Goal: Task Accomplishment & Management: Complete application form

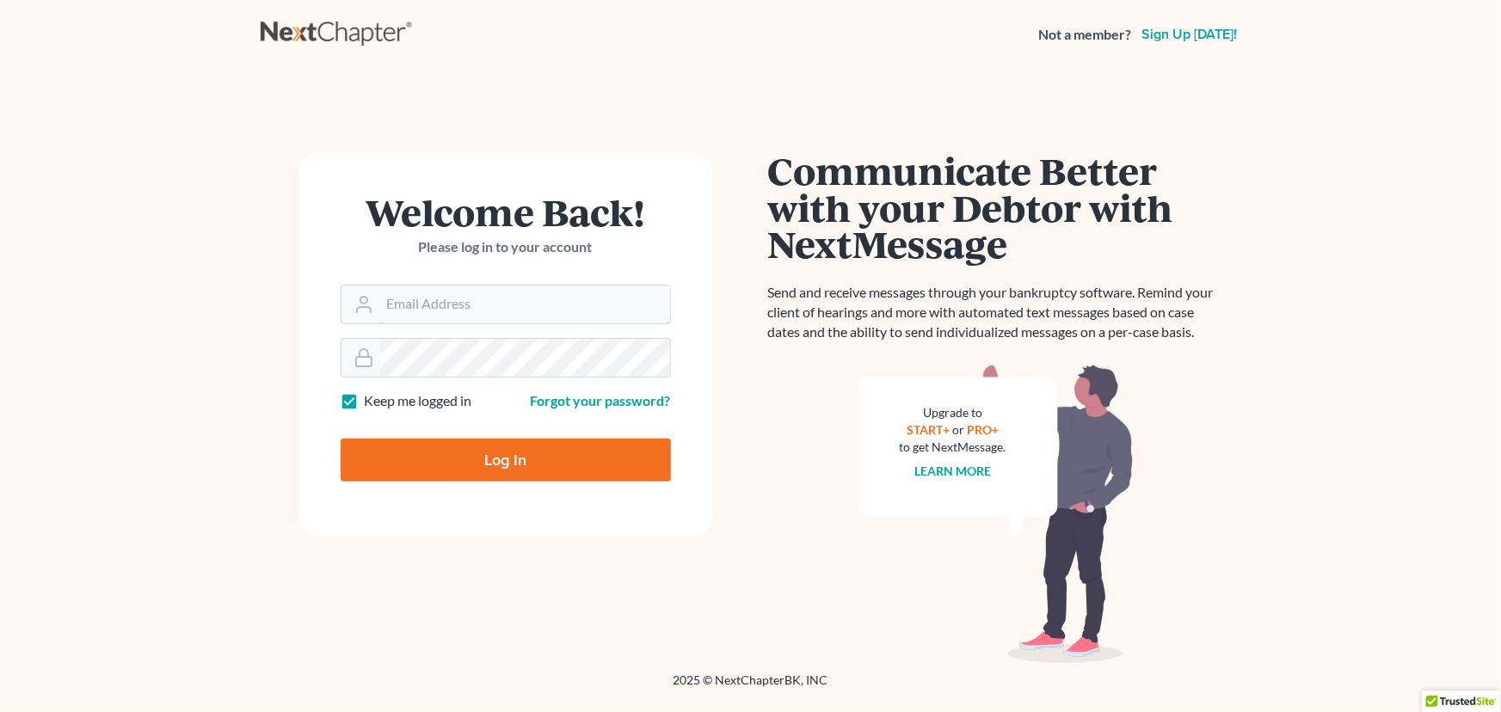
type input "[PERSON_NAME][EMAIL_ADDRESS][DOMAIN_NAME]"
click at [474, 465] on input "Log In" at bounding box center [506, 460] width 330 height 43
type input "Thinking..."
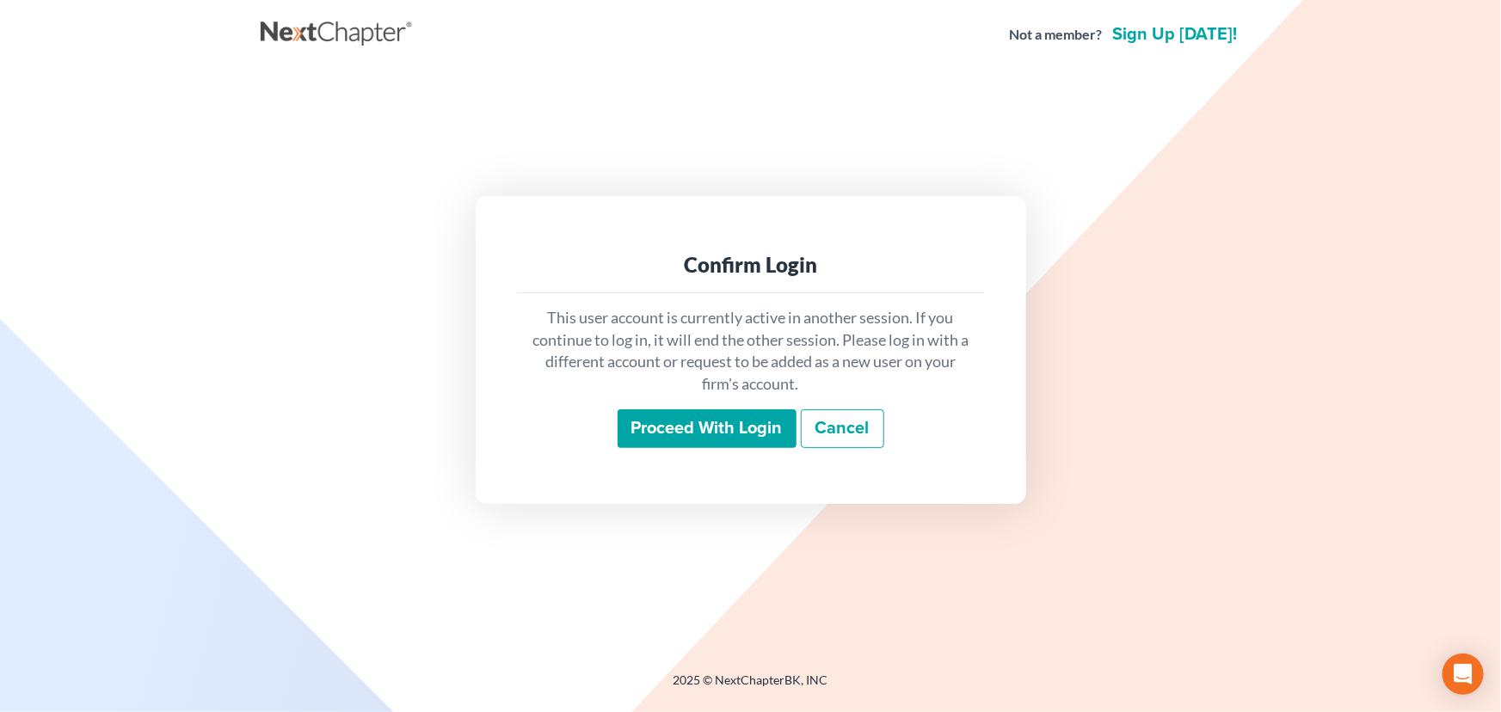
click at [686, 416] on input "Proceed with login" at bounding box center [707, 430] width 179 height 40
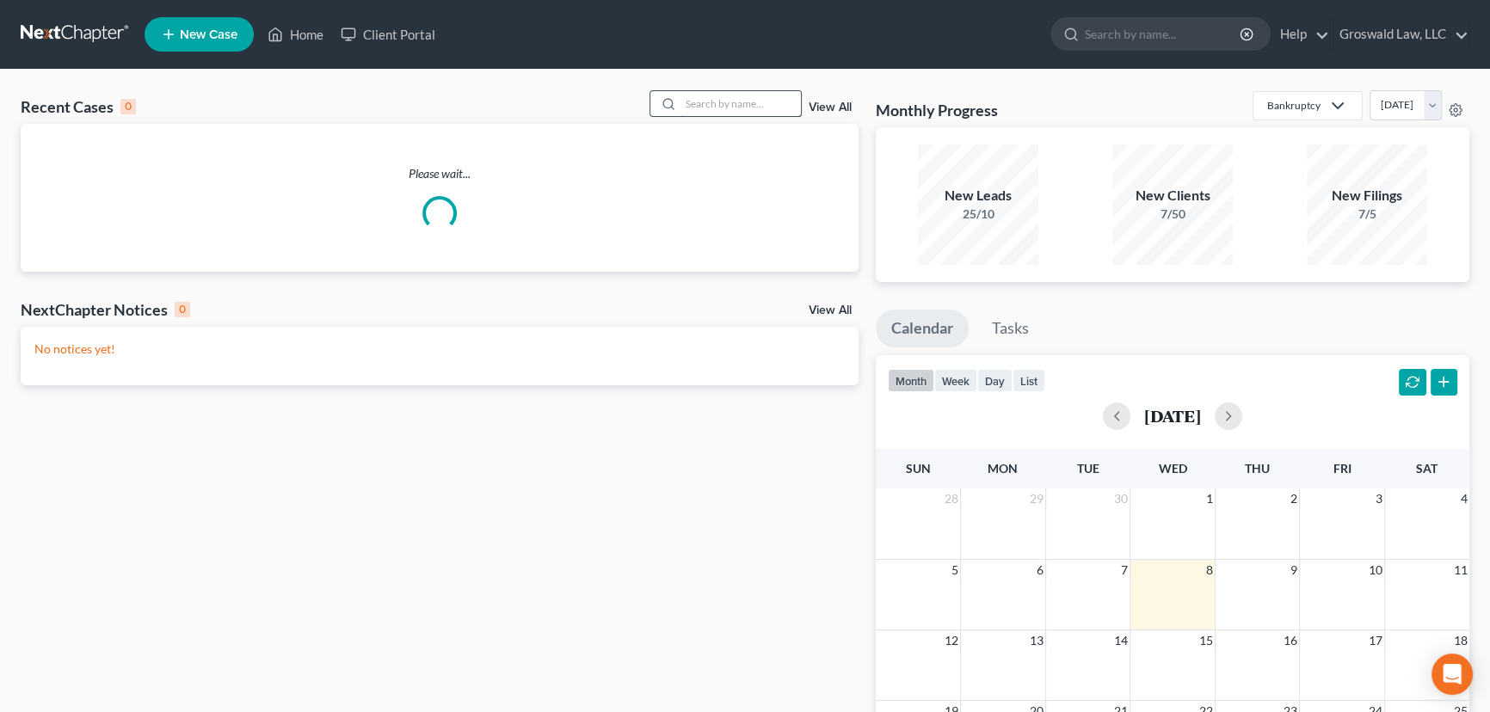
drag, startPoint x: 731, startPoint y: 116, endPoint x: 736, endPoint y: 106, distance: 11.2
click at [731, 116] on div at bounding box center [726, 103] width 153 height 27
click at [736, 104] on input "search" at bounding box center [741, 103] width 120 height 25
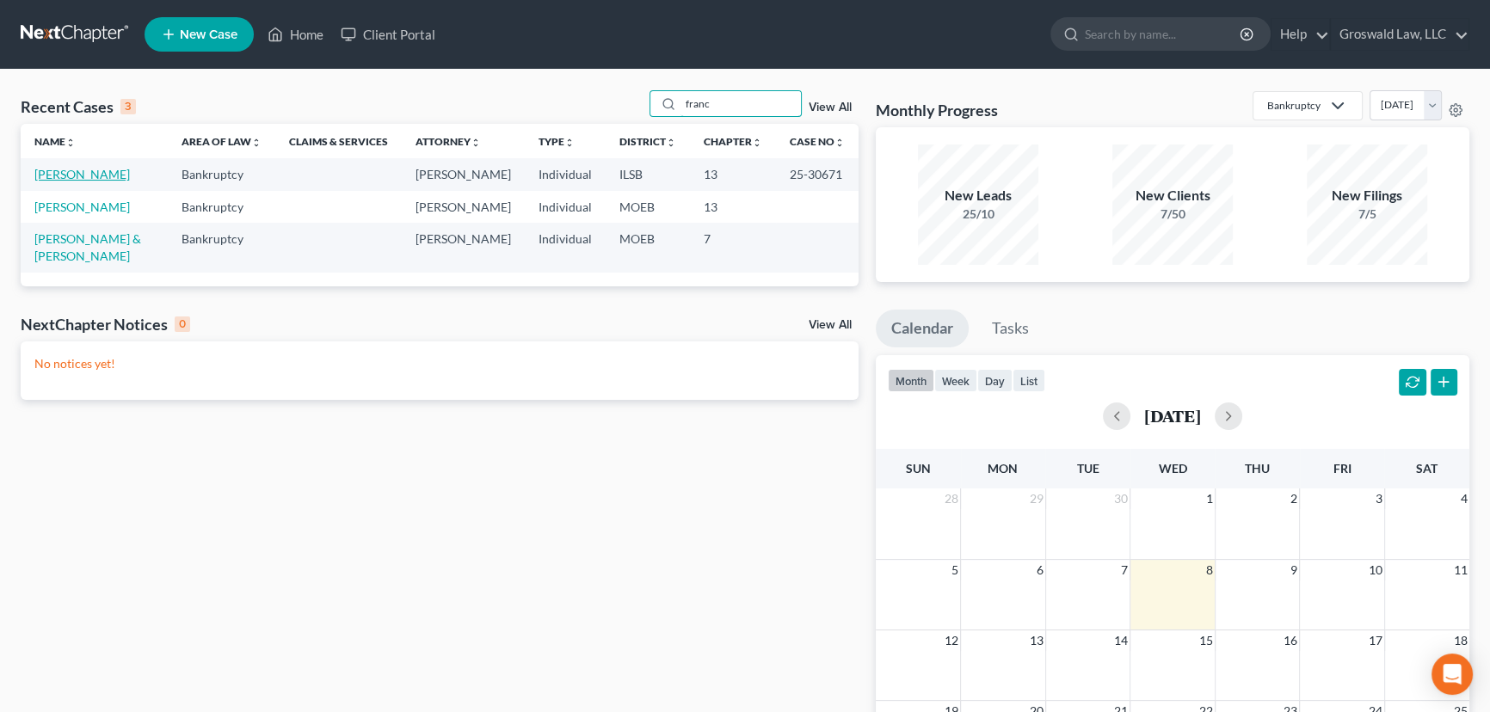
type input "franc"
click at [53, 172] on link "[PERSON_NAME]" at bounding box center [82, 174] width 96 height 15
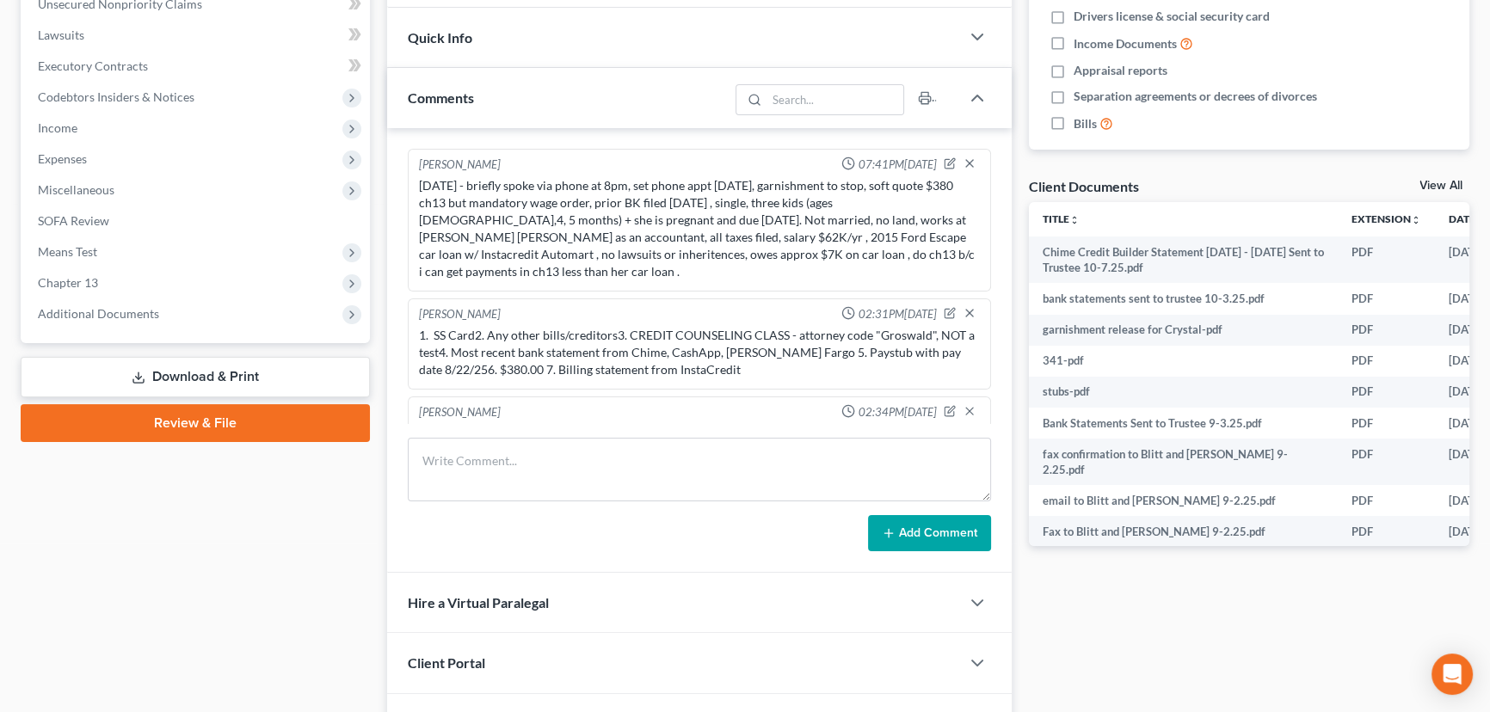
scroll to position [1336, 0]
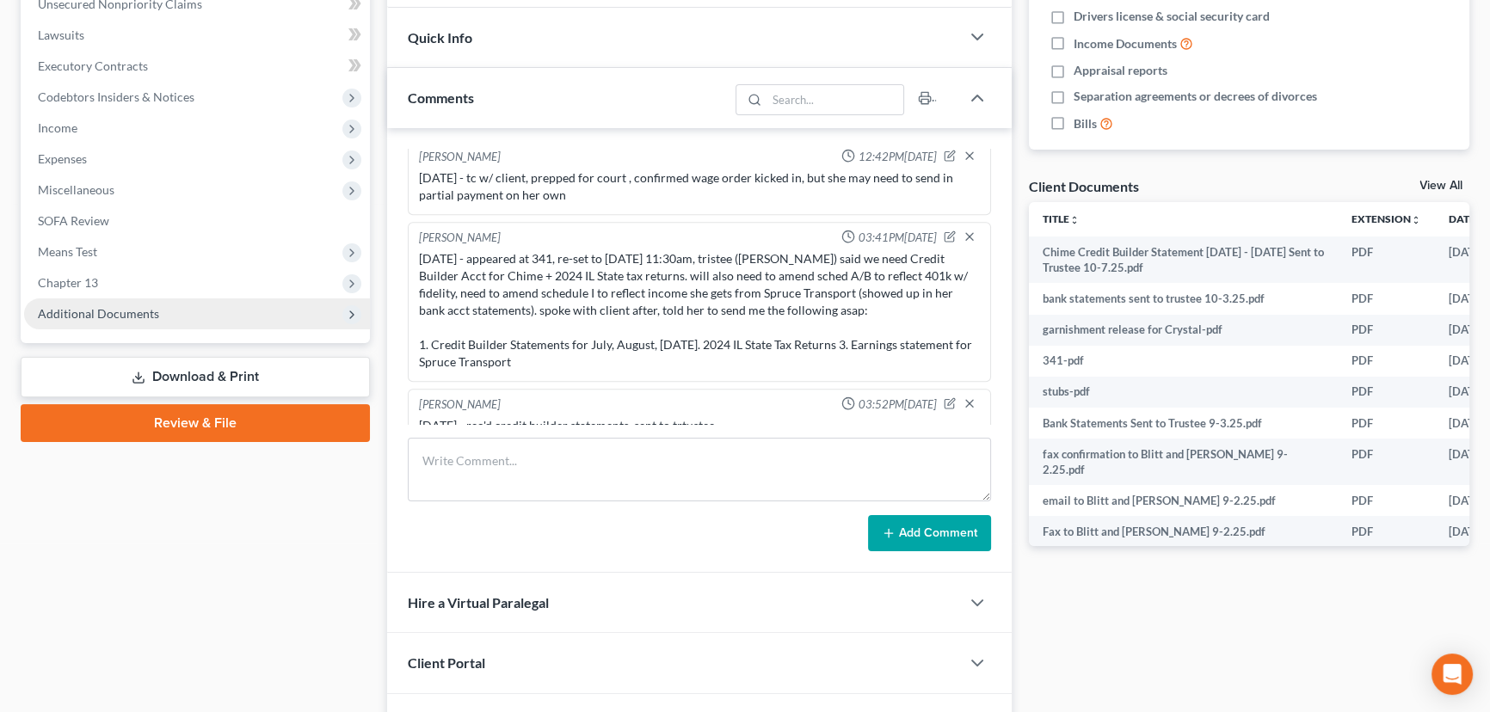
click at [205, 312] on span "Additional Documents" at bounding box center [197, 314] width 346 height 31
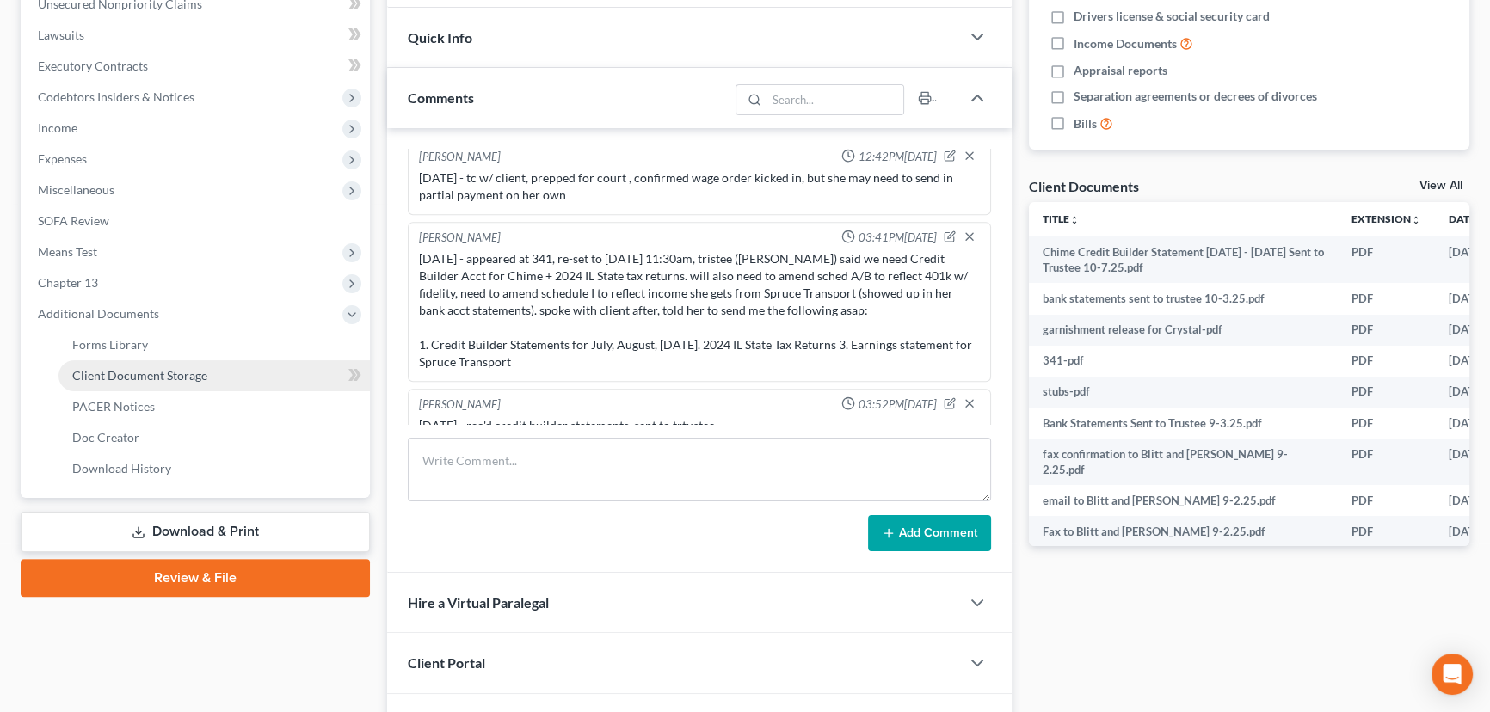
click at [180, 369] on span "Client Document Storage" at bounding box center [139, 375] width 135 height 15
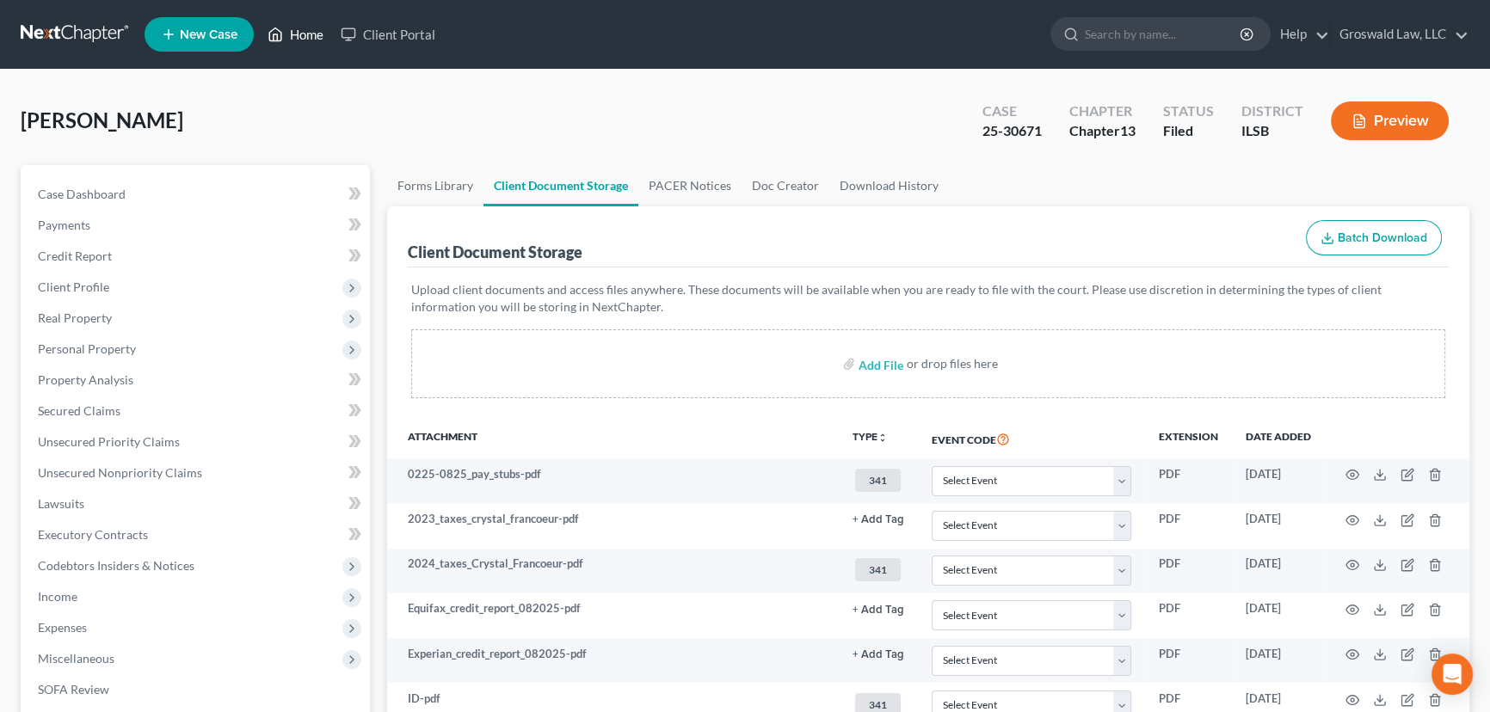
click at [311, 34] on link "Home" at bounding box center [295, 34] width 73 height 31
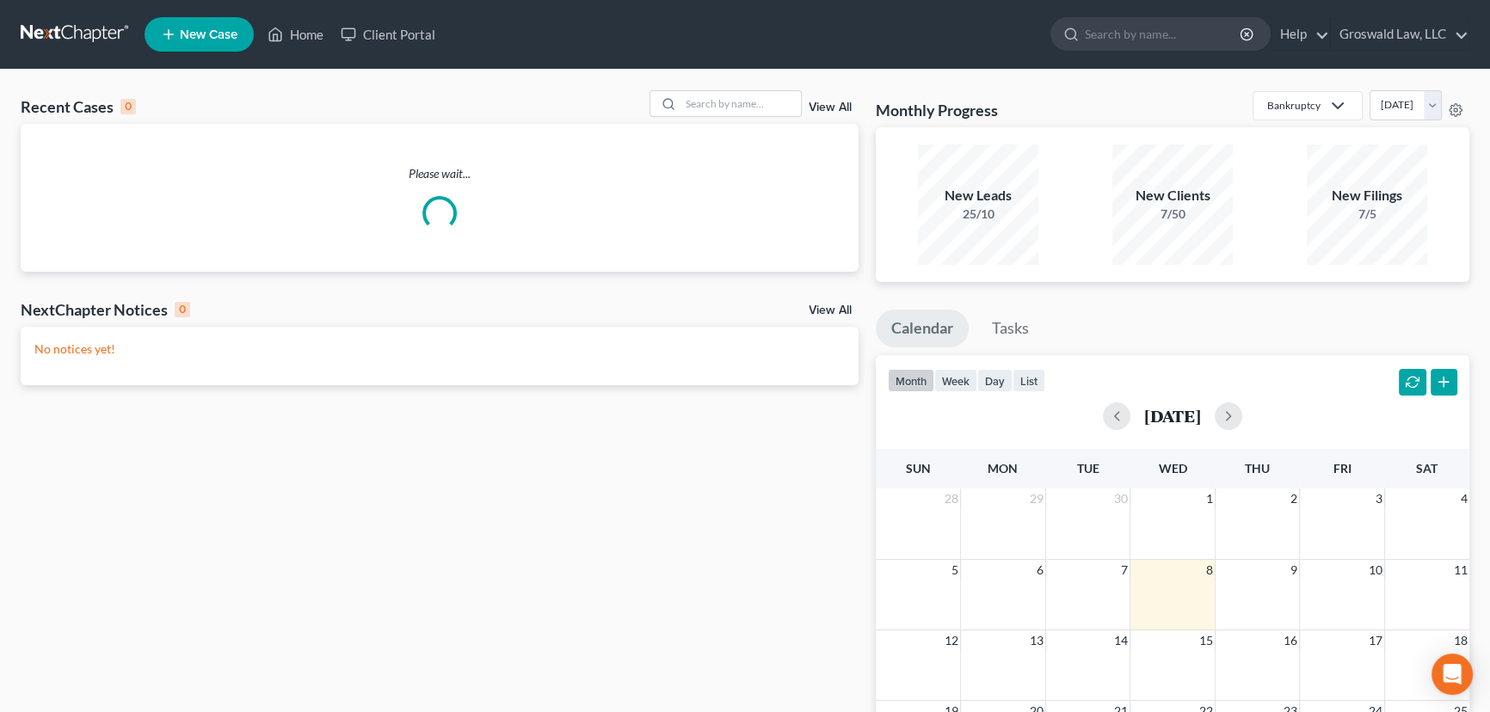
click at [221, 35] on span "New Case" at bounding box center [209, 34] width 58 height 13
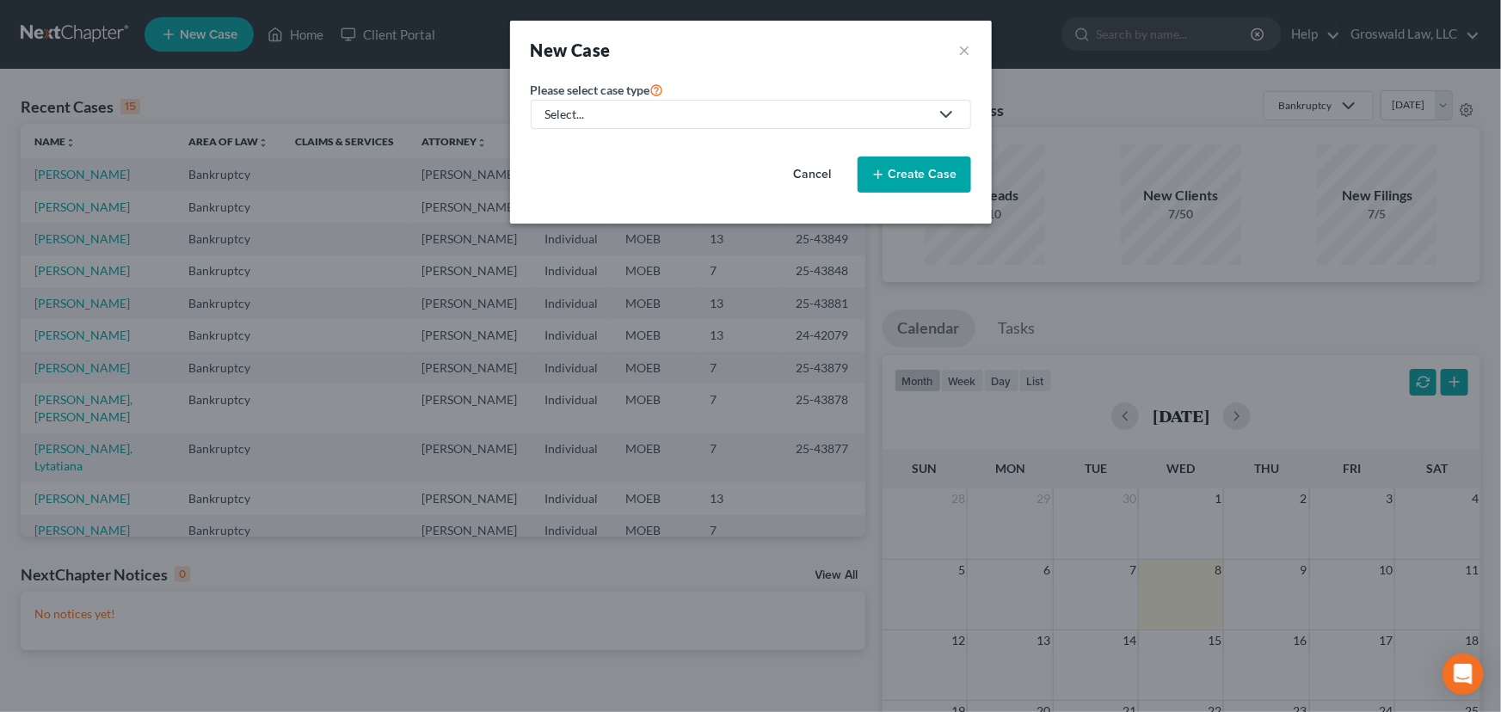
click at [622, 117] on div "Select..." at bounding box center [738, 114] width 384 height 17
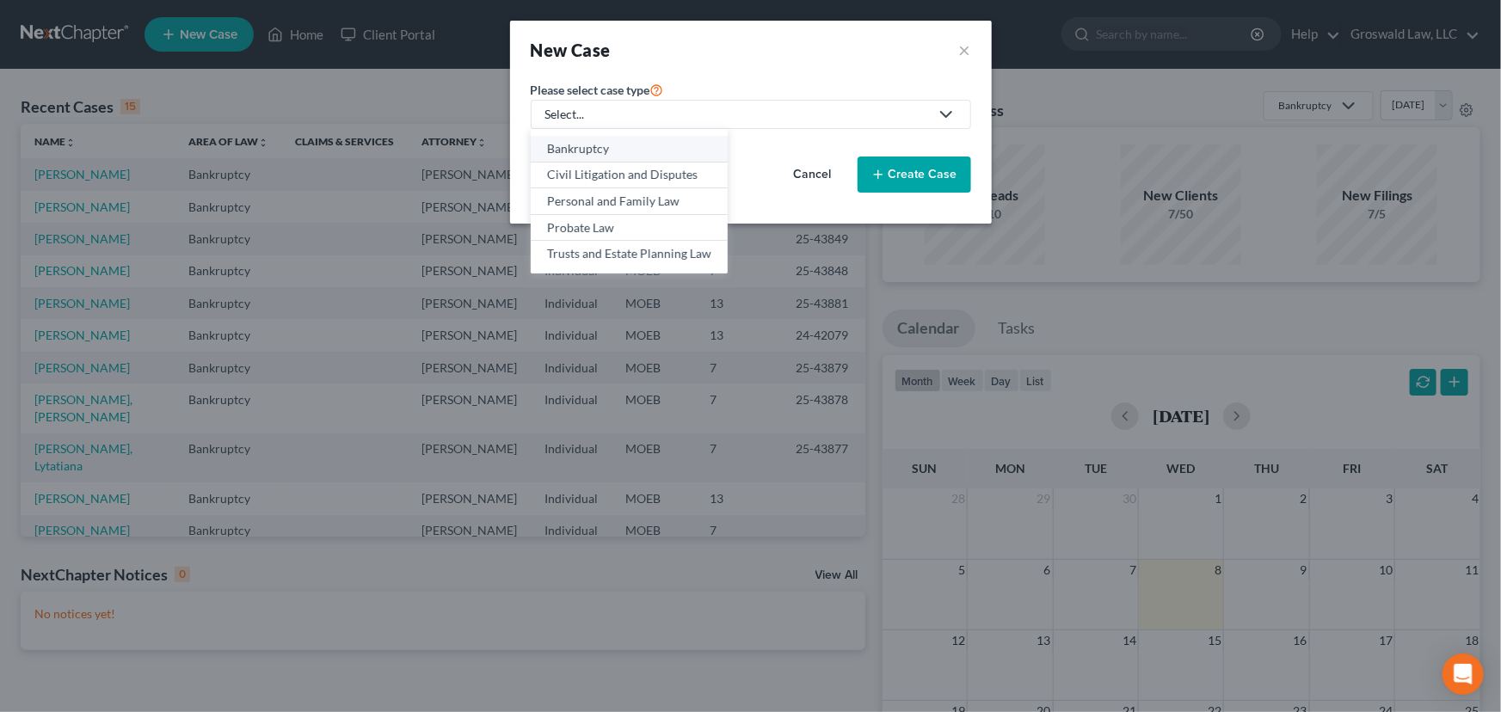
click at [613, 152] on div "Bankruptcy" at bounding box center [629, 148] width 164 height 17
select select "45"
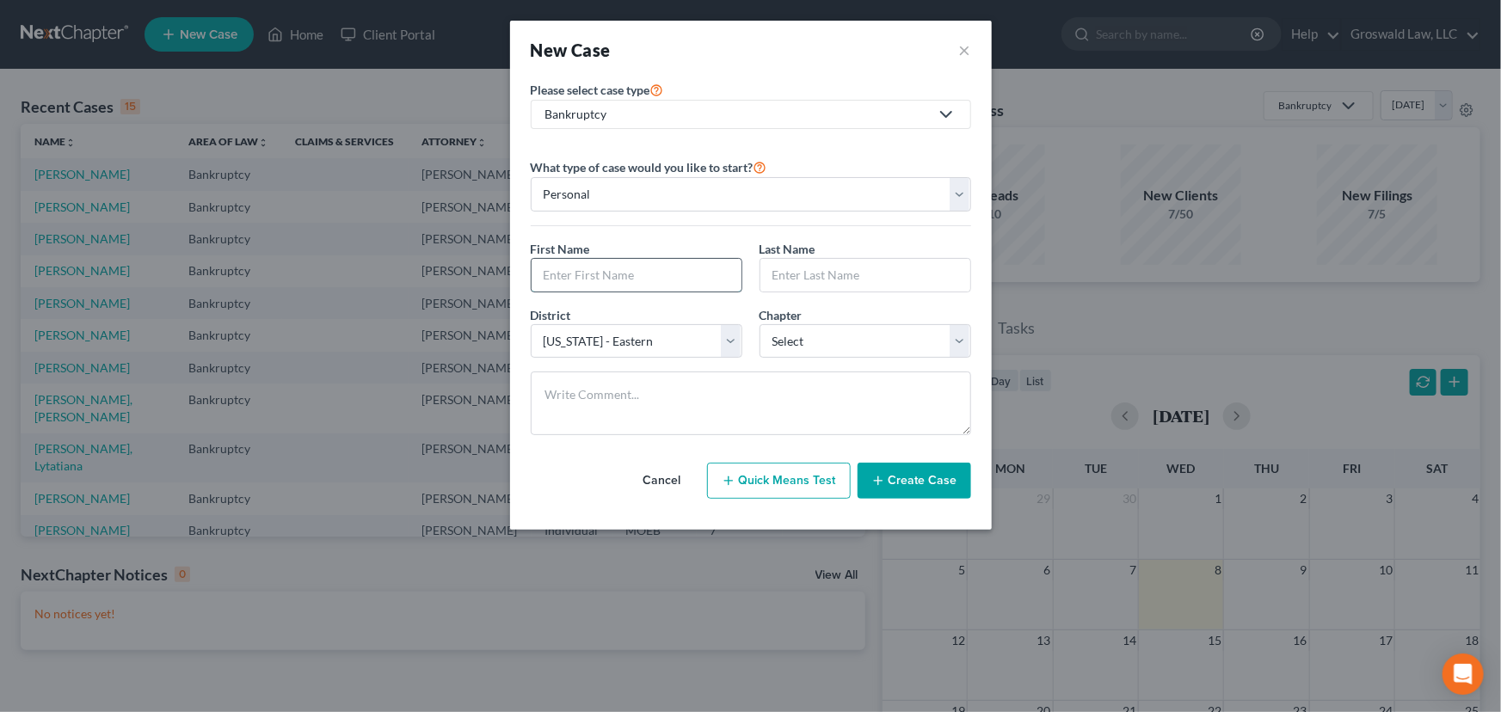
click at [616, 287] on input "text" at bounding box center [637, 275] width 210 height 33
type input "[PERSON_NAME]"
select select "3"
click at [906, 473] on button "Create Case" at bounding box center [915, 481] width 114 height 36
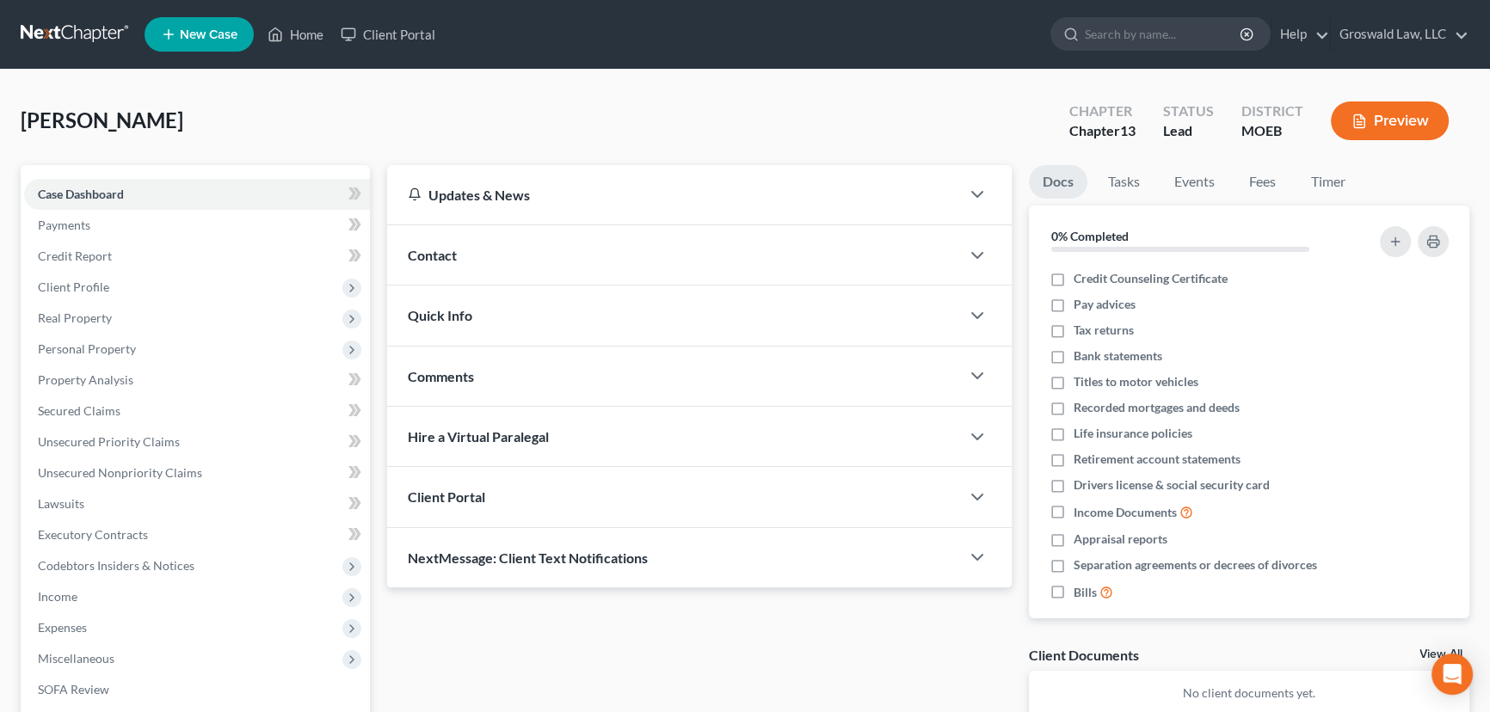
click at [496, 260] on div "Contact" at bounding box center [673, 254] width 573 height 59
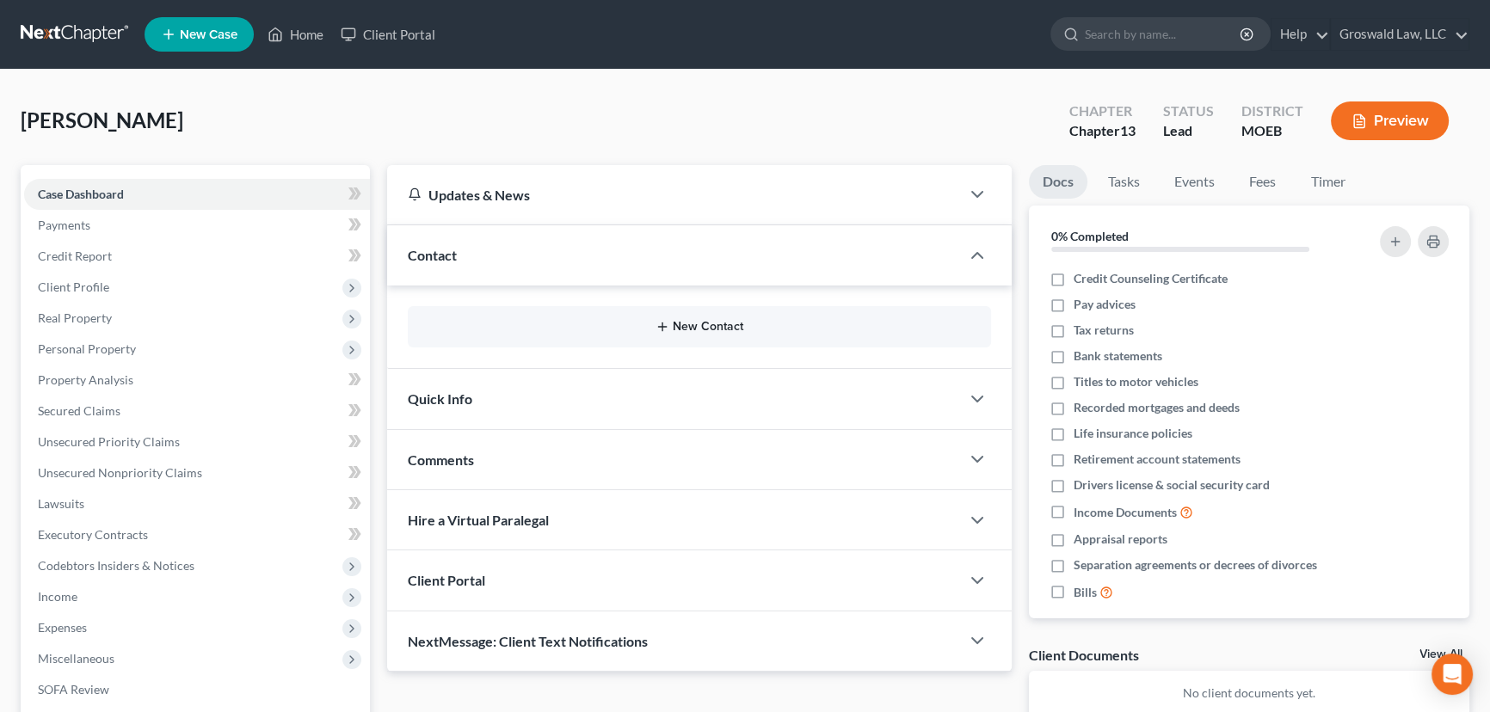
click at [739, 332] on button "New Contact" at bounding box center [700, 327] width 556 height 14
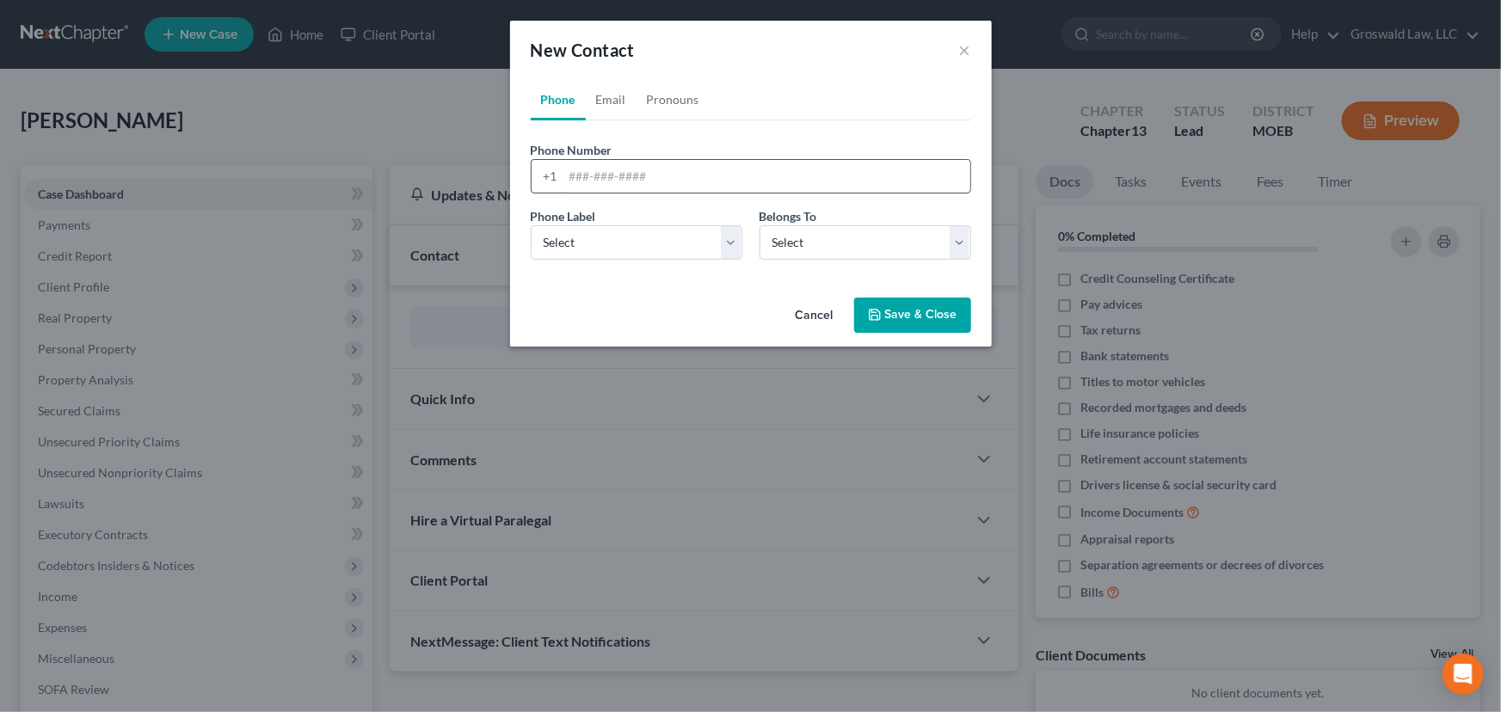
click at [634, 180] on input "tel" at bounding box center [767, 176] width 407 height 33
type input "[PHONE_NUMBER]"
click at [549, 241] on select "Select Mobile Home Work Other" at bounding box center [637, 242] width 212 height 34
click at [531, 225] on select "Select Mobile Home Work Other" at bounding box center [637, 242] width 212 height 34
click at [563, 296] on div "Cancel Save & Close" at bounding box center [751, 319] width 482 height 57
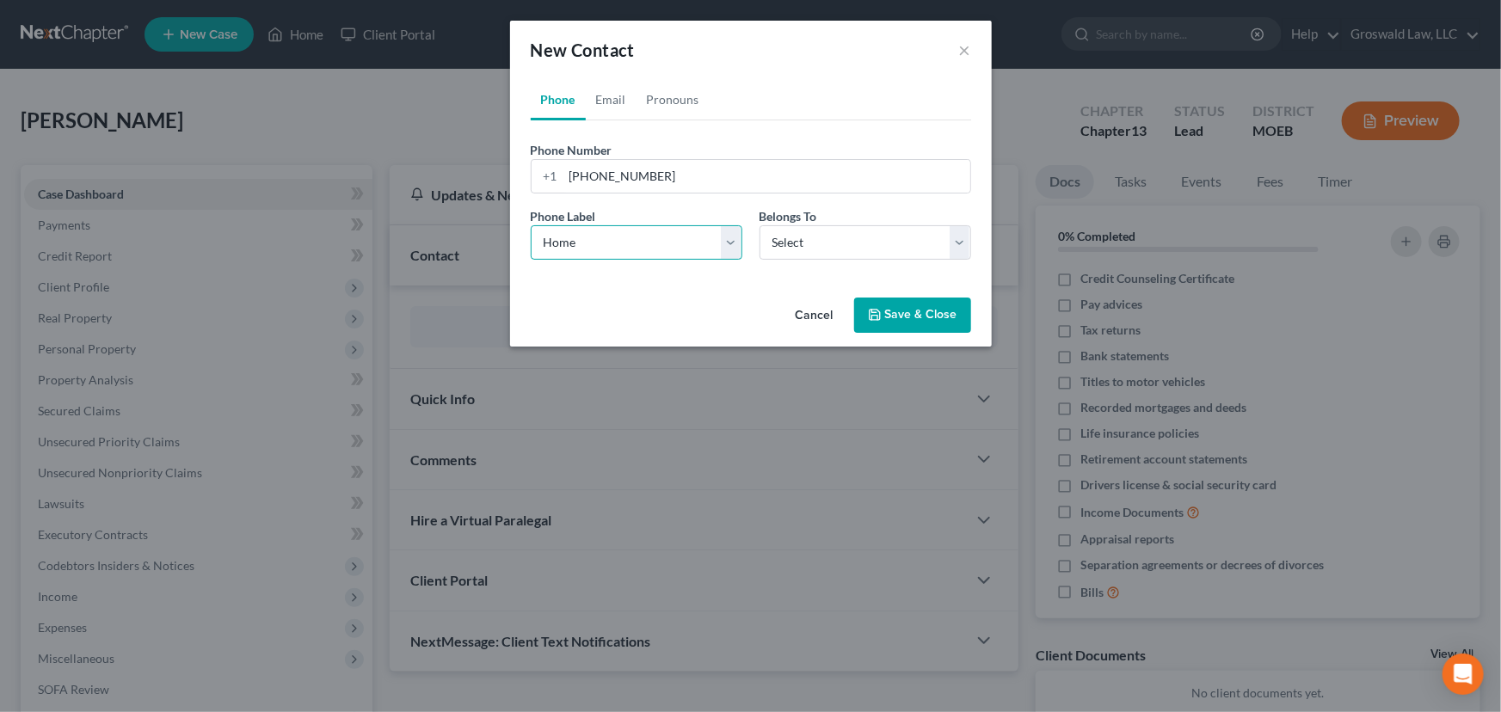
click at [570, 247] on select "Select Mobile Home Work Other" at bounding box center [637, 242] width 212 height 34
select select "0"
click at [531, 225] on select "Select Mobile Home Work Other" at bounding box center [637, 242] width 212 height 34
click at [834, 243] on select "Select Client Other" at bounding box center [866, 242] width 212 height 34
select select "0"
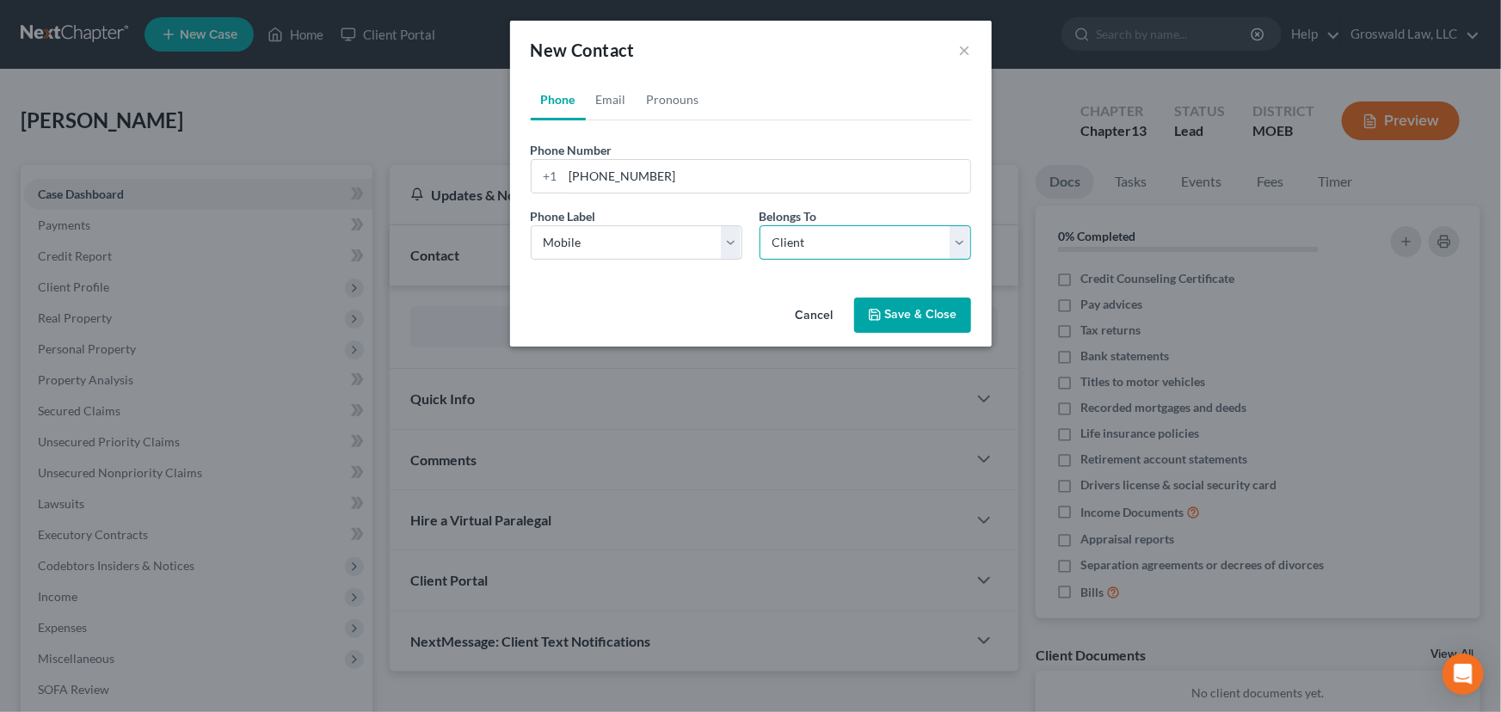
click at [760, 225] on select "Select Client Other" at bounding box center [866, 242] width 212 height 34
click at [908, 317] on button "Save & Close" at bounding box center [912, 316] width 117 height 36
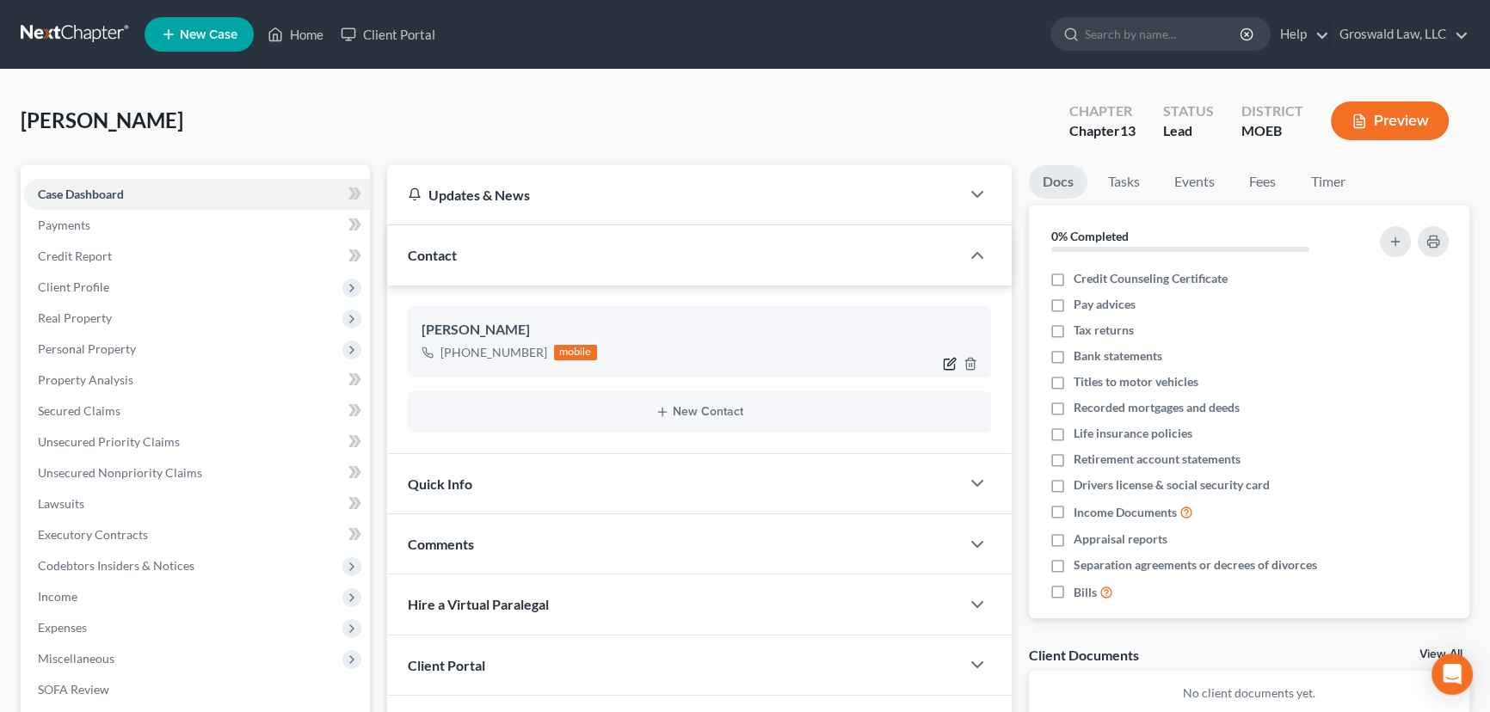
click at [945, 361] on icon "button" at bounding box center [950, 364] width 14 height 14
select select "0"
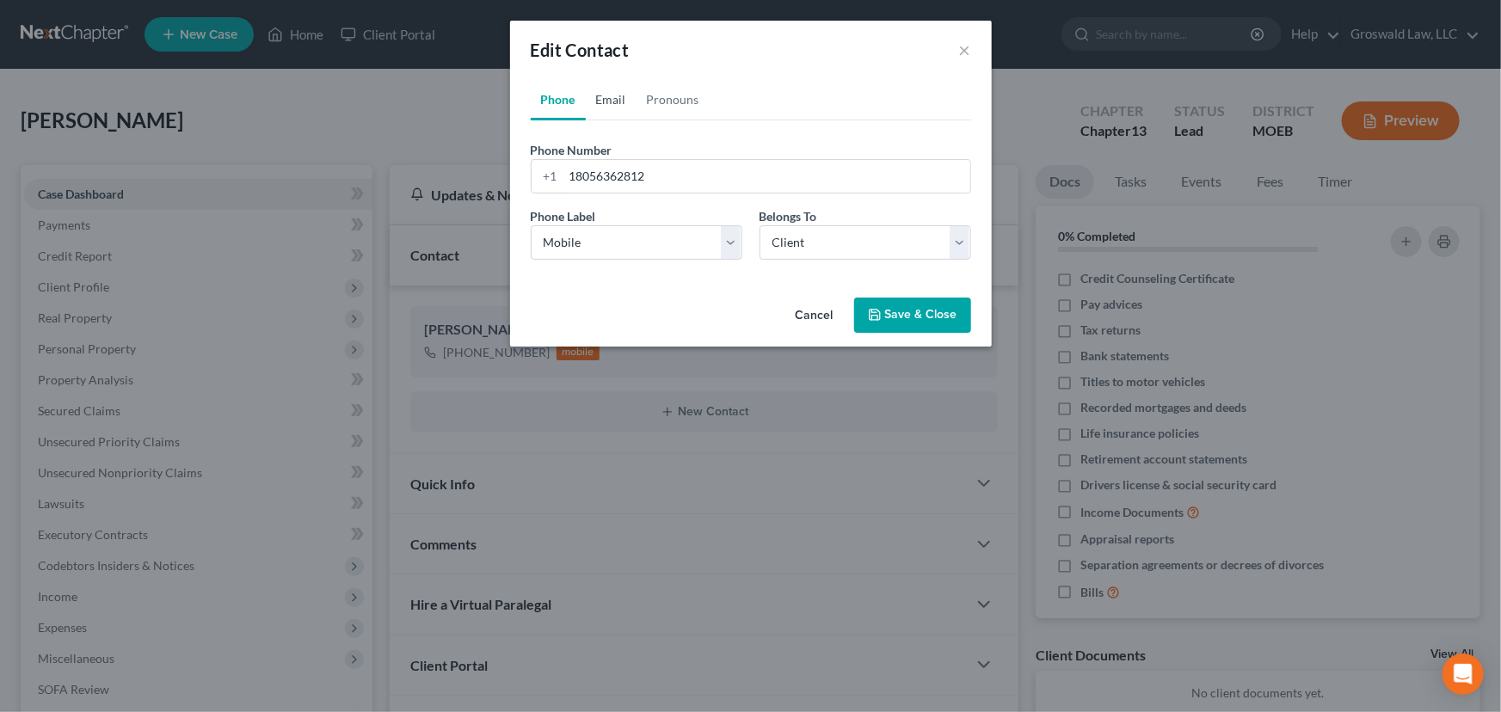
click at [607, 100] on link "Email" at bounding box center [611, 99] width 51 height 41
click at [636, 174] on input "email" at bounding box center [767, 176] width 407 height 33
type input "[EMAIL_ADDRESS][DOMAIN_NAME]"
select select "0"
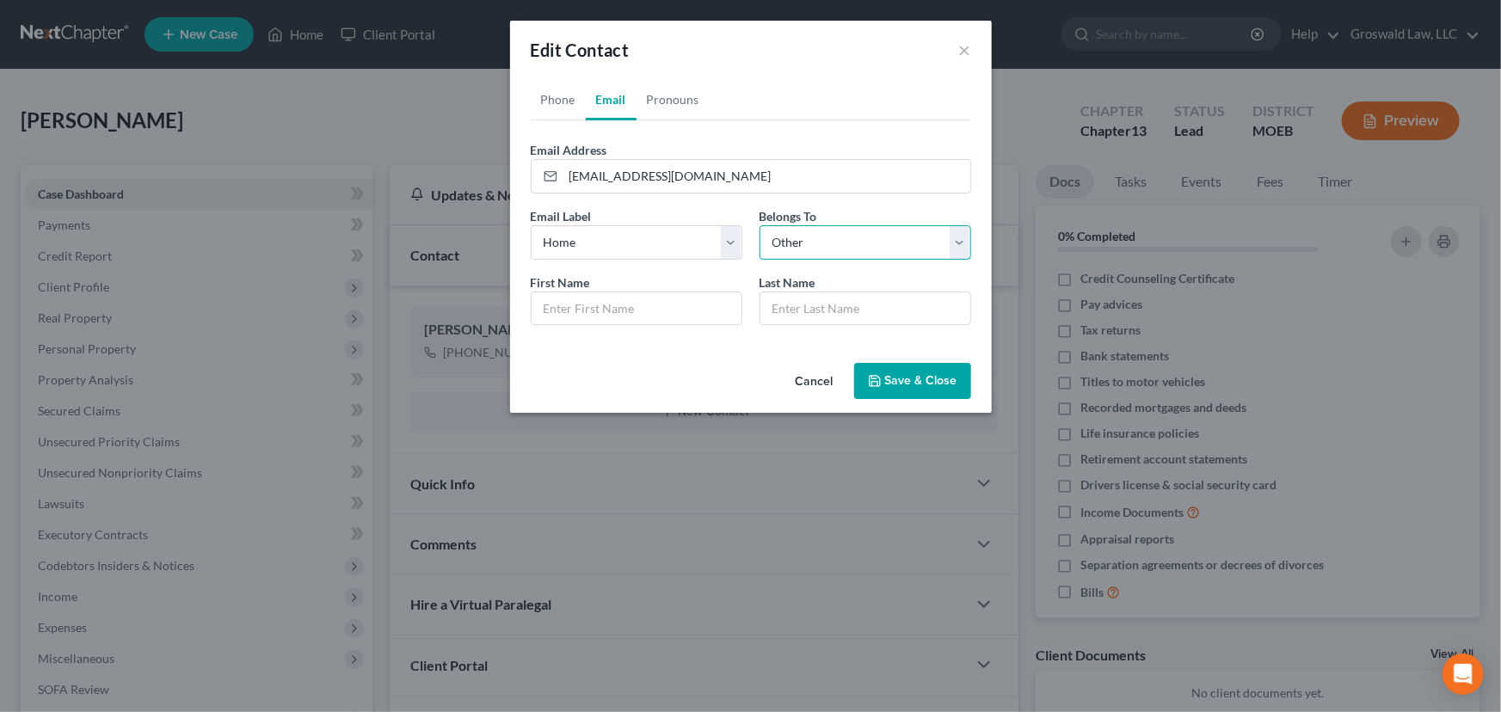
select select "0"
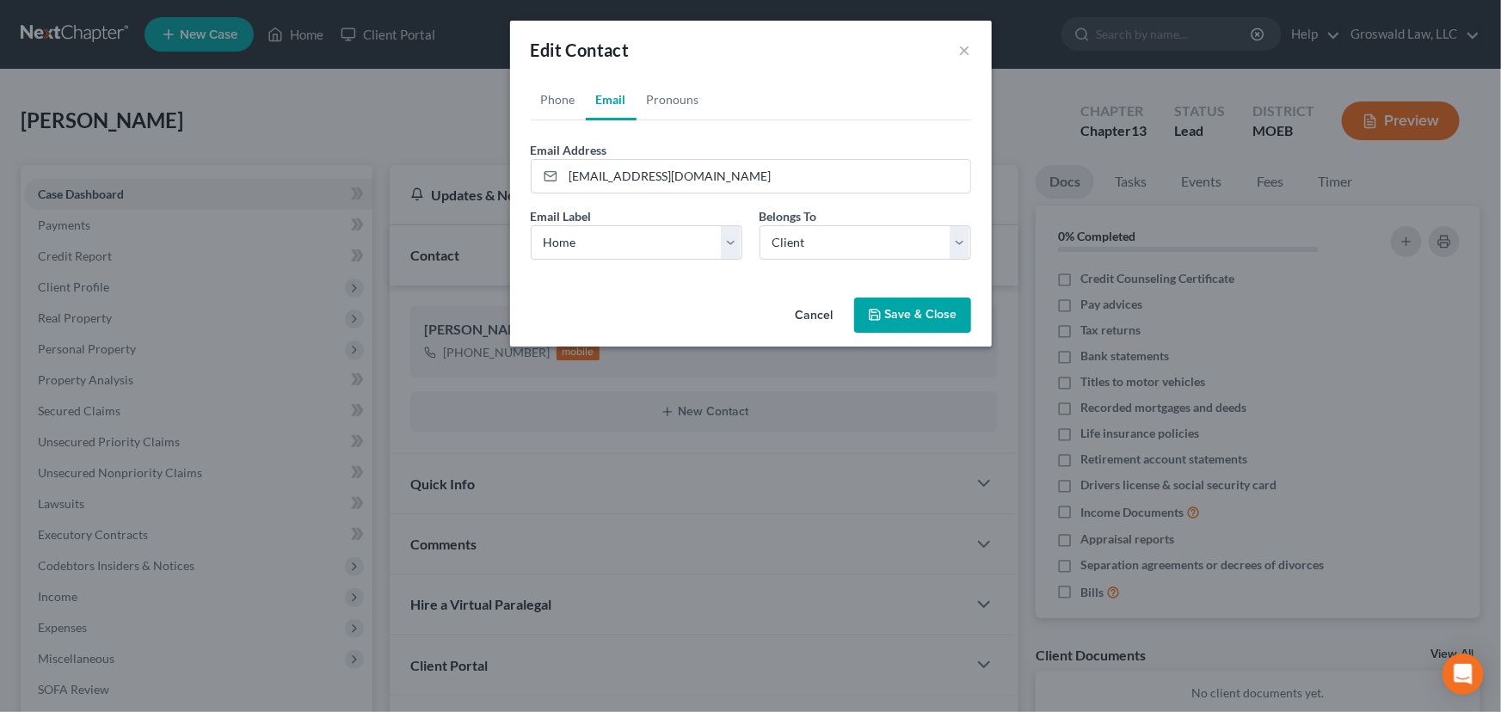
click at [909, 310] on button "Save & Close" at bounding box center [912, 316] width 117 height 36
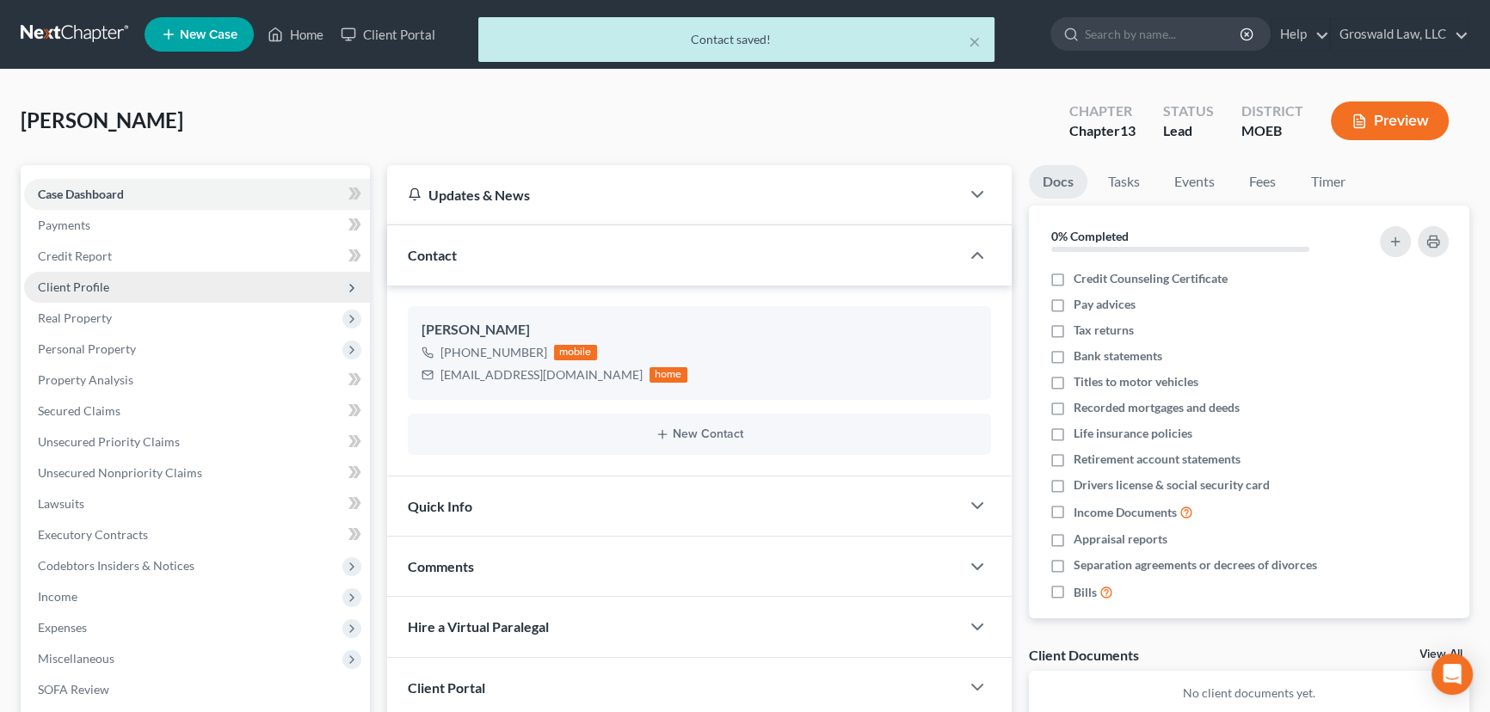
click at [53, 284] on span "Client Profile" at bounding box center [73, 287] width 71 height 15
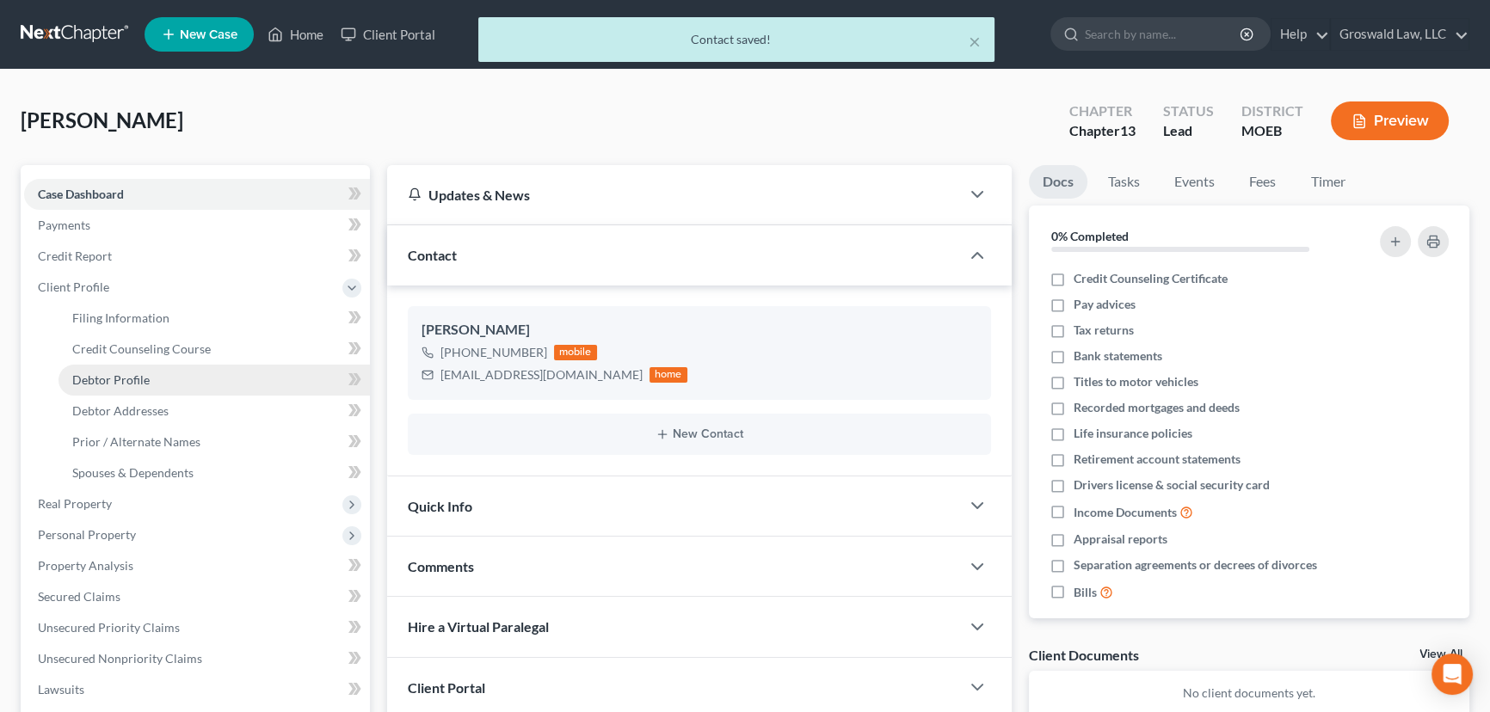
click at [139, 367] on link "Debtor Profile" at bounding box center [214, 380] width 311 height 31
select select "0"
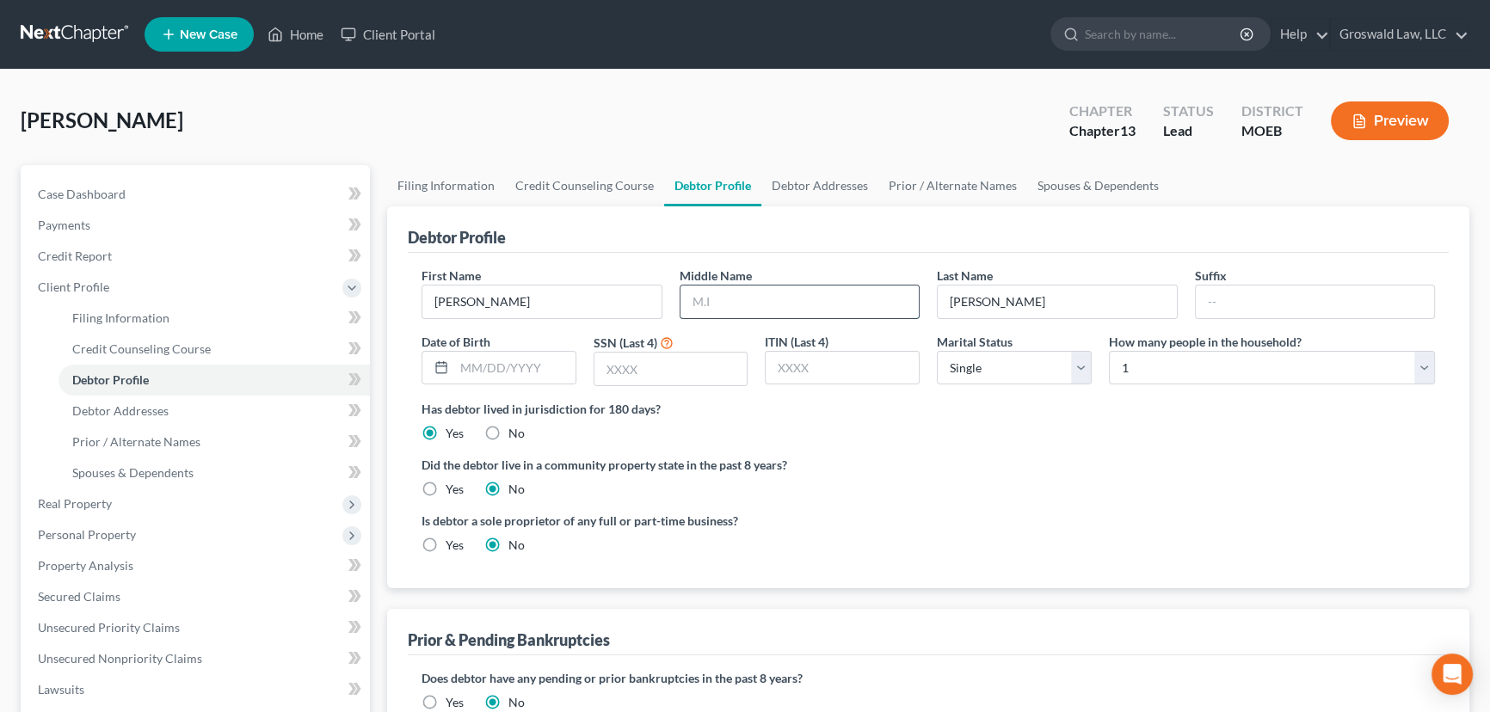
click at [792, 299] on input "text" at bounding box center [800, 302] width 239 height 33
type input "M."
type input "[DATE]"
type input "1852"
click at [1027, 512] on div "Is debtor a sole proprietor of any full or part-time business? Yes No" at bounding box center [928, 540] width 1031 height 56
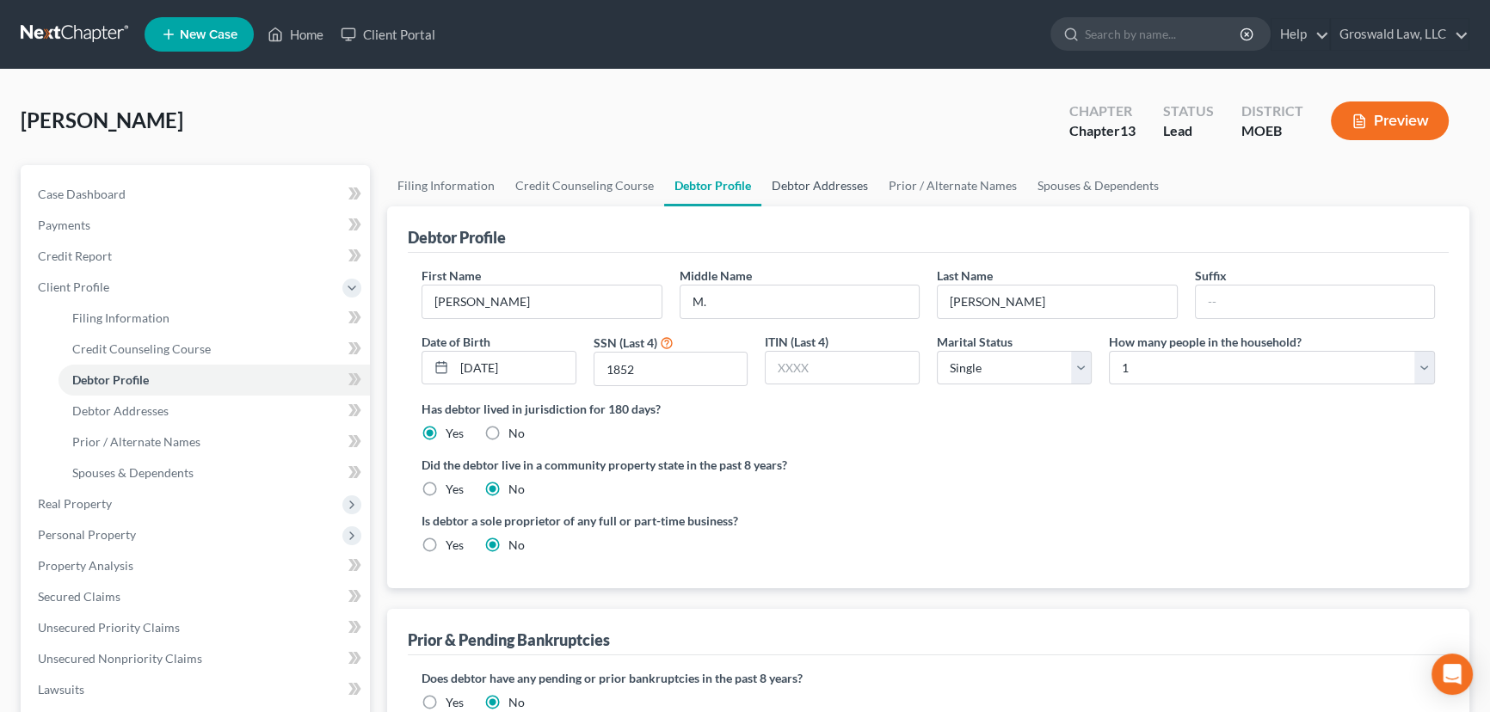
click at [799, 182] on link "Debtor Addresses" at bounding box center [819, 185] width 117 height 41
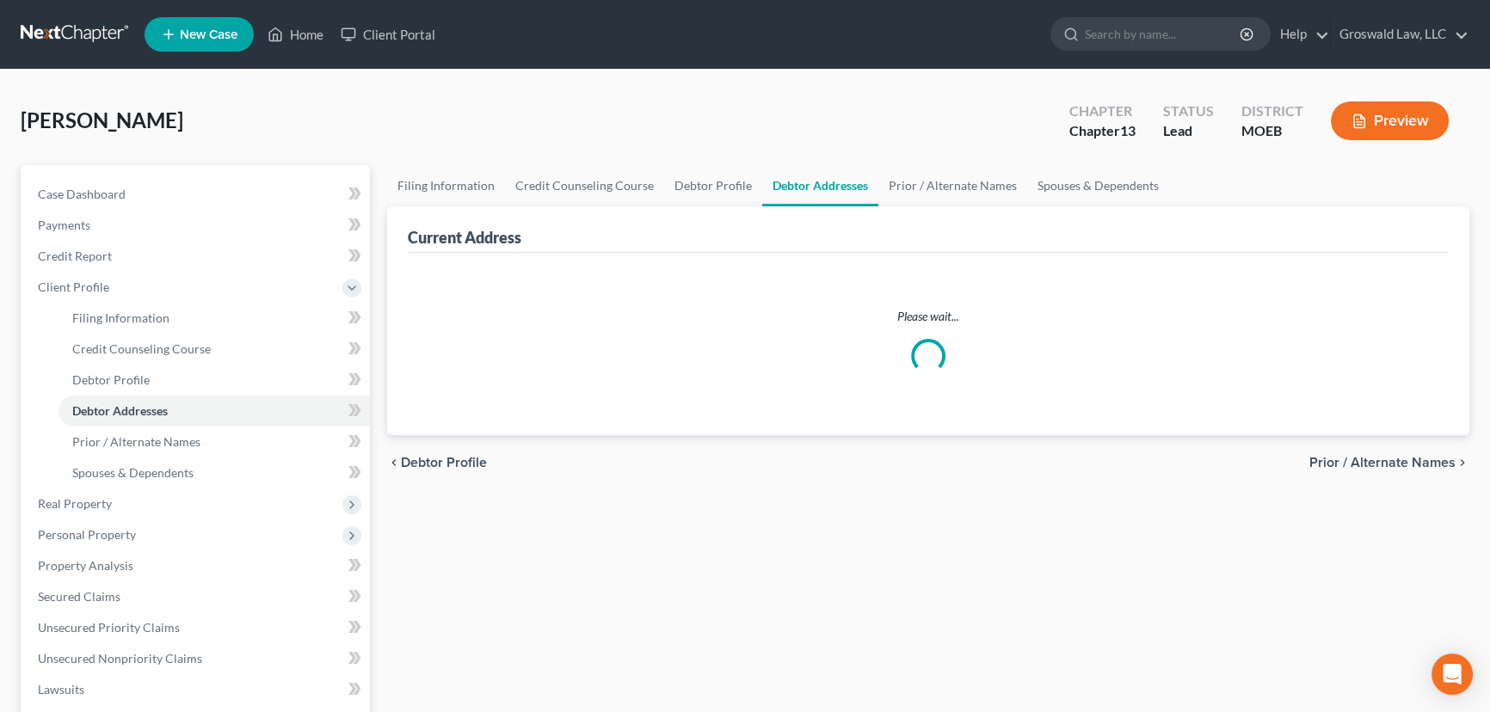
select select "0"
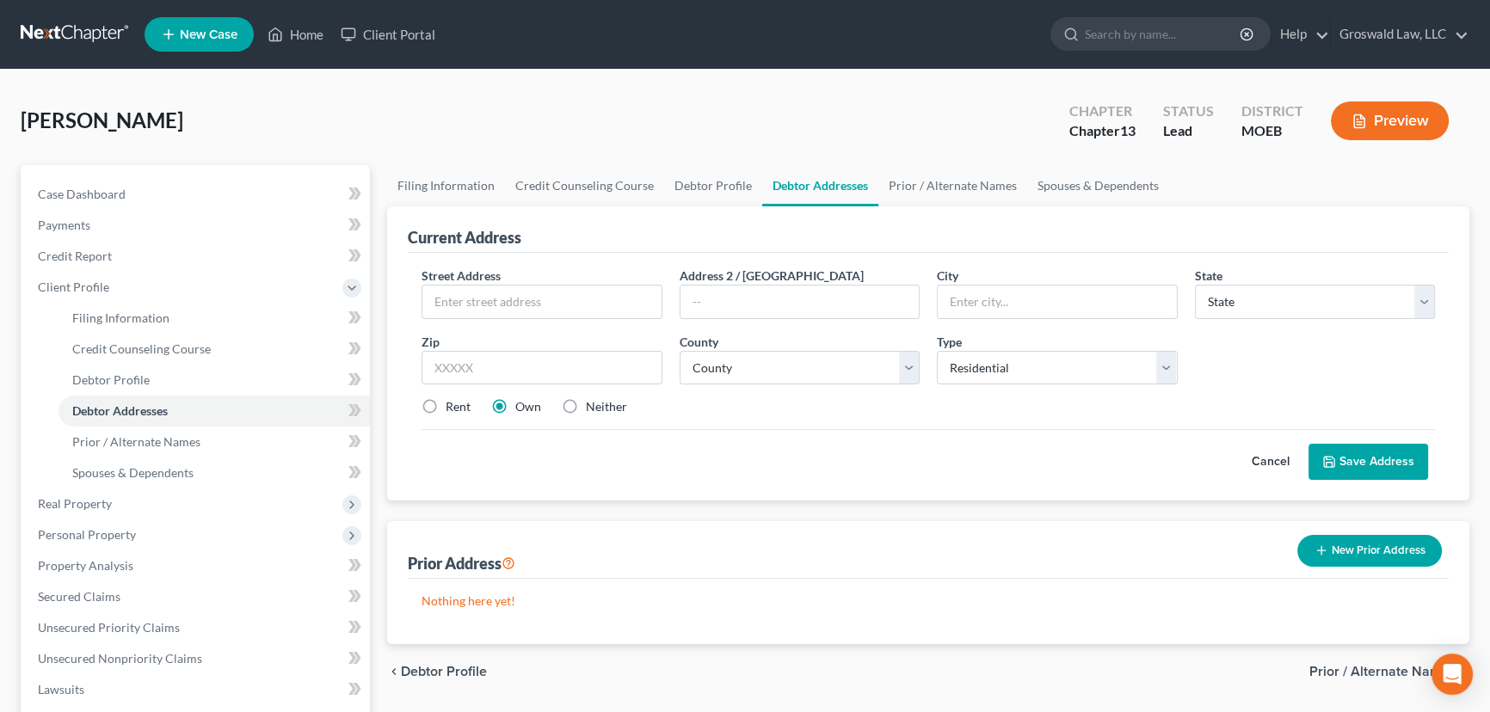
click at [586, 408] on label "Neither" at bounding box center [606, 406] width 41 height 17
click at [593, 408] on input "Neither" at bounding box center [598, 403] width 11 height 11
radio input "true"
click at [540, 281] on div "Street Address *" at bounding box center [542, 293] width 258 height 52
click at [533, 296] on input "text" at bounding box center [541, 302] width 239 height 33
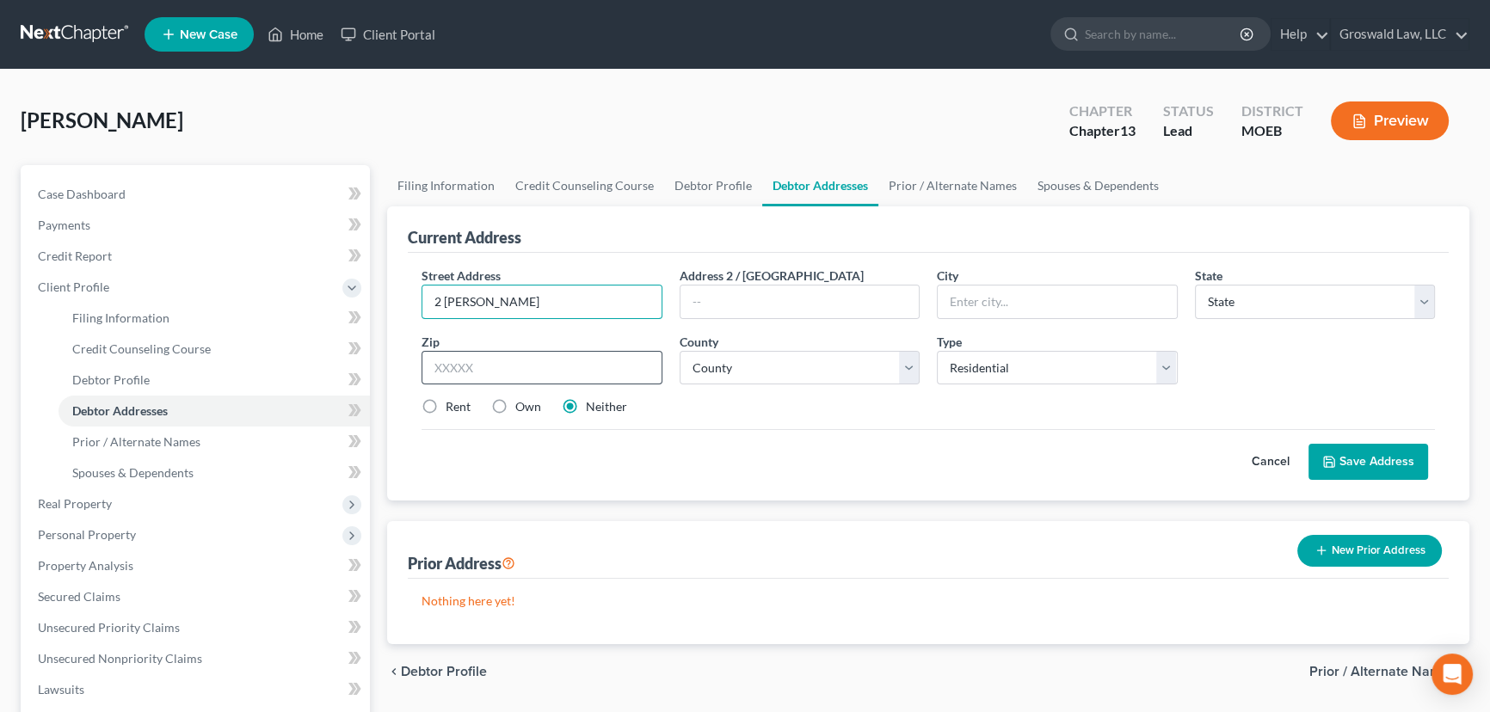
type input "2 [PERSON_NAME]"
click at [472, 363] on input "text" at bounding box center [542, 368] width 241 height 34
type input "63368"
click at [573, 371] on input "63368" at bounding box center [542, 368] width 241 height 34
click at [989, 293] on input "text" at bounding box center [1057, 302] width 239 height 33
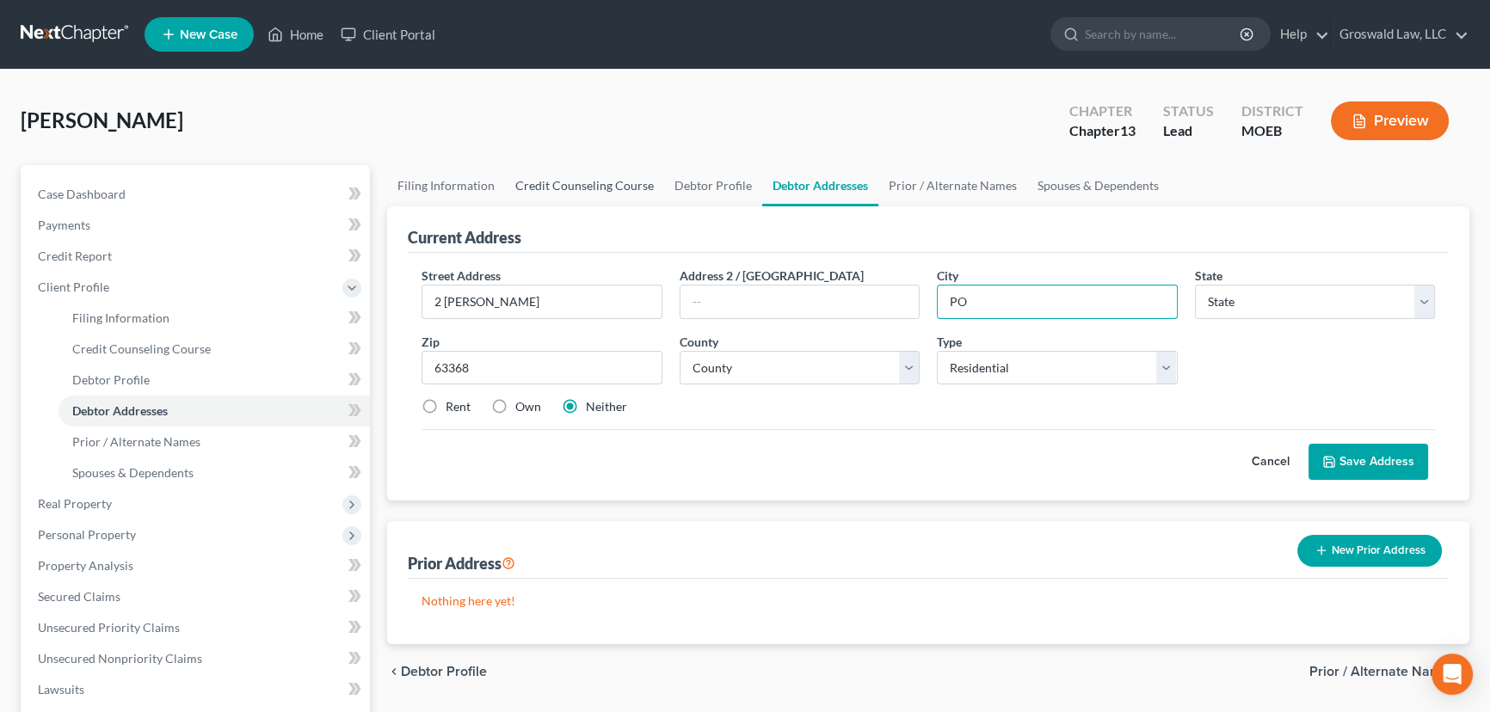
type input "P"
type input "[PERSON_NAME]"
select select "26"
click at [798, 370] on select "County" at bounding box center [800, 368] width 241 height 34
click at [680, 351] on select "County" at bounding box center [800, 368] width 241 height 34
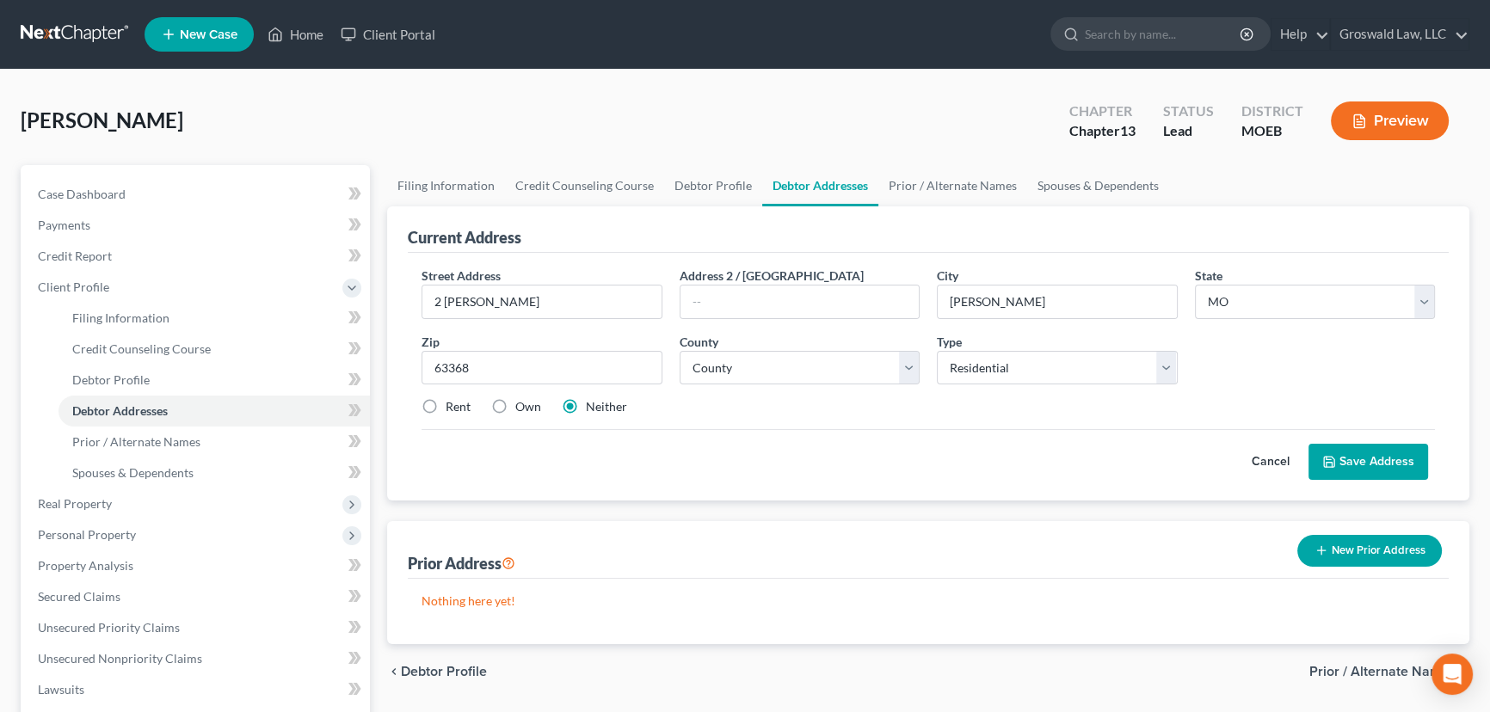
click at [1376, 463] on button "Save Address" at bounding box center [1369, 462] width 120 height 36
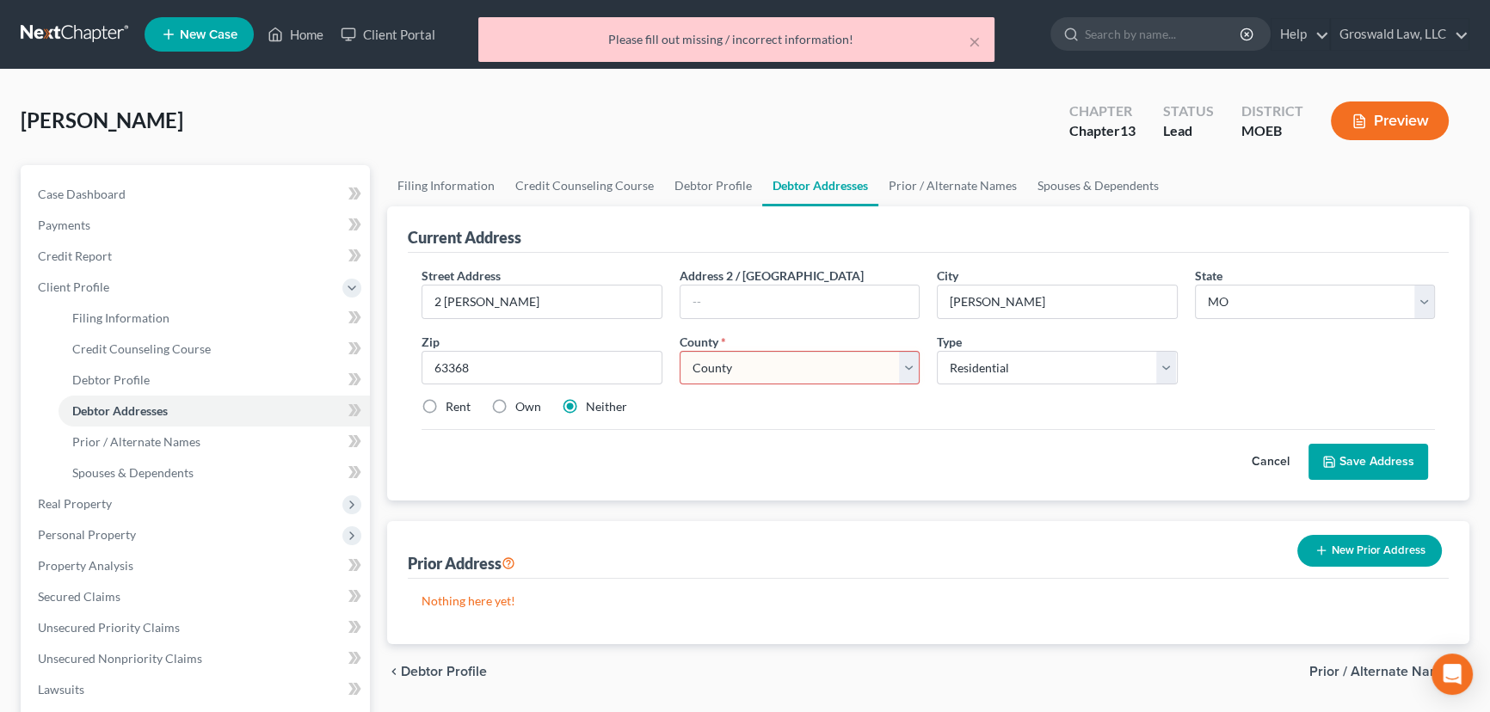
click at [870, 369] on select "County [GEOGRAPHIC_DATA] [GEOGRAPHIC_DATA] [GEOGRAPHIC_DATA] [GEOGRAPHIC_DATA] …" at bounding box center [800, 368] width 241 height 34
select select "97"
click at [680, 351] on select "County [GEOGRAPHIC_DATA] [GEOGRAPHIC_DATA] [GEOGRAPHIC_DATA] [GEOGRAPHIC_DATA] …" at bounding box center [800, 368] width 241 height 34
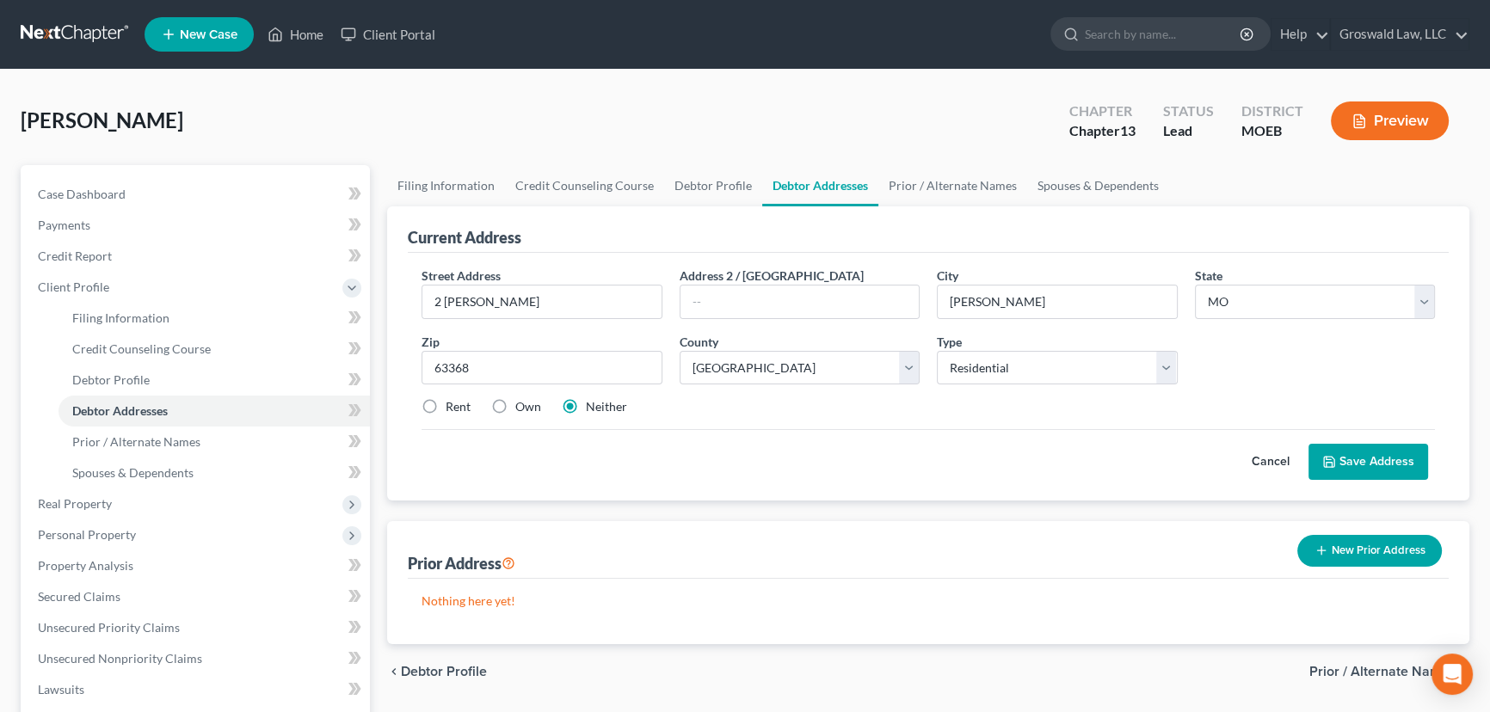
click at [515, 404] on label "Own" at bounding box center [528, 406] width 26 height 17
click at [522, 404] on input "Own" at bounding box center [527, 403] width 11 height 11
radio input "true"
click at [1401, 467] on button "Save Address" at bounding box center [1369, 462] width 120 height 36
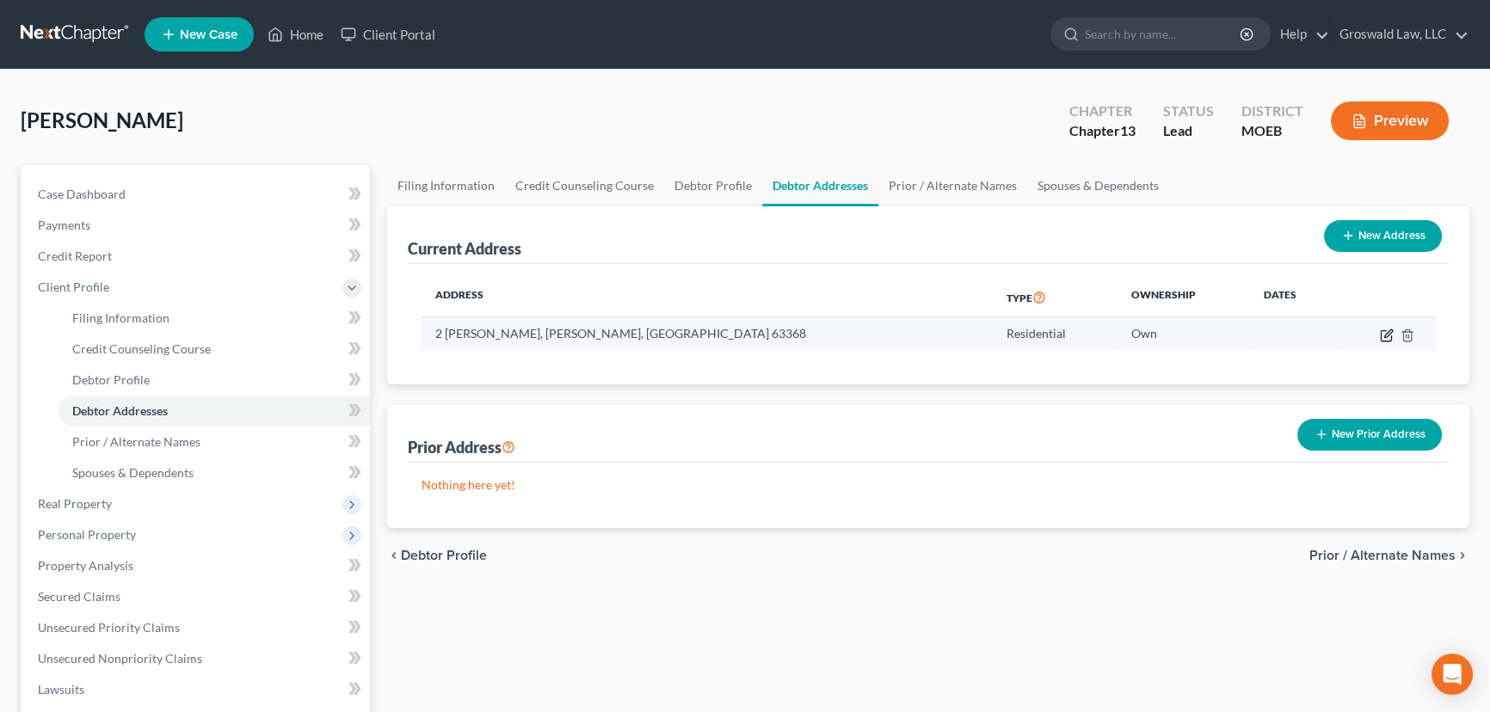
click at [1381, 334] on icon "button" at bounding box center [1386, 335] width 10 height 10
select select "26"
select select "97"
select select "0"
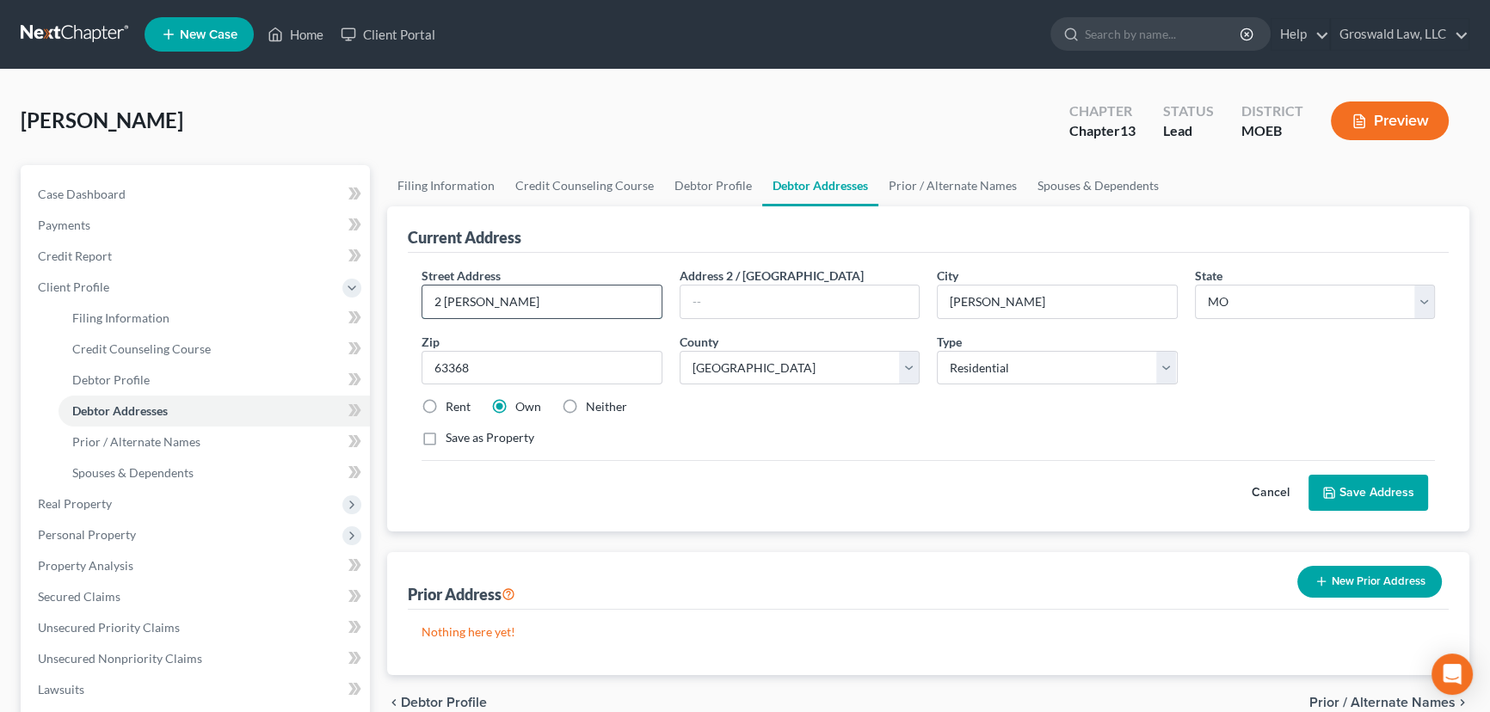
drag, startPoint x: 522, startPoint y: 306, endPoint x: 531, endPoint y: 301, distance: 10.0
click at [523, 306] on input "2 [PERSON_NAME]" at bounding box center [541, 302] width 239 height 33
type input "[STREET_ADDRESS][PERSON_NAME]"
click at [1369, 496] on button "Save Address" at bounding box center [1369, 493] width 120 height 36
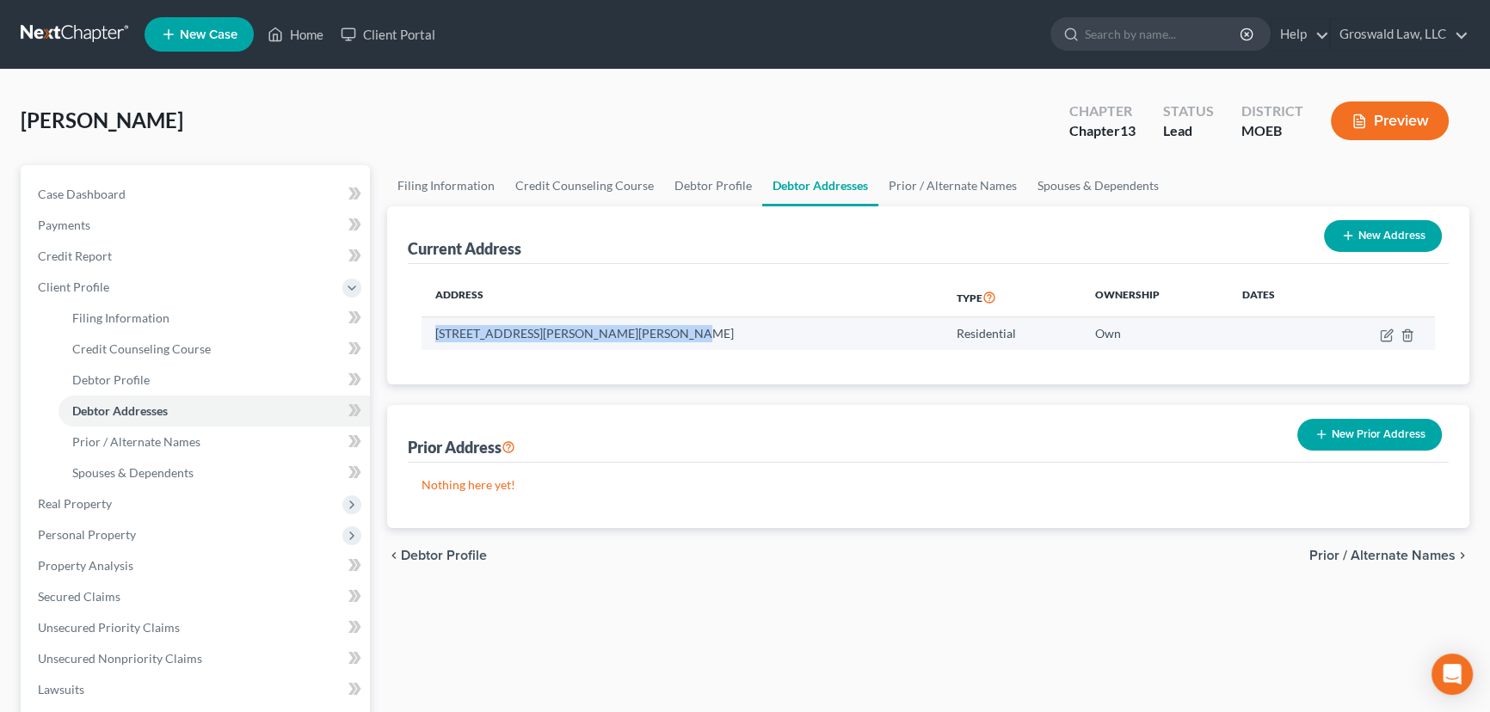
drag, startPoint x: 671, startPoint y: 337, endPoint x: 435, endPoint y: 336, distance: 236.6
click at [435, 336] on td "[STREET_ADDRESS][PERSON_NAME][PERSON_NAME]" at bounding box center [682, 333] width 521 height 33
copy td "[STREET_ADDRESS][PERSON_NAME][PERSON_NAME]"
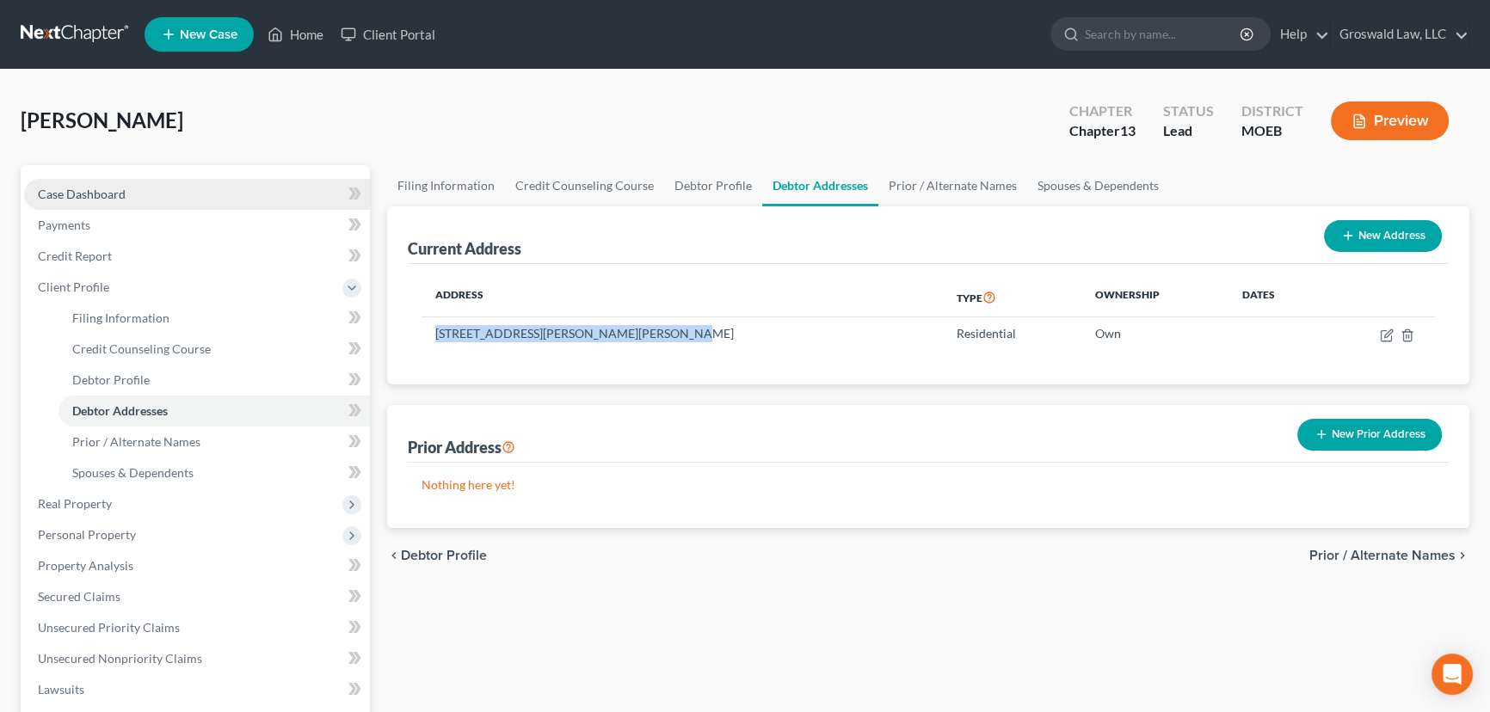
click at [119, 199] on span "Case Dashboard" at bounding box center [82, 194] width 88 height 15
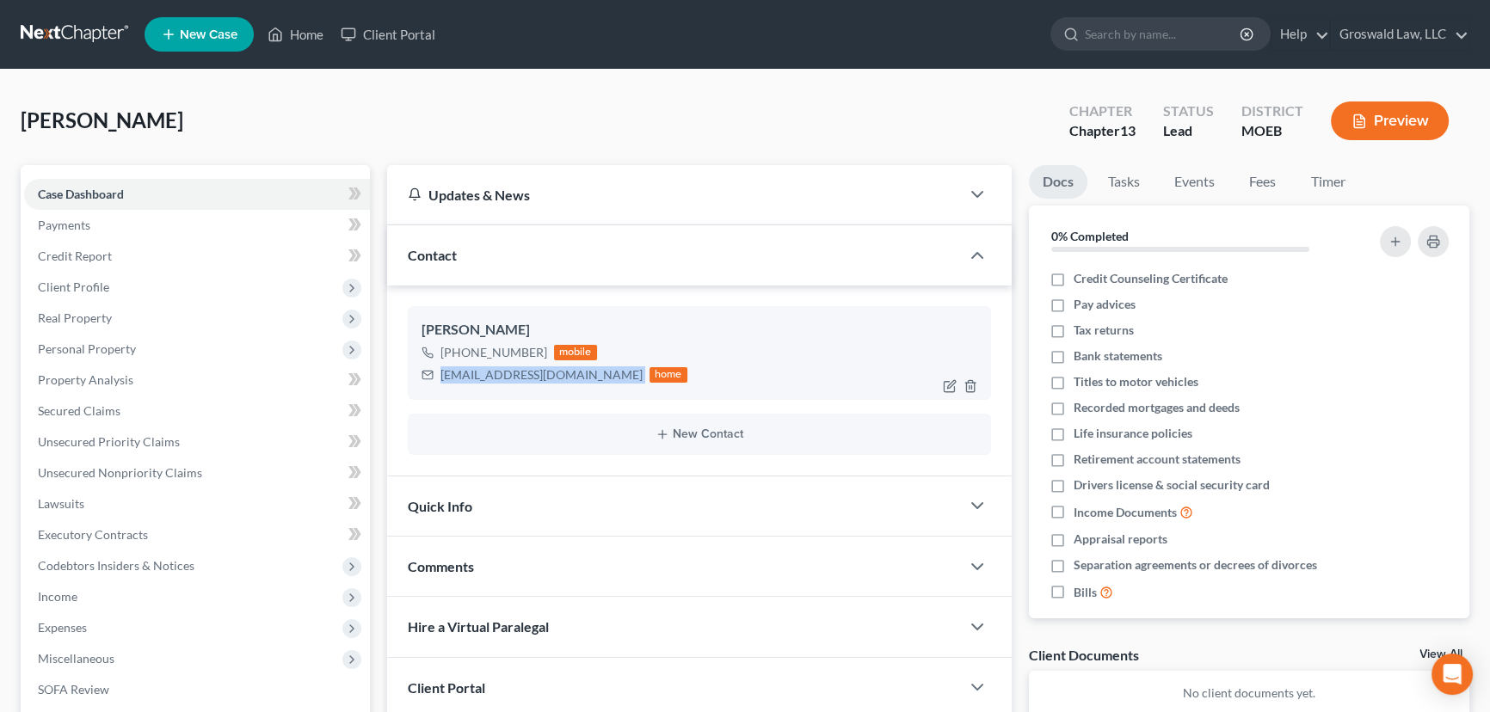
drag, startPoint x: 567, startPoint y: 372, endPoint x: 444, endPoint y: 382, distance: 123.5
click at [440, 381] on div "[EMAIL_ADDRESS][DOMAIN_NAME] home" at bounding box center [555, 375] width 266 height 22
copy div "[EMAIL_ADDRESS][DOMAIN_NAME]"
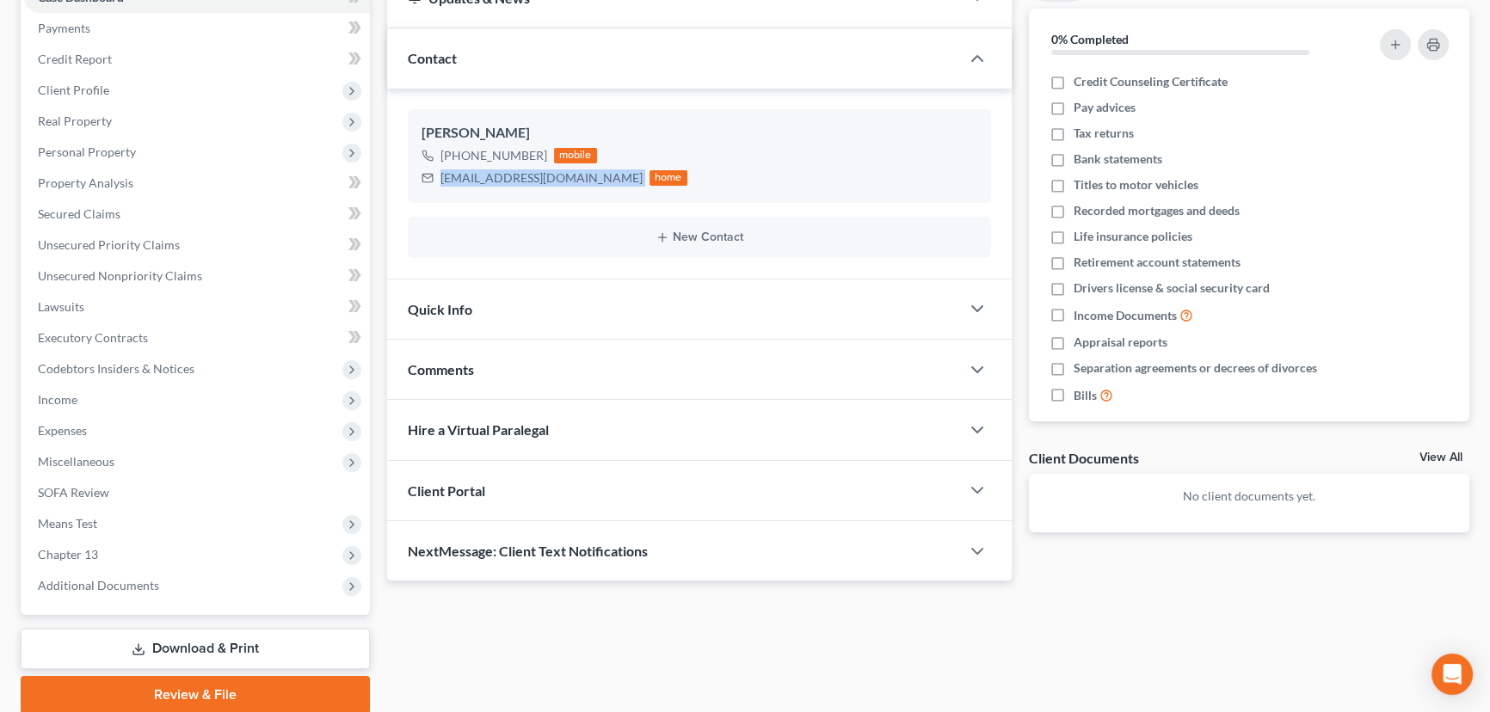
scroll to position [262, 0]
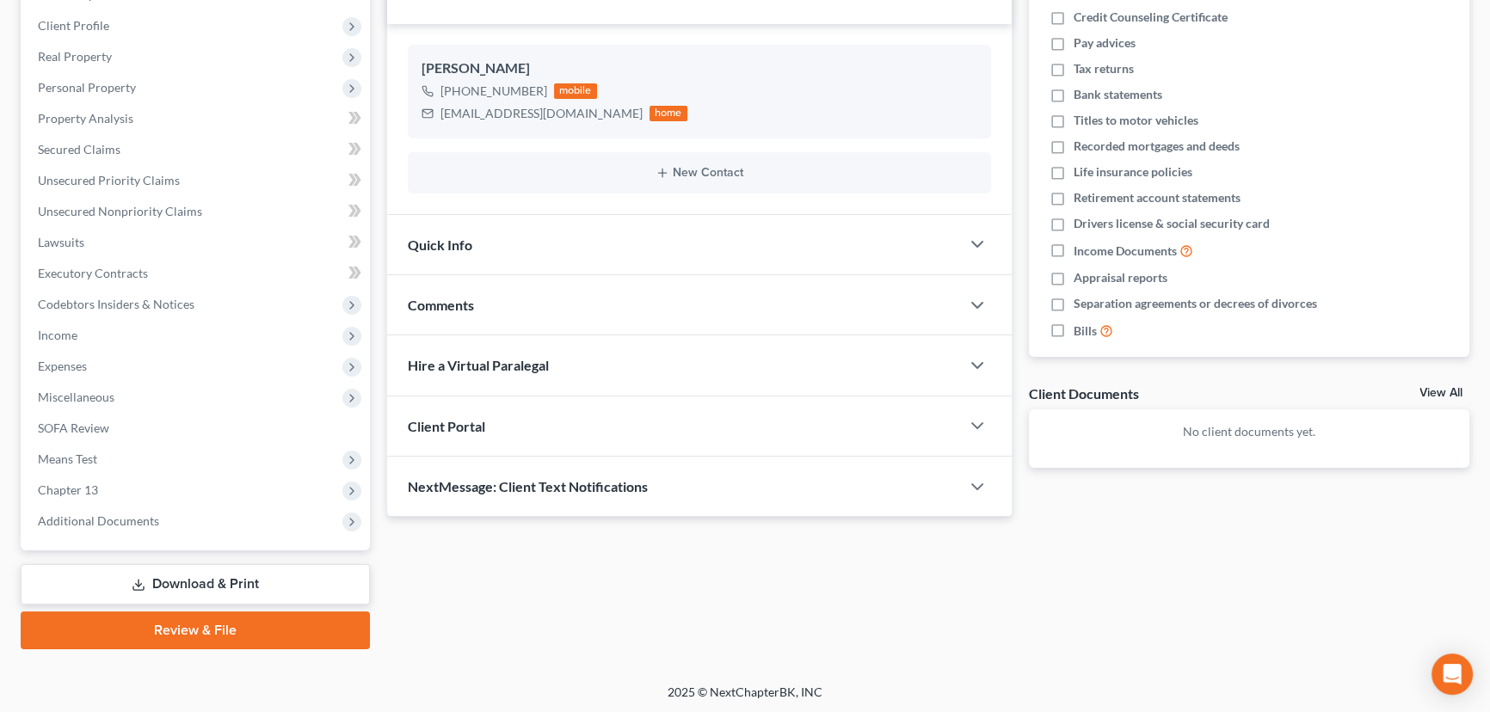
click at [496, 301] on div "Comments" at bounding box center [673, 304] width 573 height 59
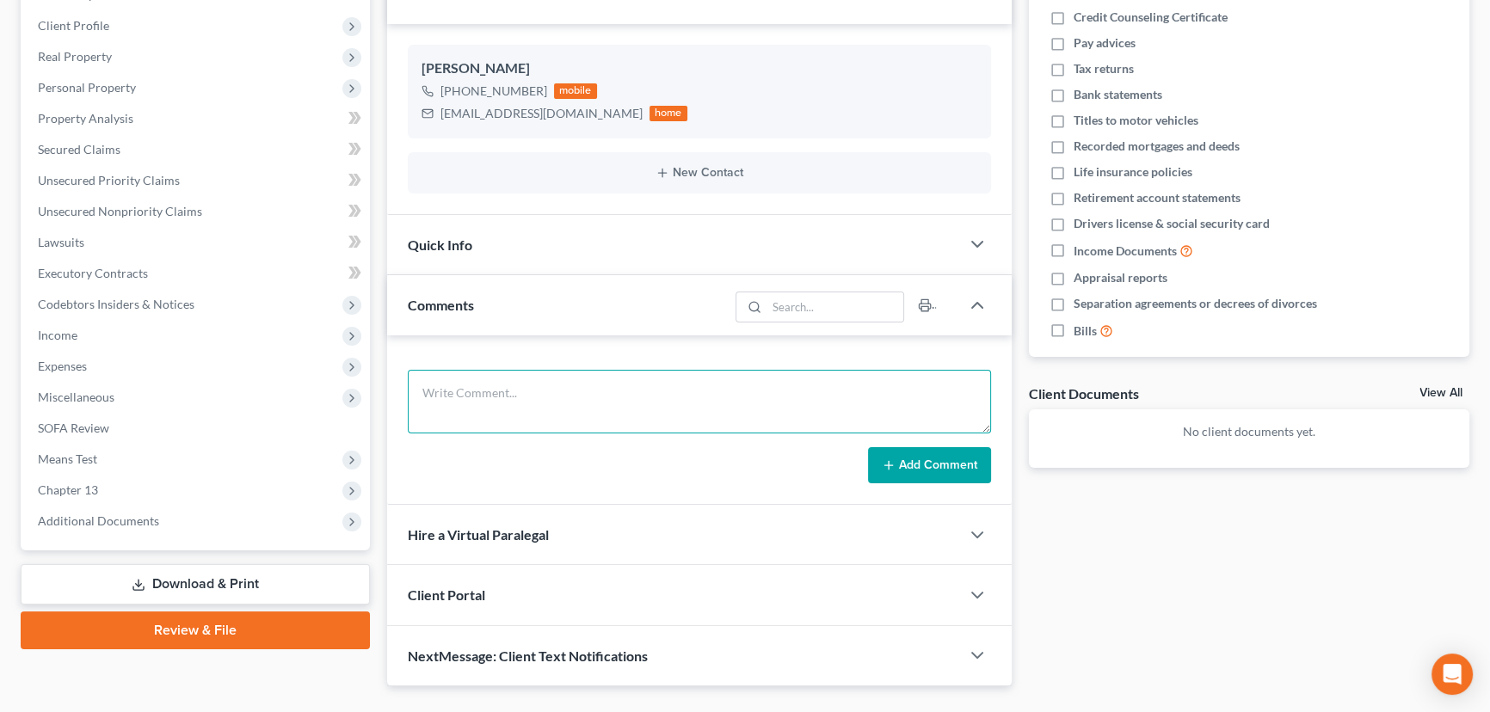
click at [573, 407] on textarea at bounding box center [699, 402] width 583 height 64
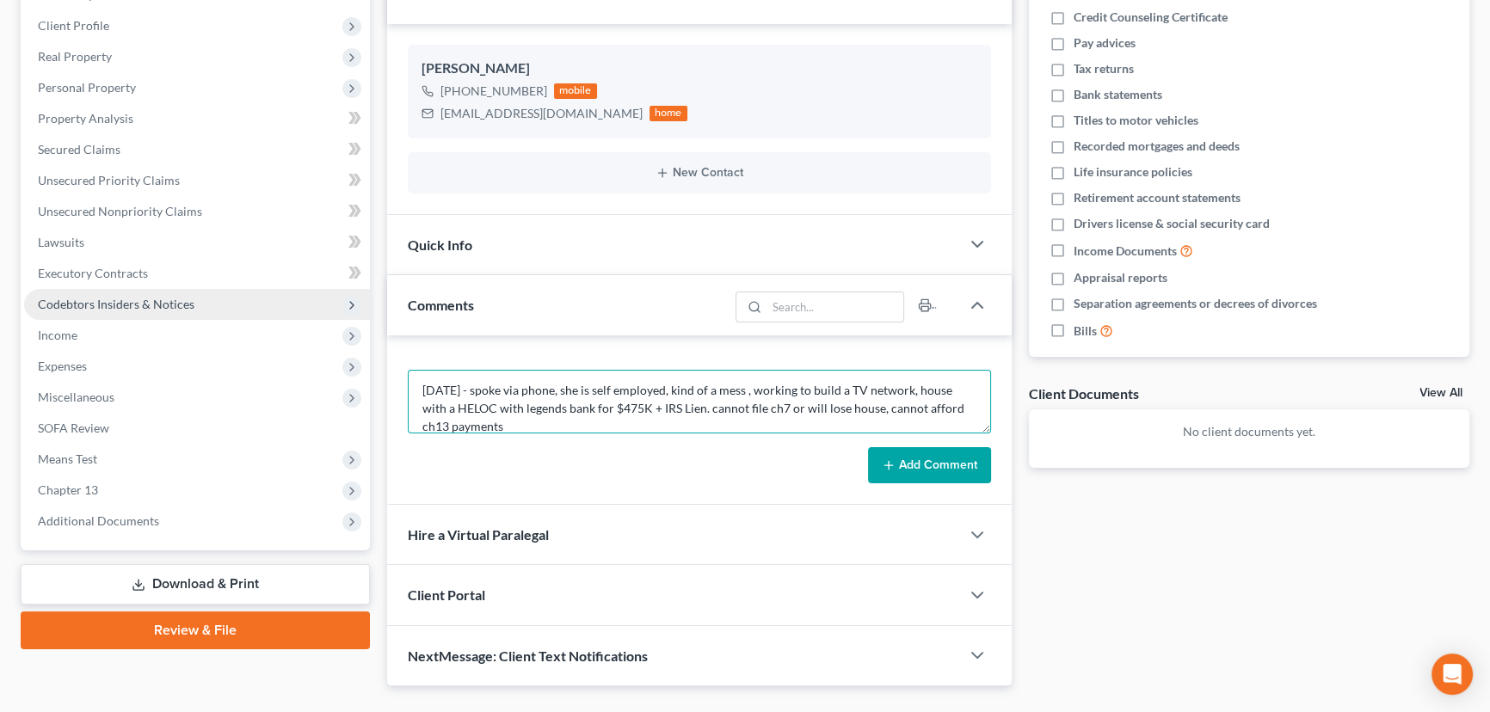
scroll to position [0, 0]
drag, startPoint x: 570, startPoint y: 421, endPoint x: 149, endPoint y: 309, distance: 435.4
click at [149, 309] on div "Petition Navigation Case Dashboard Payments Invoices Payments Payments Credit R…" at bounding box center [745, 295] width 1466 height 783
type textarea "[DATE] - spoke via phone, she is self employed, kind of a mess , working to bui…"
click at [937, 472] on button "Add Comment" at bounding box center [929, 465] width 123 height 36
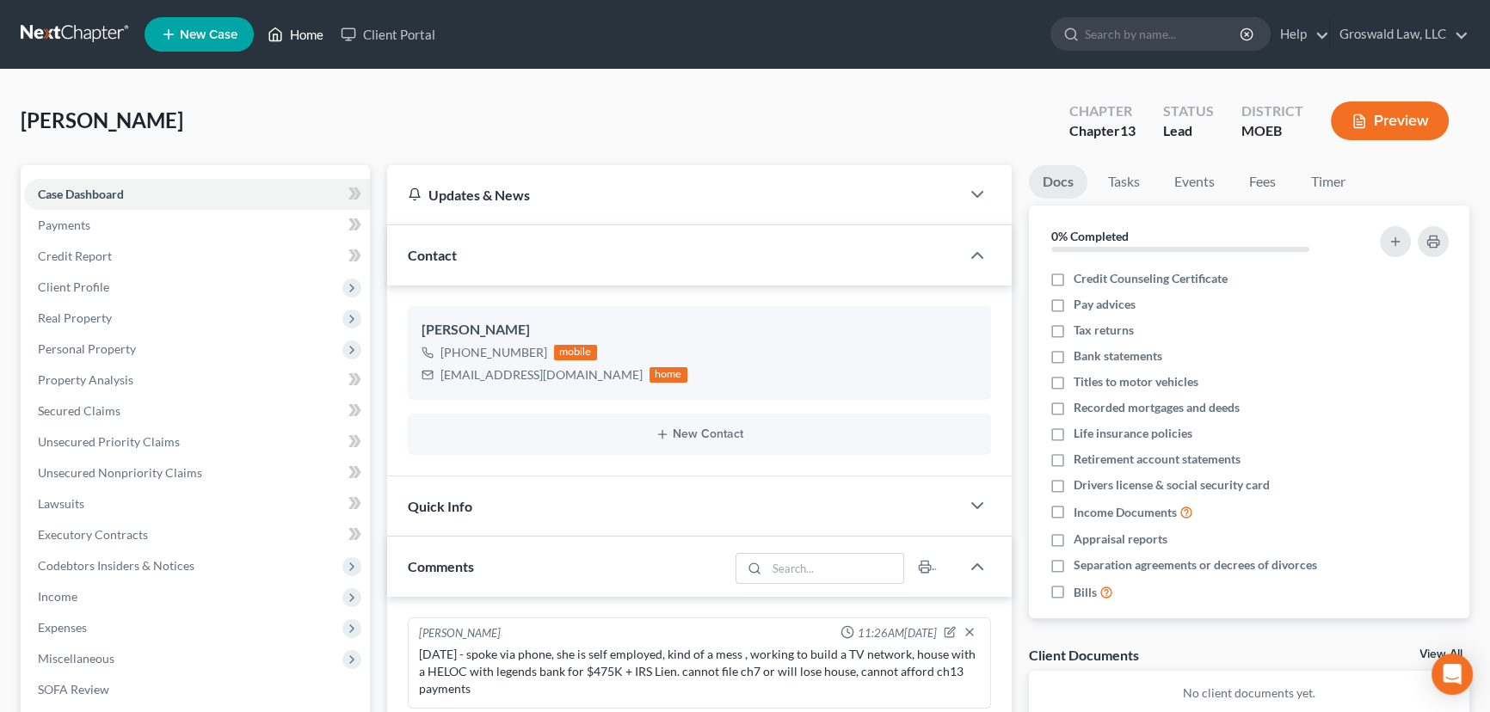
click at [301, 34] on link "Home" at bounding box center [295, 34] width 73 height 31
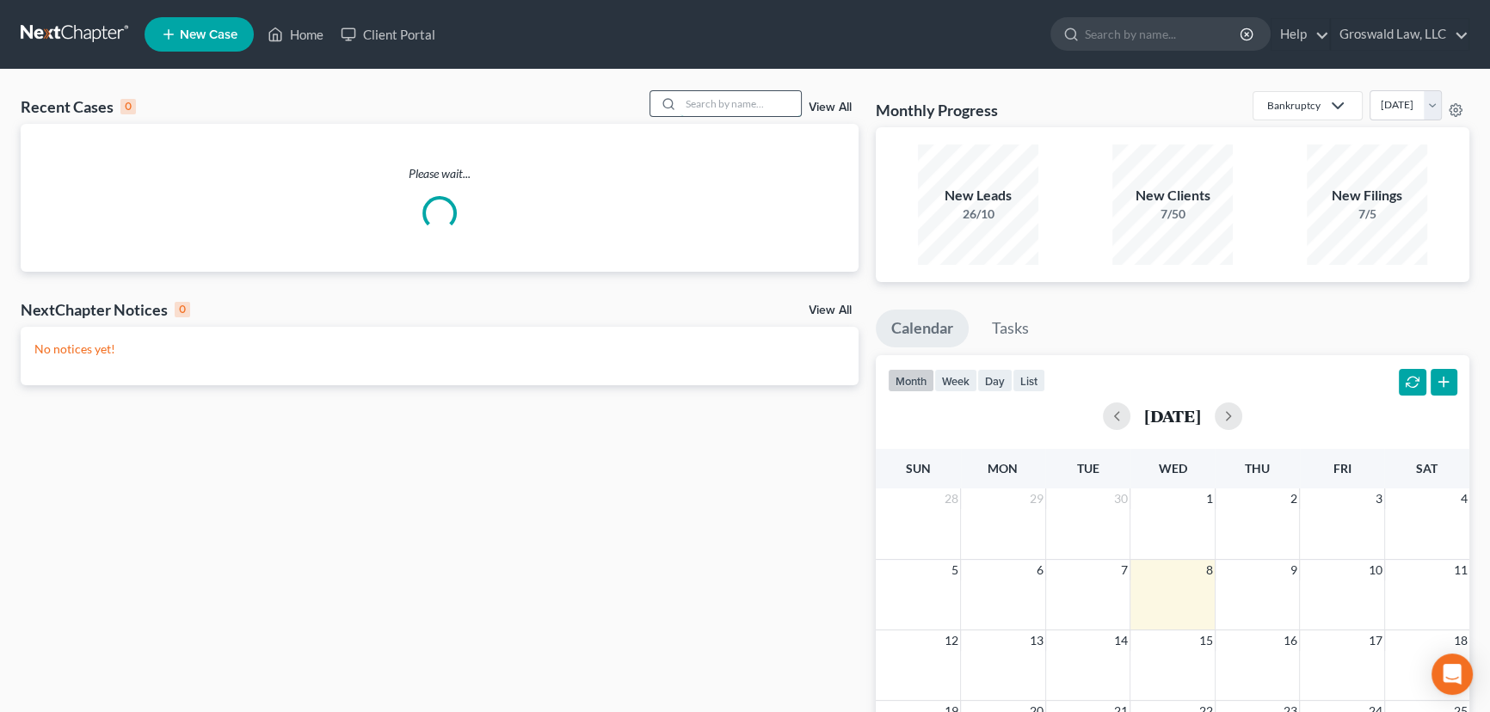
click at [730, 103] on input "search" at bounding box center [741, 103] width 120 height 25
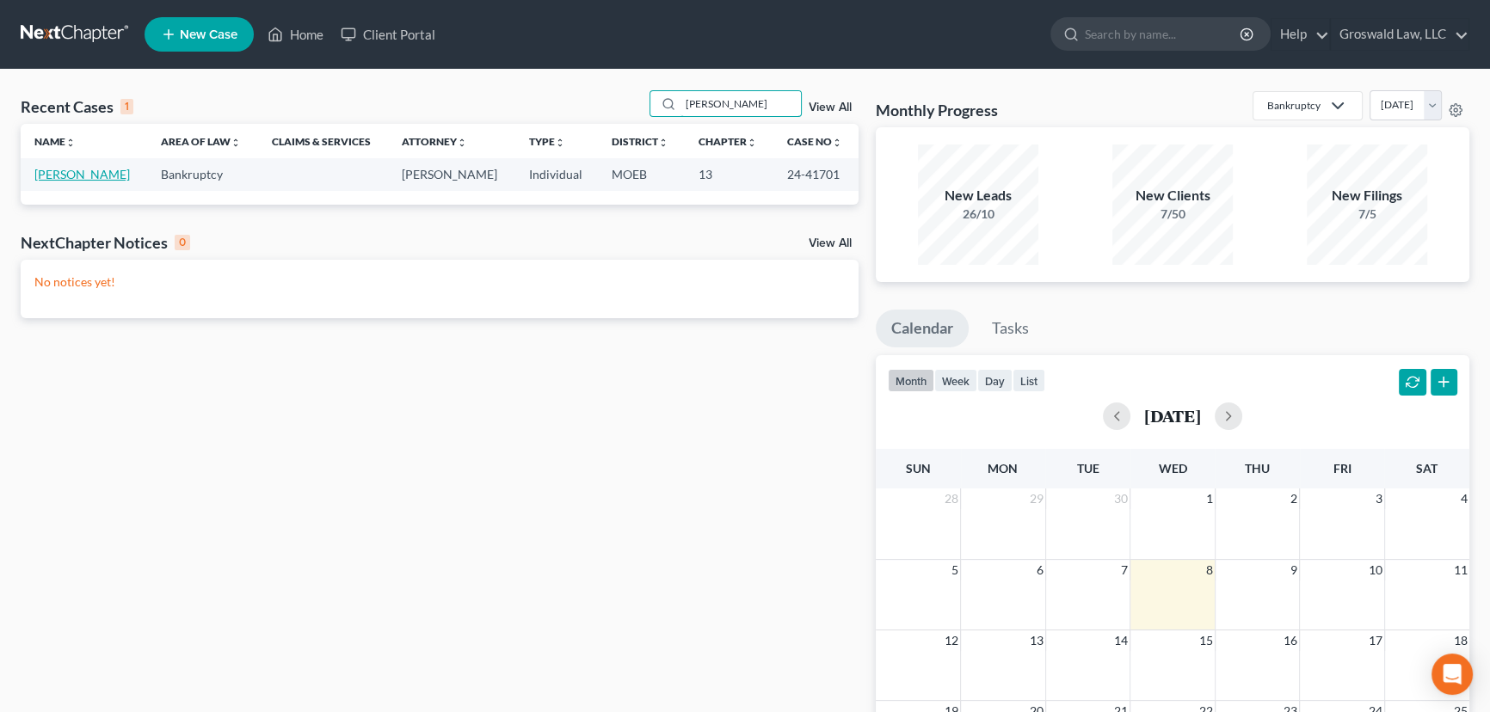
type input "[PERSON_NAME]"
drag, startPoint x: 43, startPoint y: 172, endPoint x: 12, endPoint y: 181, distance: 32.1
click at [43, 172] on link "[PERSON_NAME]" at bounding box center [82, 174] width 96 height 15
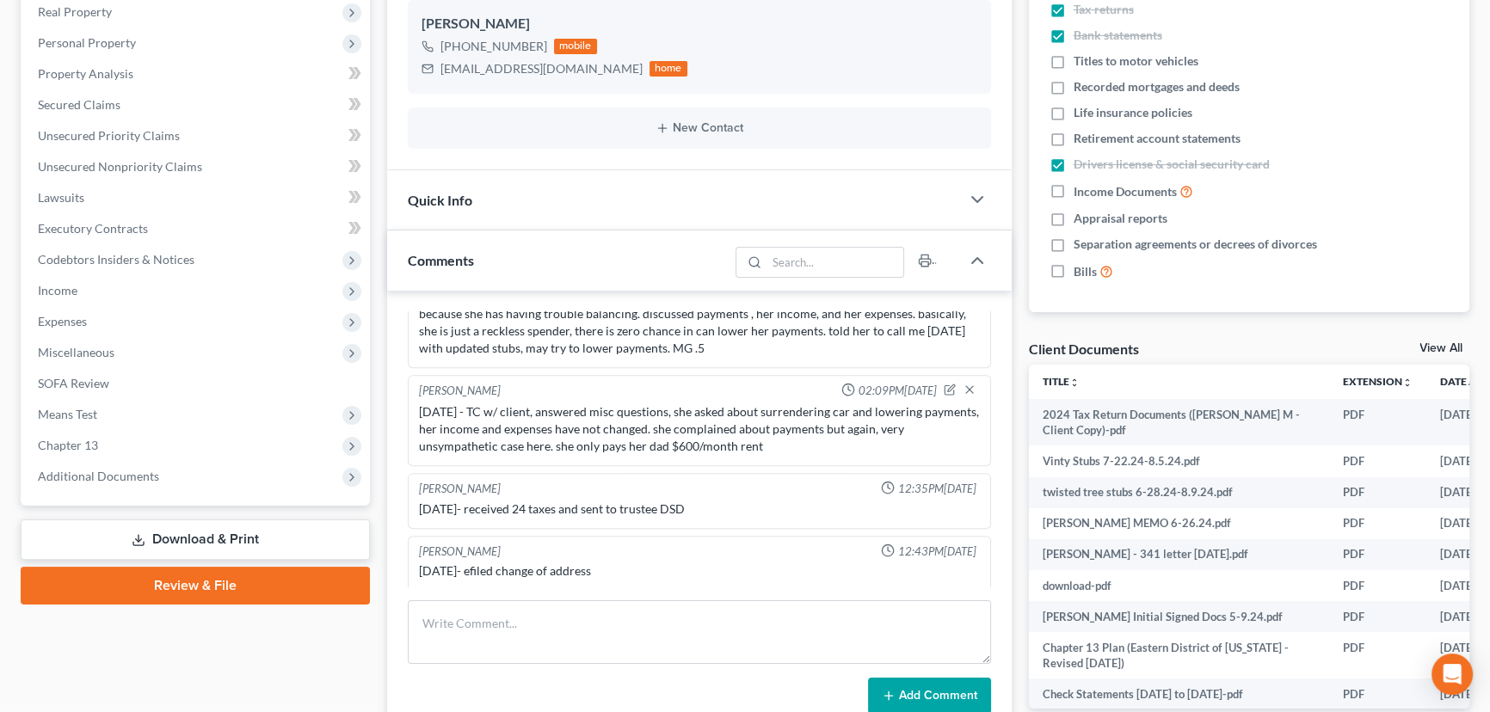
scroll to position [312, 0]
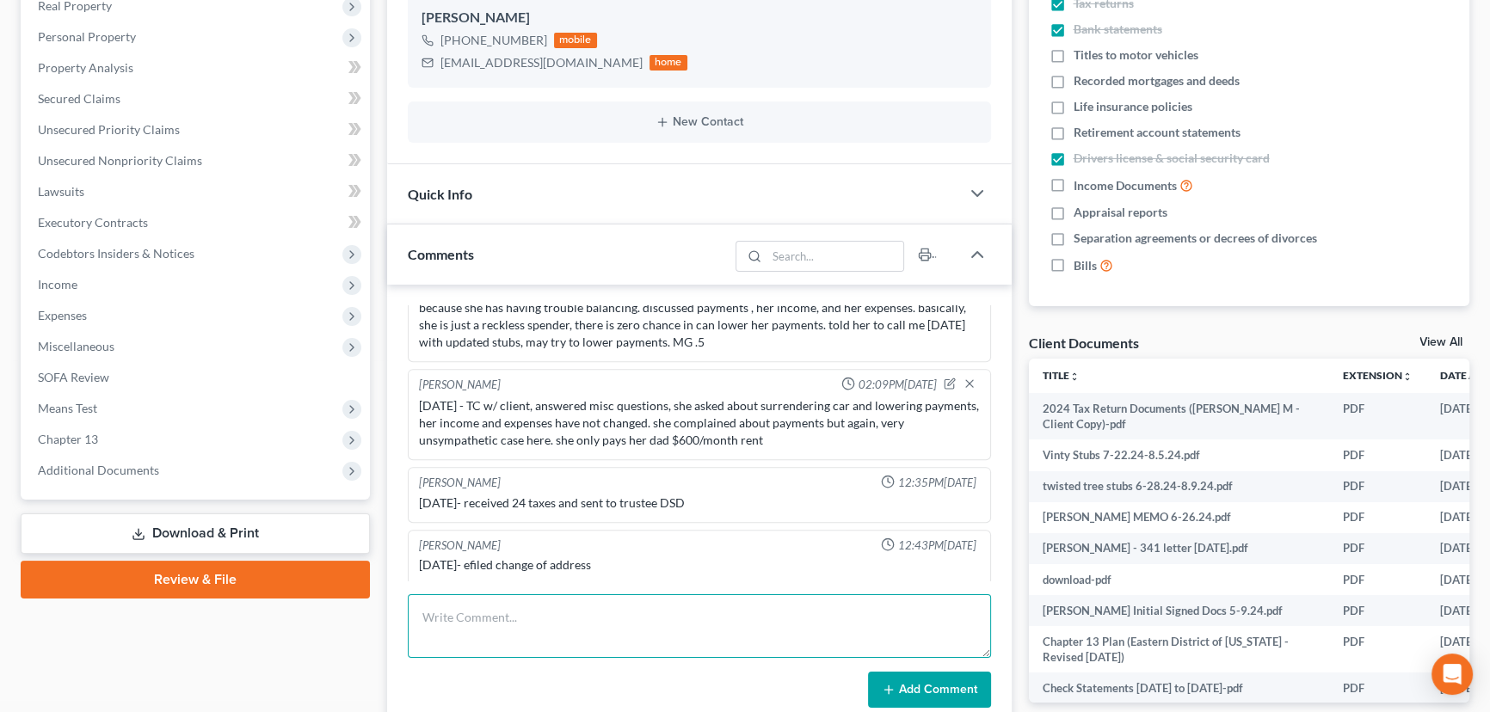
click at [589, 601] on textarea at bounding box center [699, 627] width 583 height 64
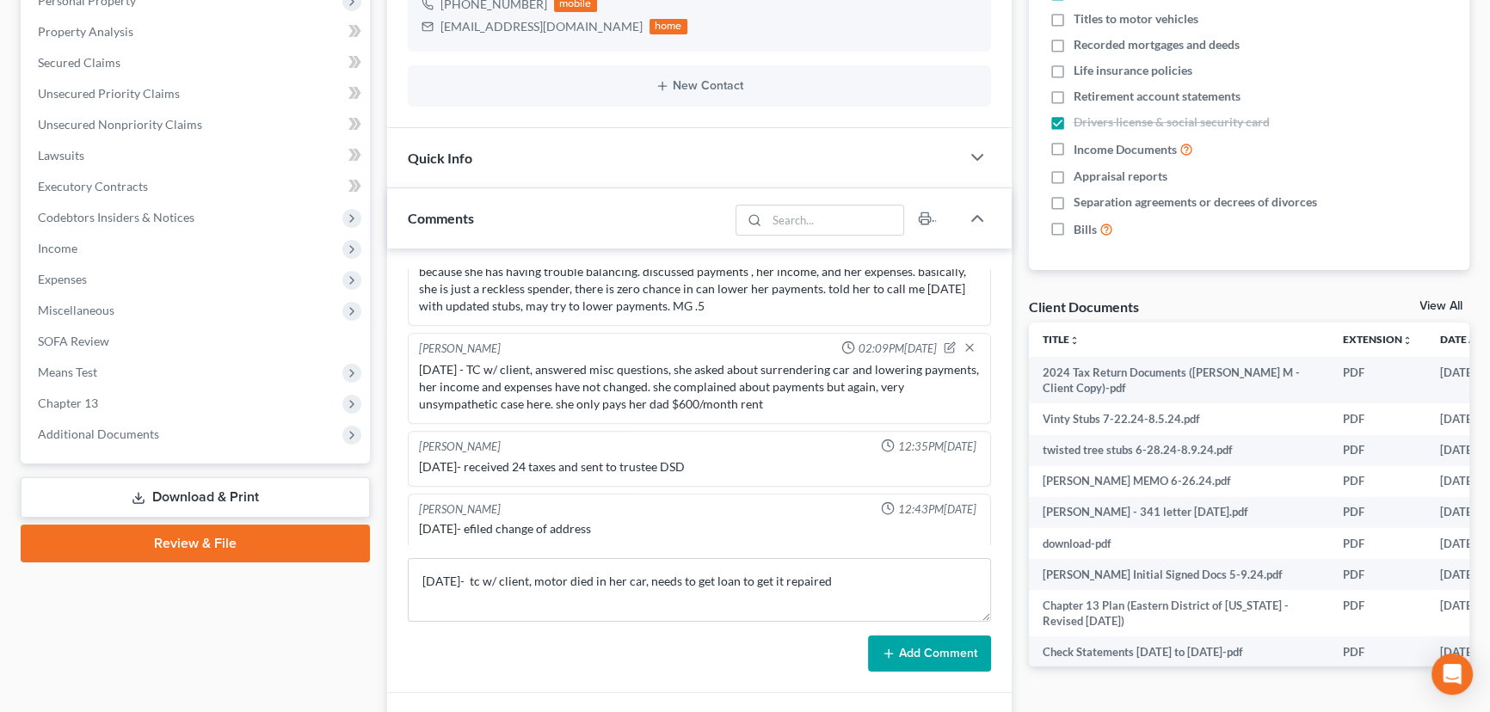
scroll to position [391, 0]
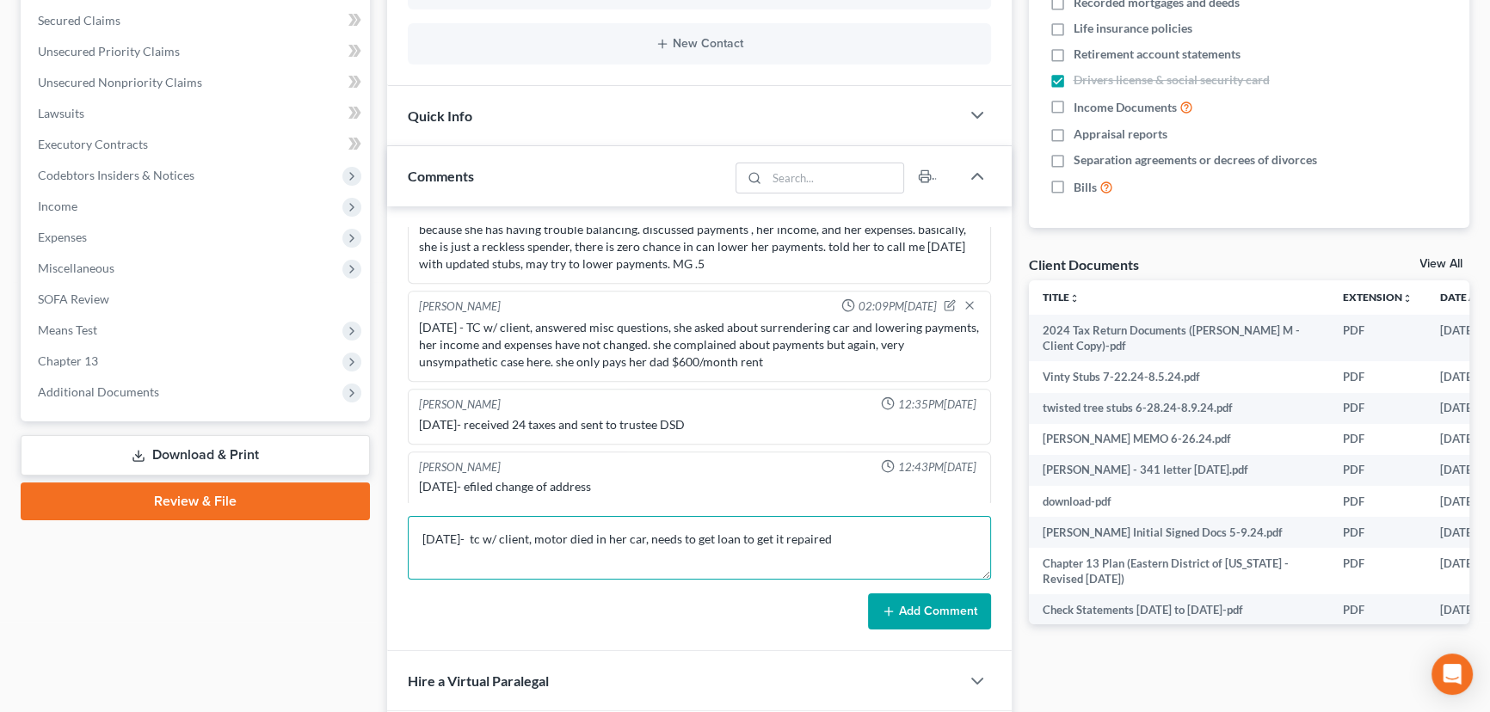
click at [896, 548] on textarea "[DATE]- tc w/ client, motor died in her car, needs to get loan to get it repair…" at bounding box center [699, 548] width 583 height 64
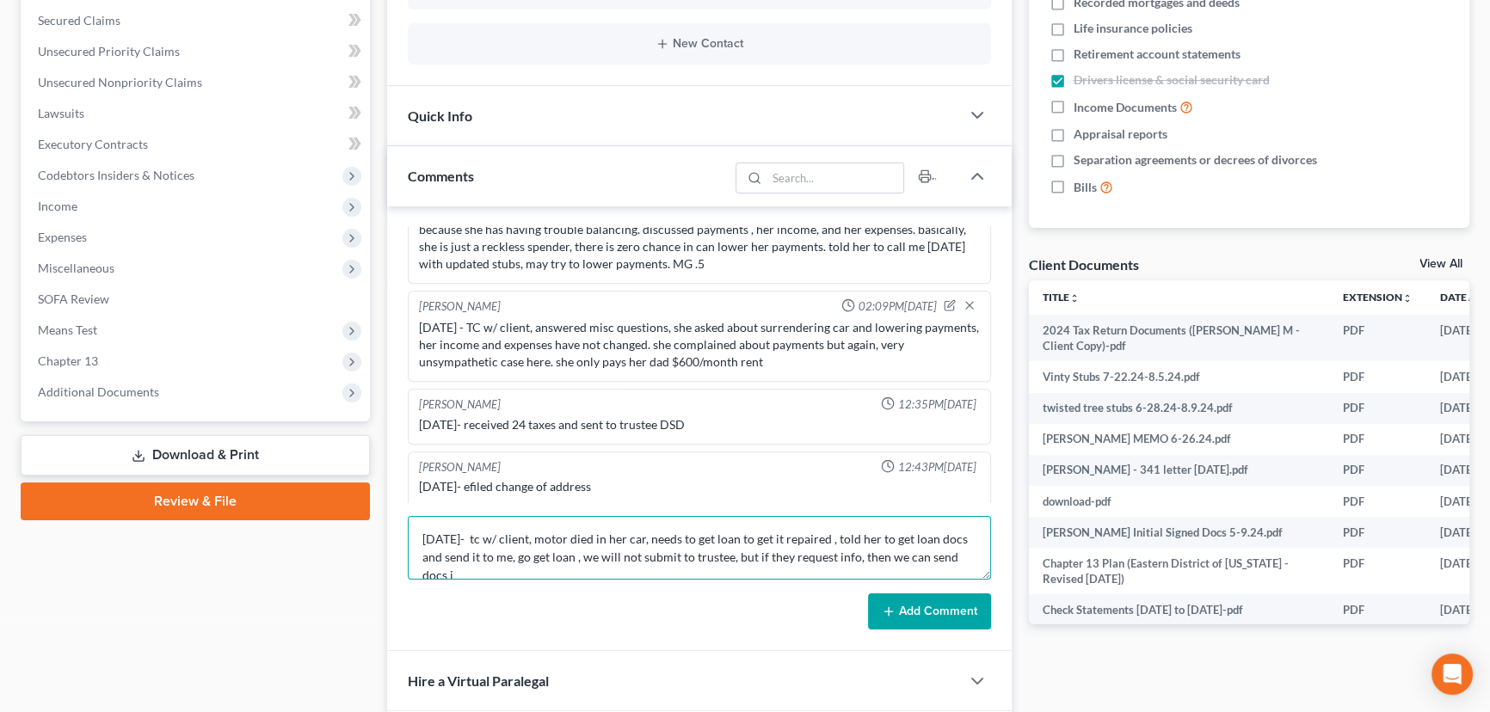
scroll to position [3, 0]
type textarea "[DATE]- tc w/ client, motor died in her car, needs to get loan to get it repair…"
click at [951, 604] on button "Add Comment" at bounding box center [929, 612] width 123 height 36
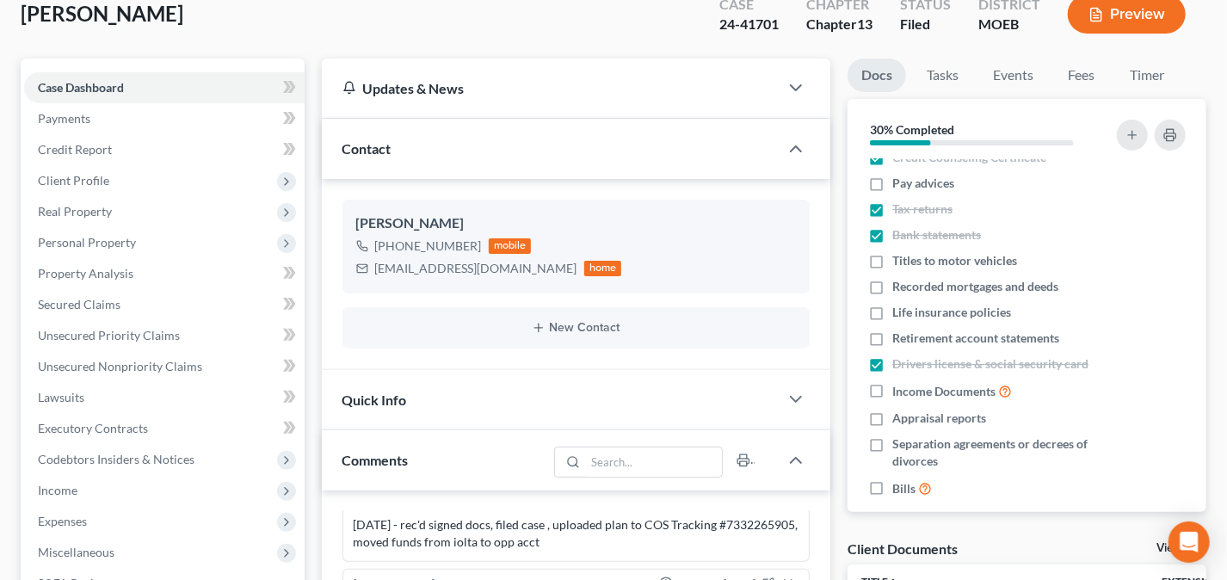
scroll to position [0, 0]
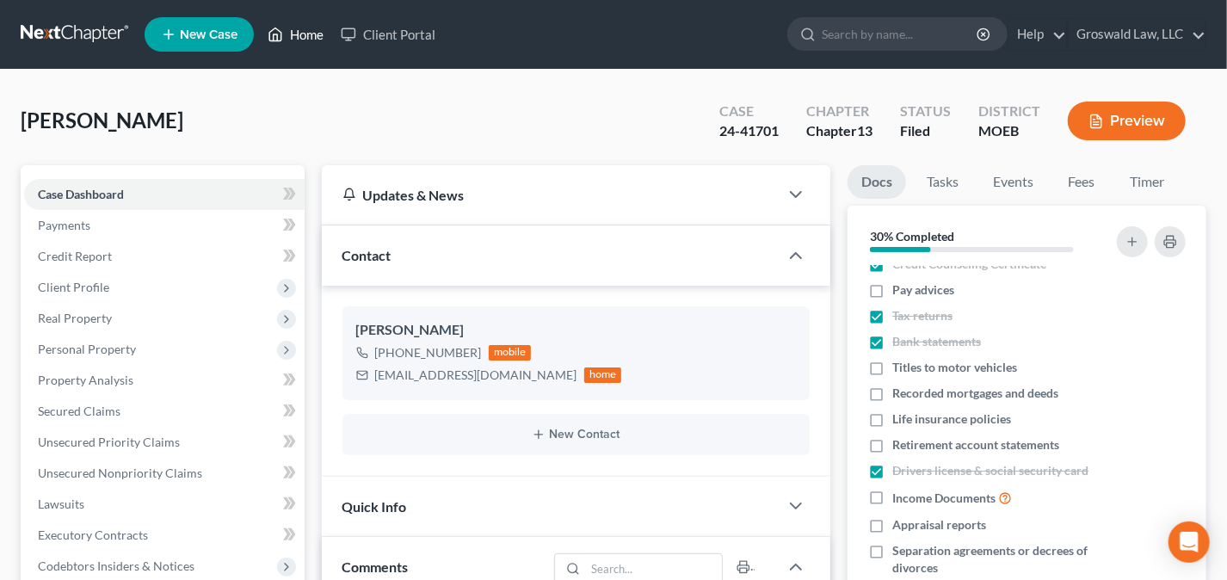
click at [301, 29] on link "Home" at bounding box center [295, 34] width 73 height 31
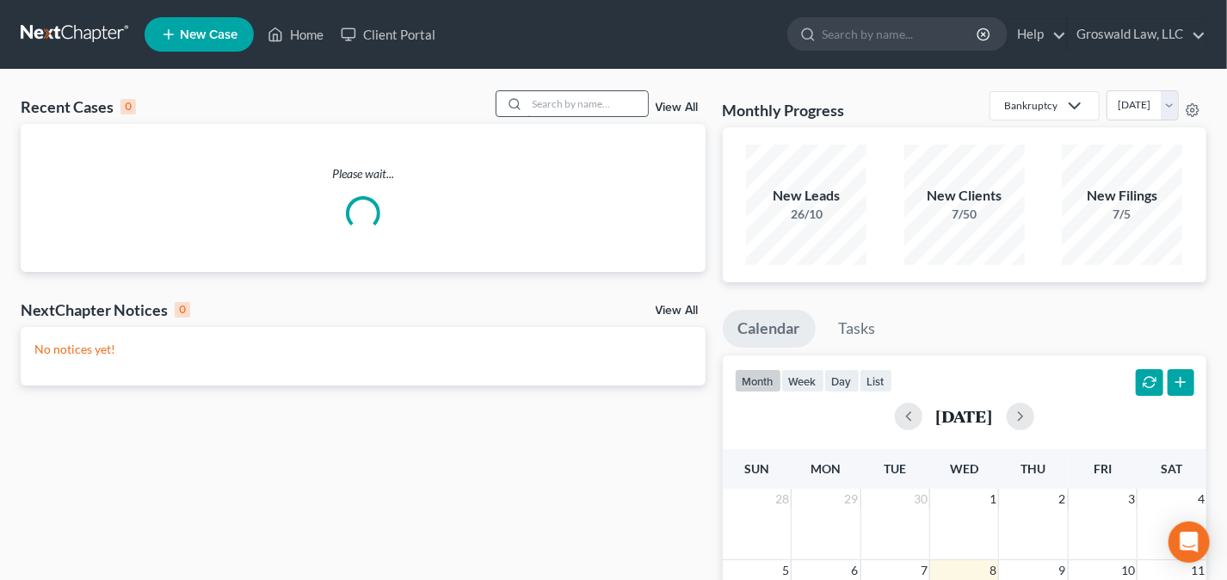
click at [558, 101] on input "search" at bounding box center [587, 103] width 120 height 25
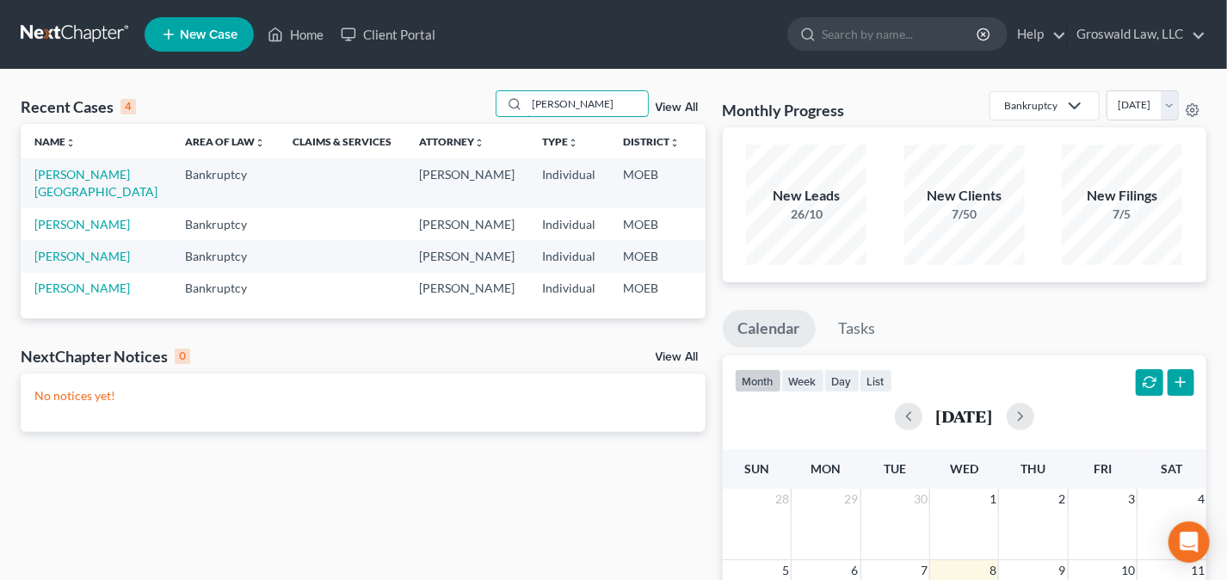
drag, startPoint x: 589, startPoint y: 108, endPoint x: 170, endPoint y: 87, distance: 419.6
click at [157, 90] on div "Recent Cases 4 [PERSON_NAME] View All" at bounding box center [363, 107] width 685 height 34
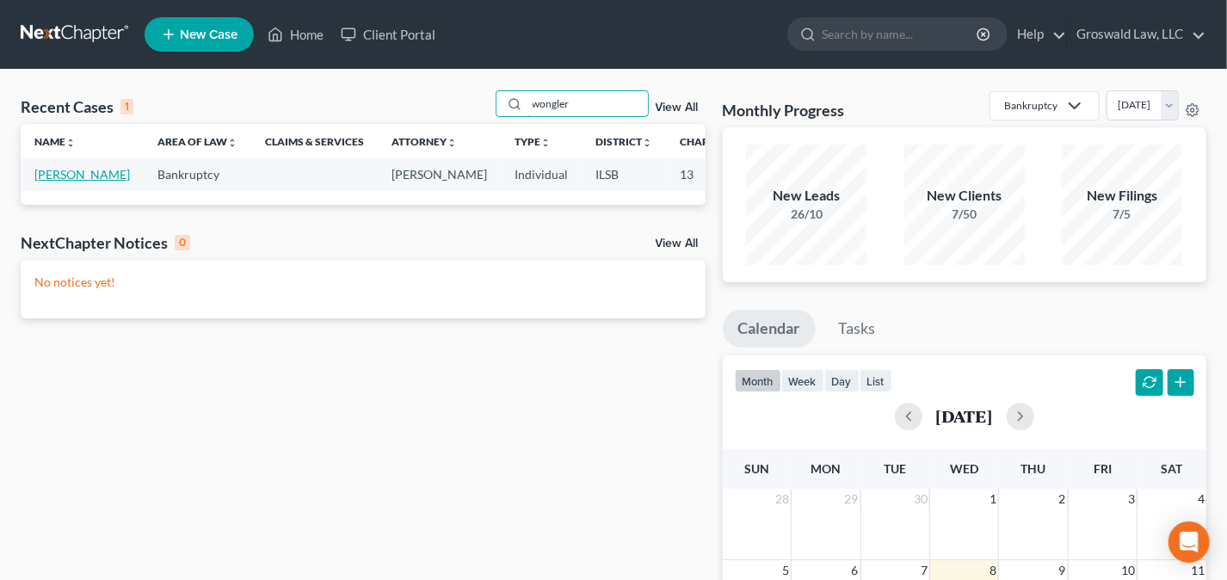
type input "wongler"
click at [49, 182] on link "[PERSON_NAME]" at bounding box center [82, 174] width 96 height 15
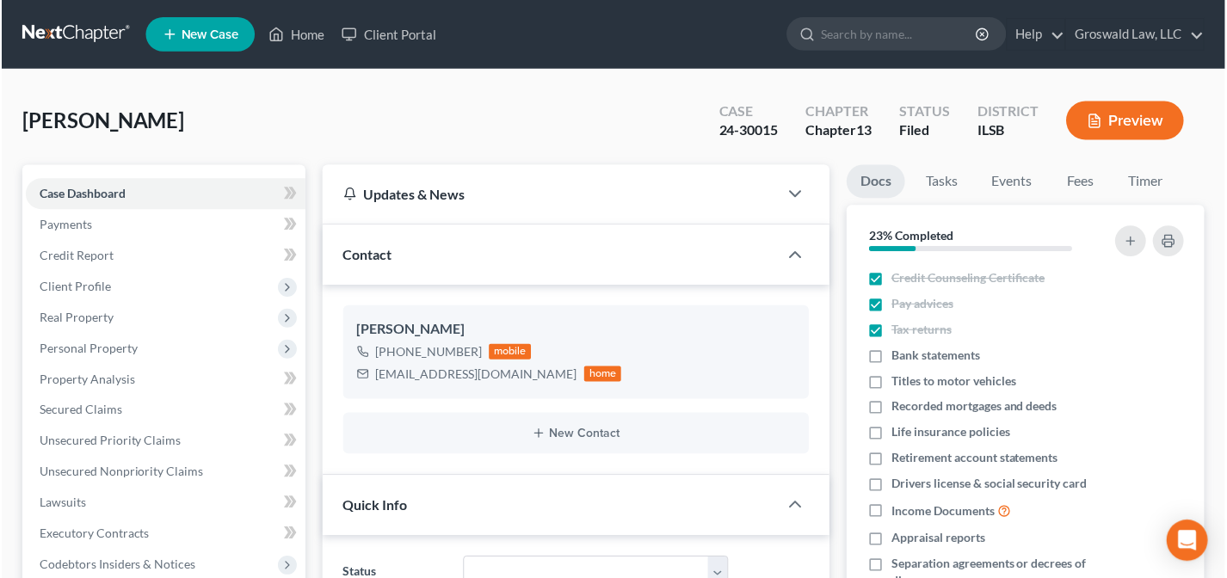
scroll to position [2567, 0]
click at [285, 43] on link "Home" at bounding box center [295, 34] width 73 height 31
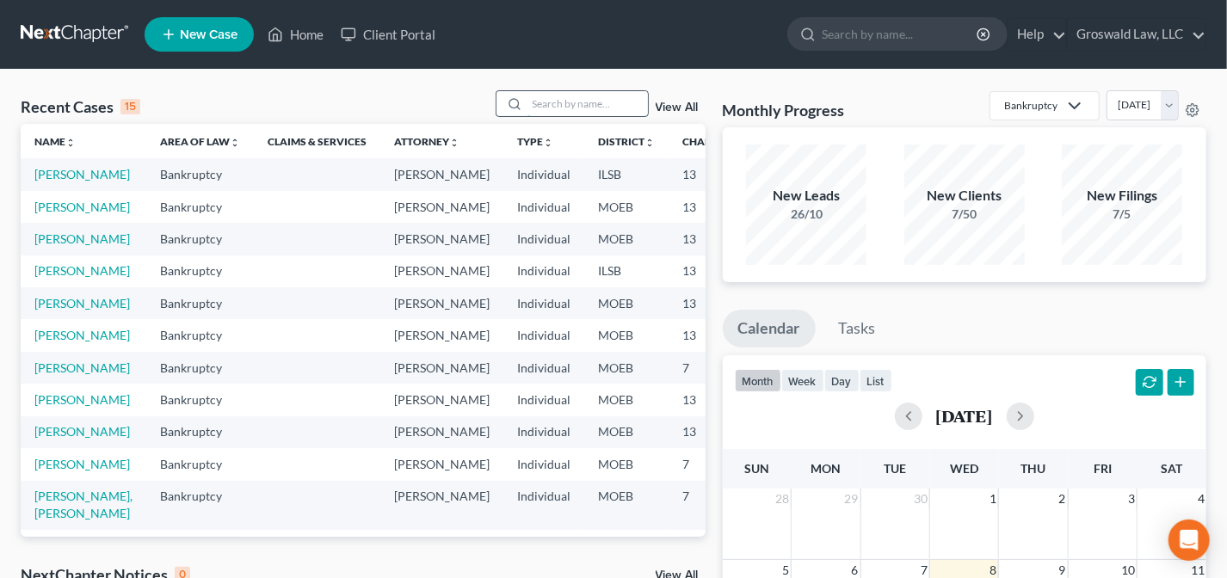
click at [576, 104] on input "search" at bounding box center [587, 103] width 120 height 25
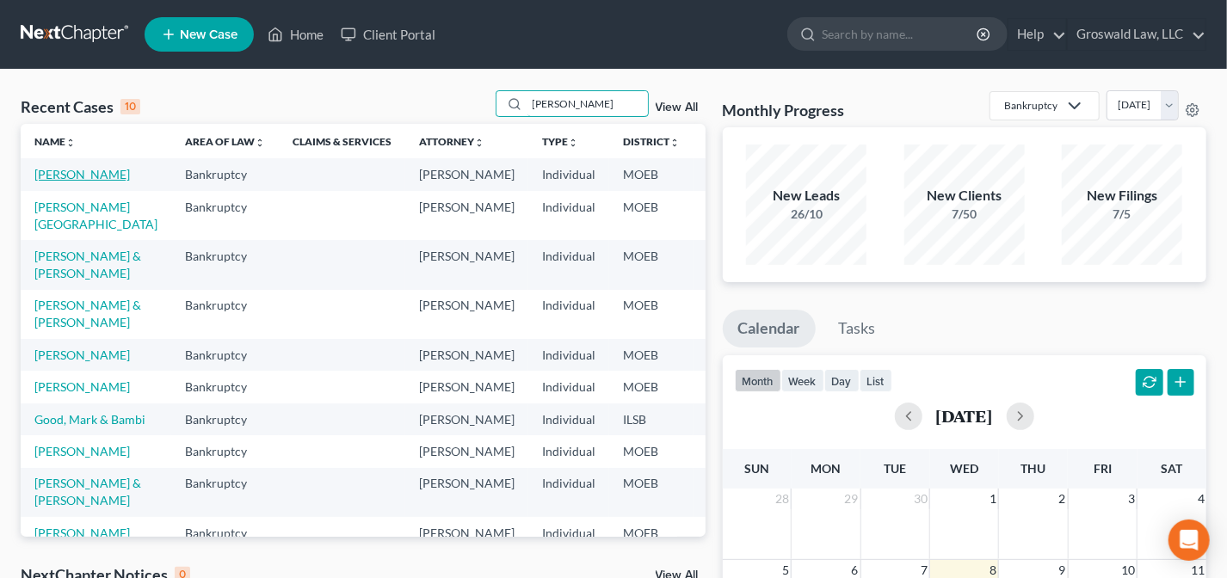
type input "[PERSON_NAME]"
click at [43, 182] on link "[PERSON_NAME]" at bounding box center [82, 174] width 96 height 15
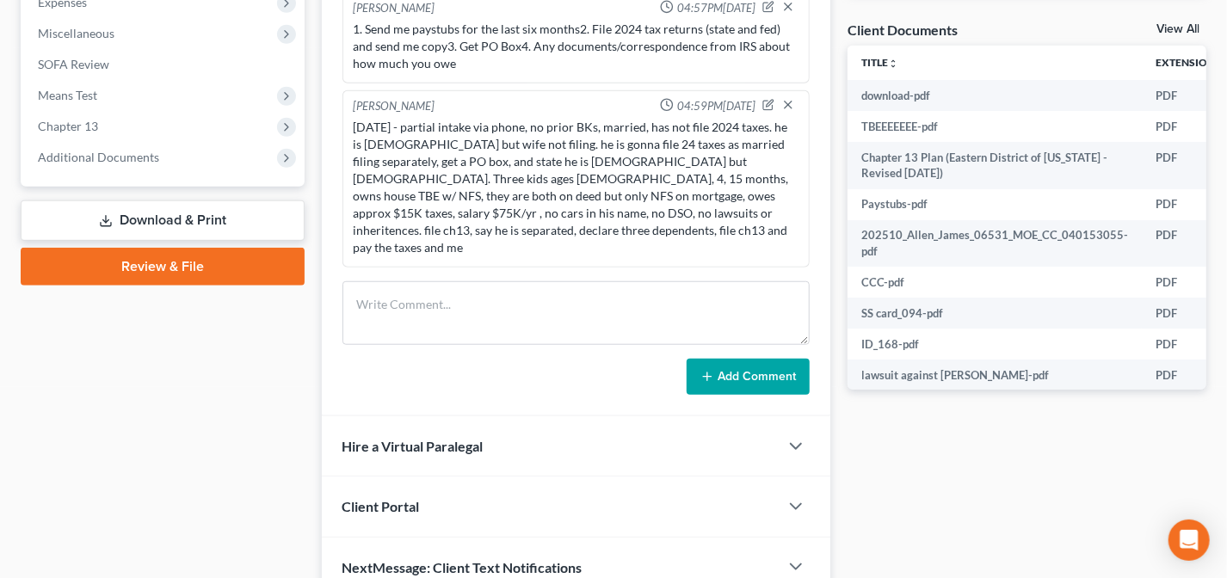
scroll to position [749, 0]
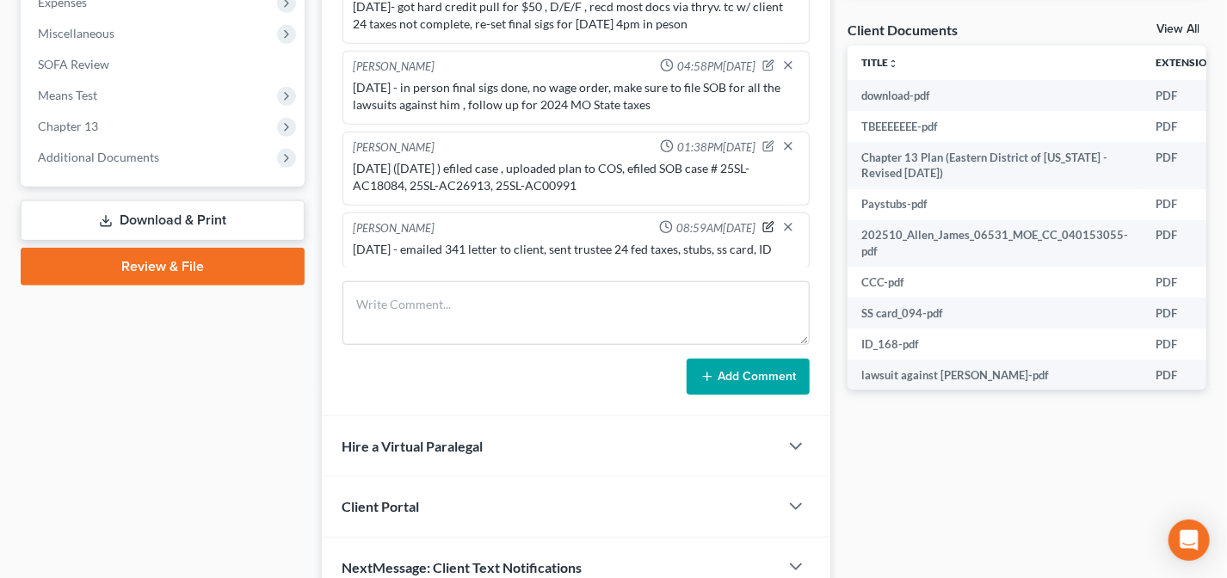
click at [763, 225] on icon "button" at bounding box center [767, 228] width 9 height 9
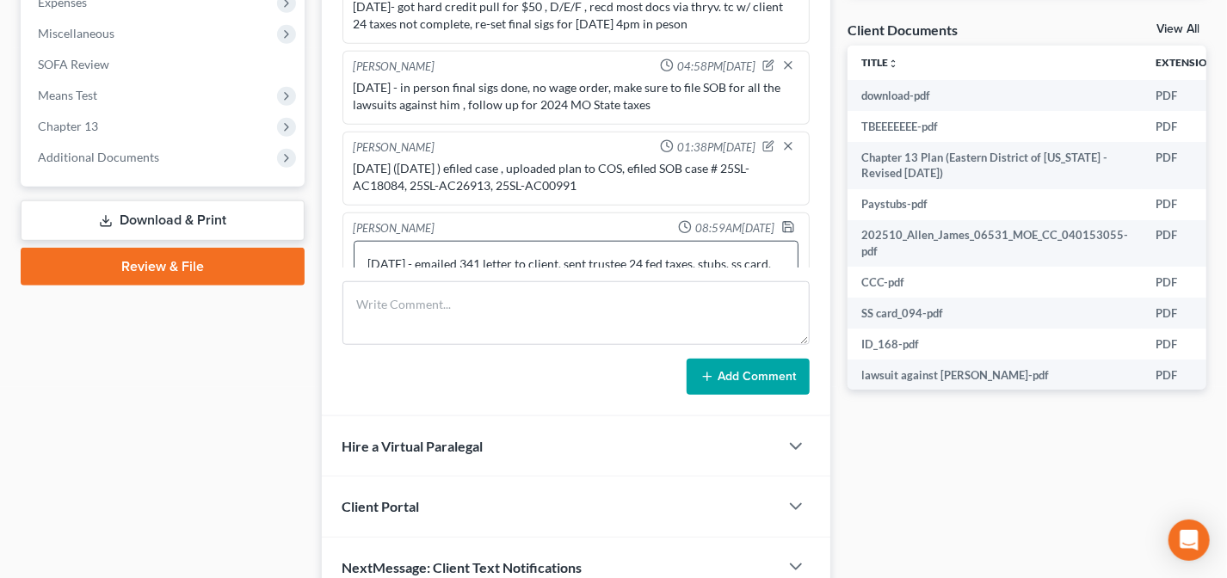
scroll to position [794, 0]
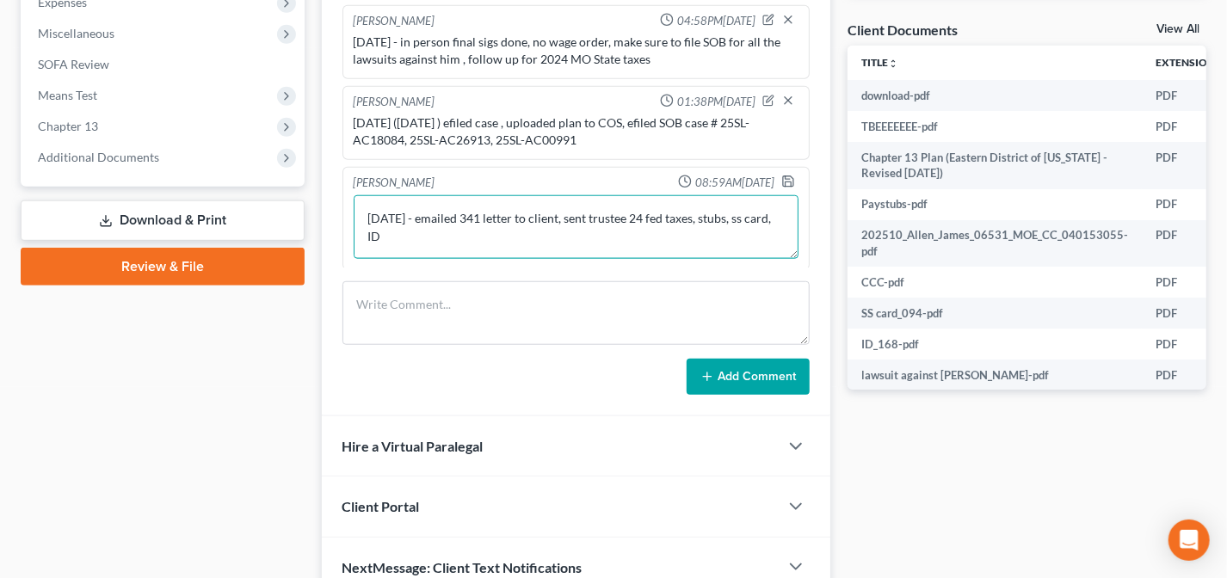
click at [622, 244] on textarea "[DATE] - emailed 341 letter to client, sent trustee 24 fed taxes, stubs, ss car…" at bounding box center [577, 227] width 446 height 64
type textarea "[DATE] - emailed 341 letter to client, sent trustee 24 fed taxes, stubs, ss car…"
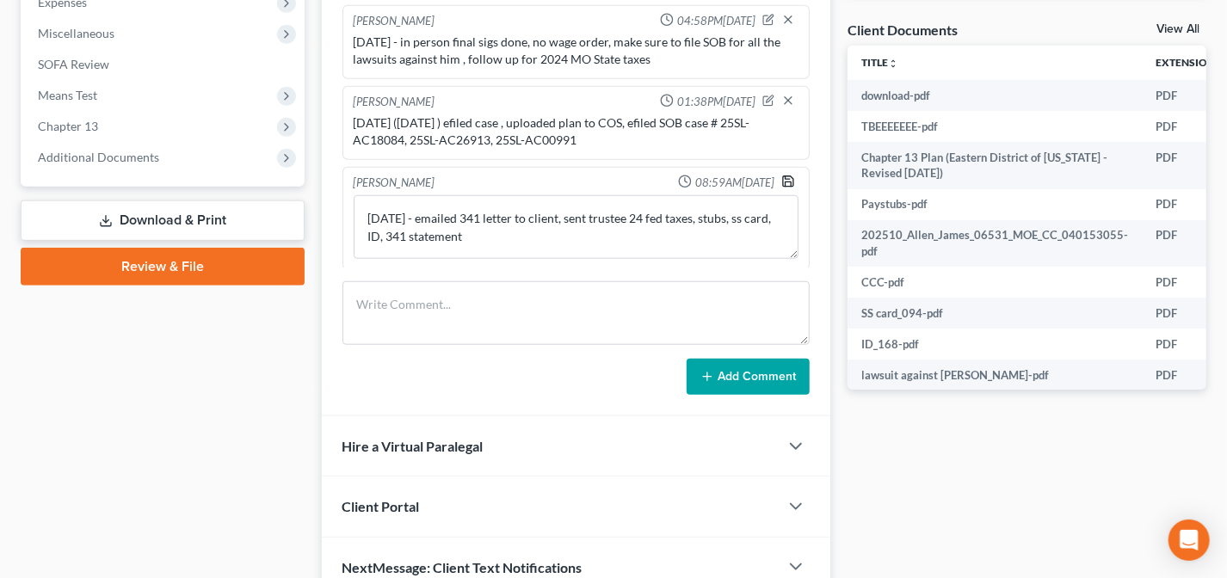
click at [786, 182] on polyline "button" at bounding box center [789, 184] width 6 height 4
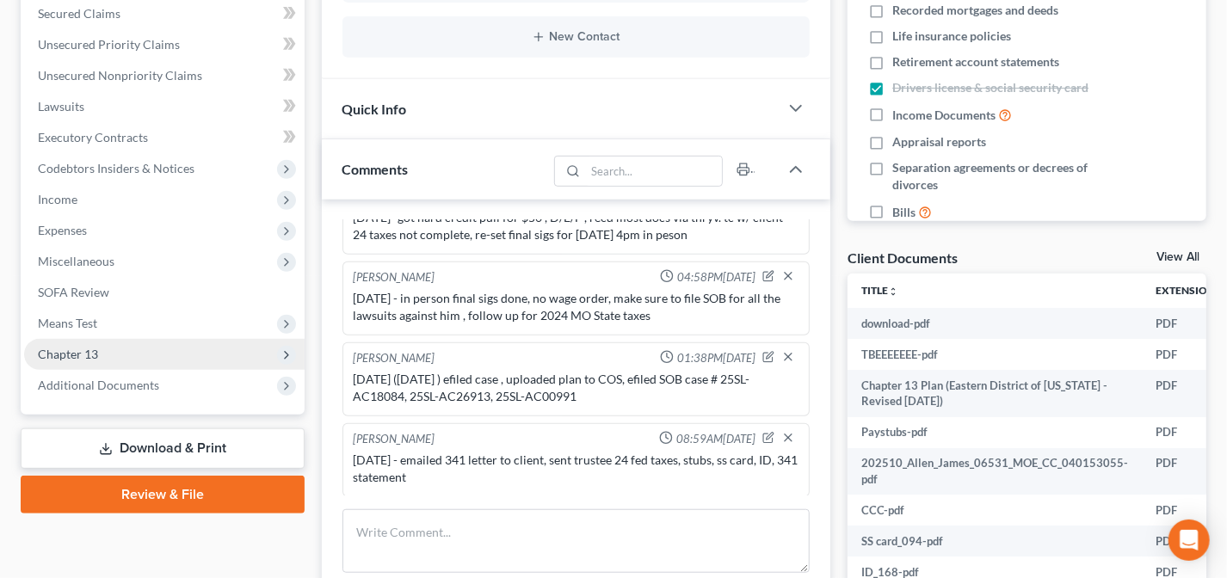
scroll to position [391, 0]
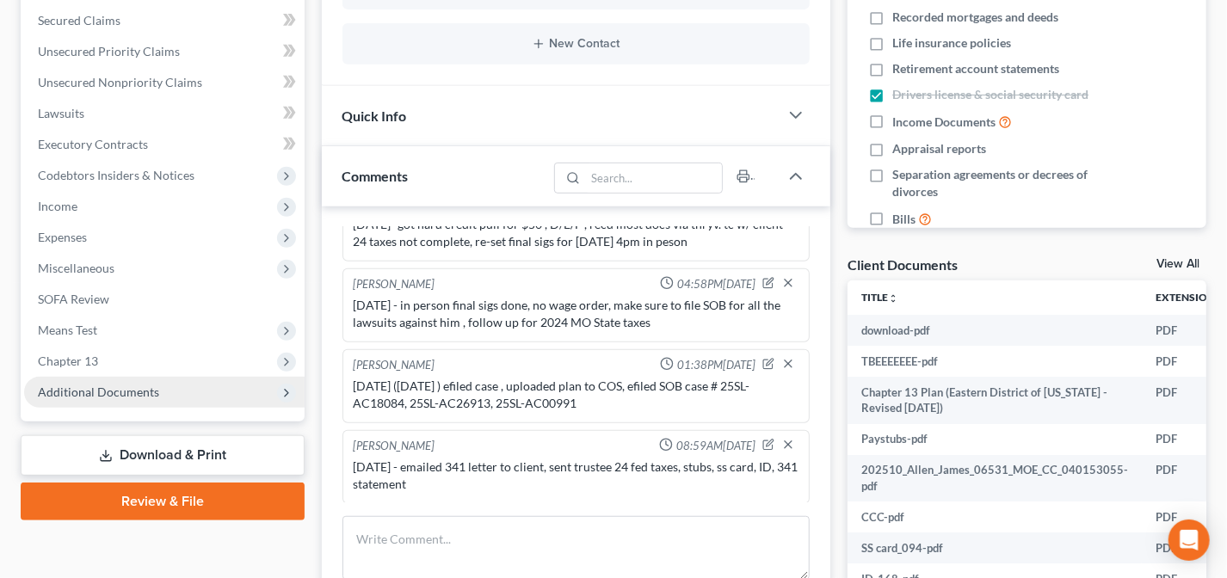
click at [85, 389] on span "Additional Documents" at bounding box center [98, 392] width 121 height 15
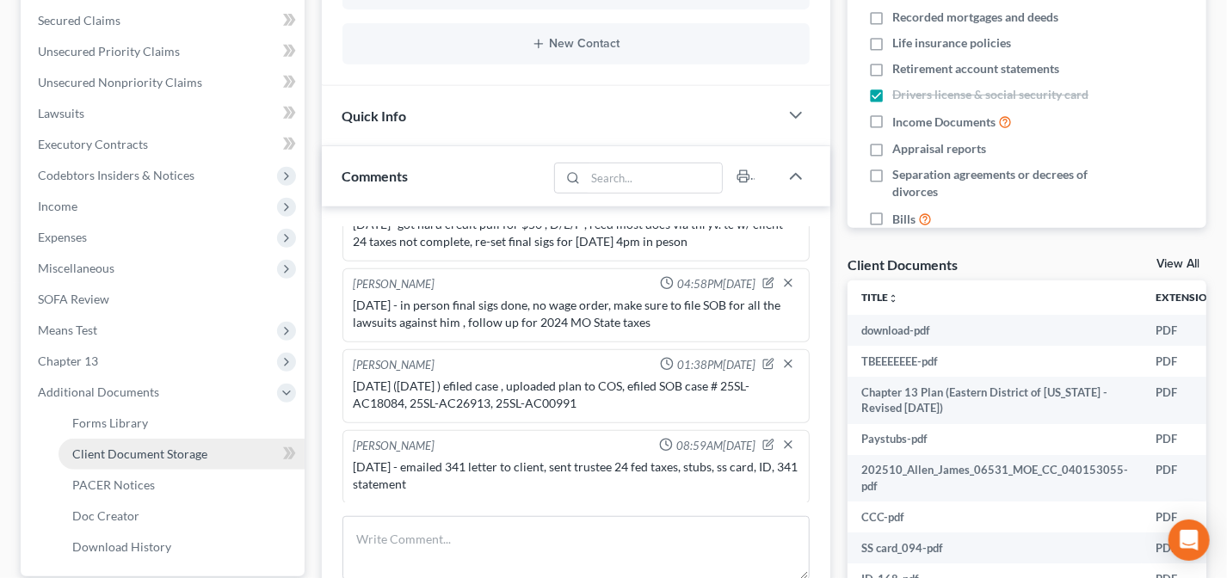
click at [93, 451] on span "Client Document Storage" at bounding box center [139, 454] width 135 height 15
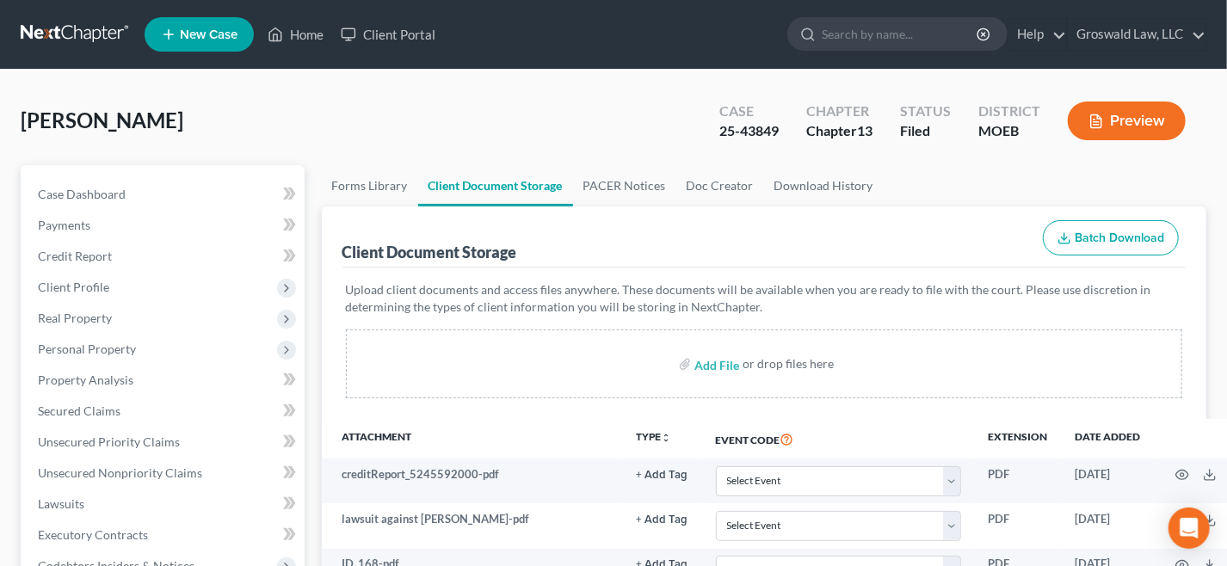
click at [216, 42] on link "New Case" at bounding box center [199, 34] width 109 height 34
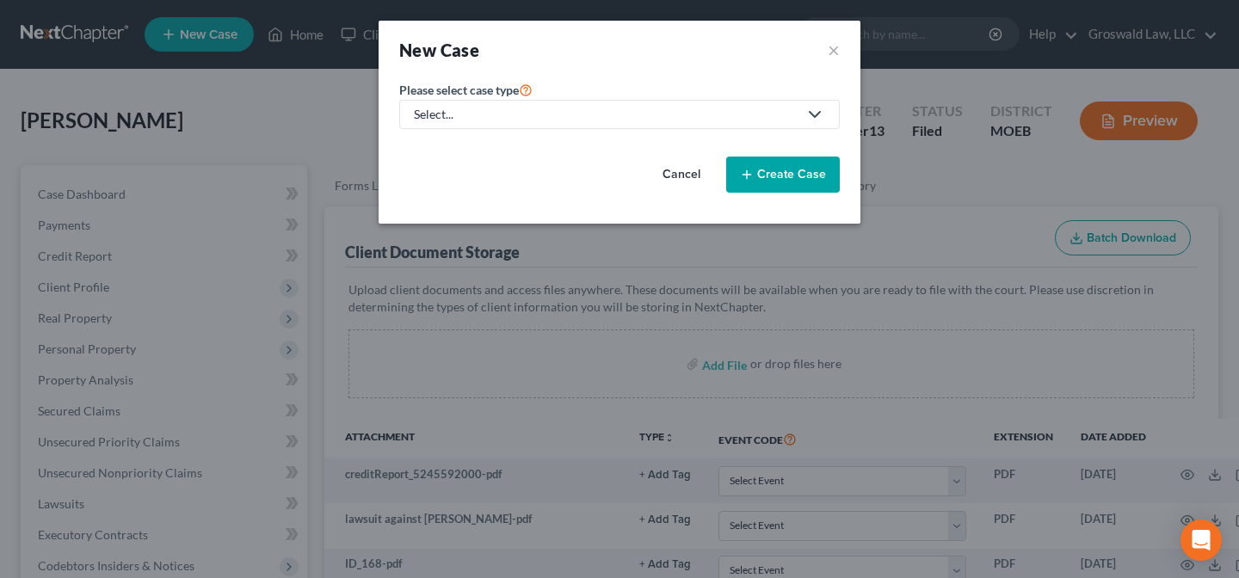
click at [576, 106] on div "Select..." at bounding box center [606, 114] width 384 height 17
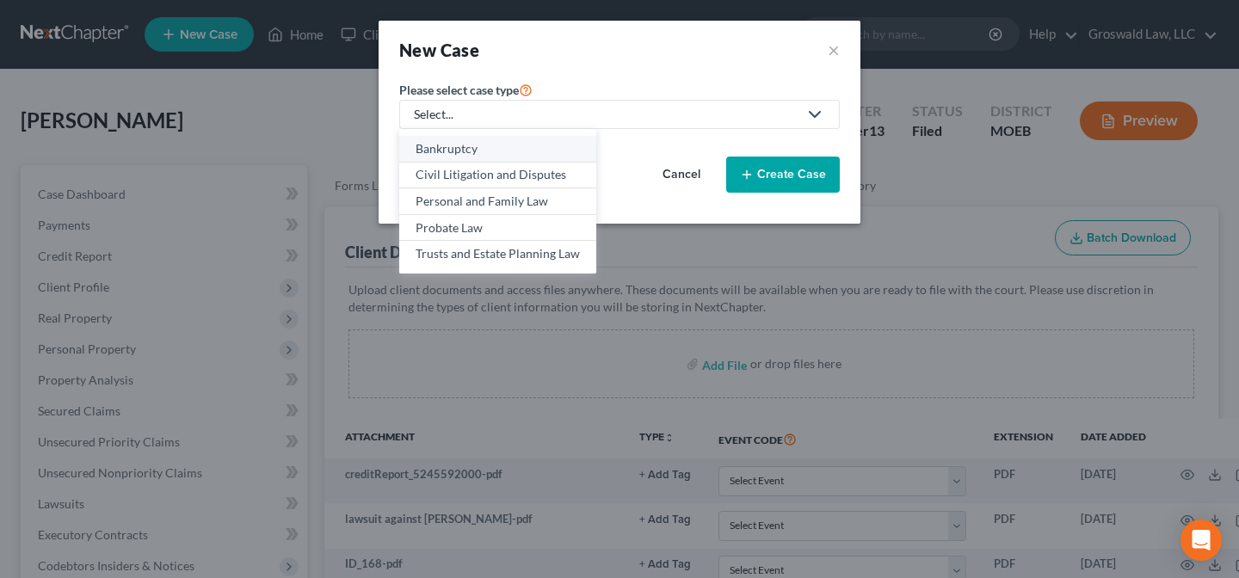
click at [502, 143] on div "Bankruptcy" at bounding box center [498, 148] width 164 height 17
select select "45"
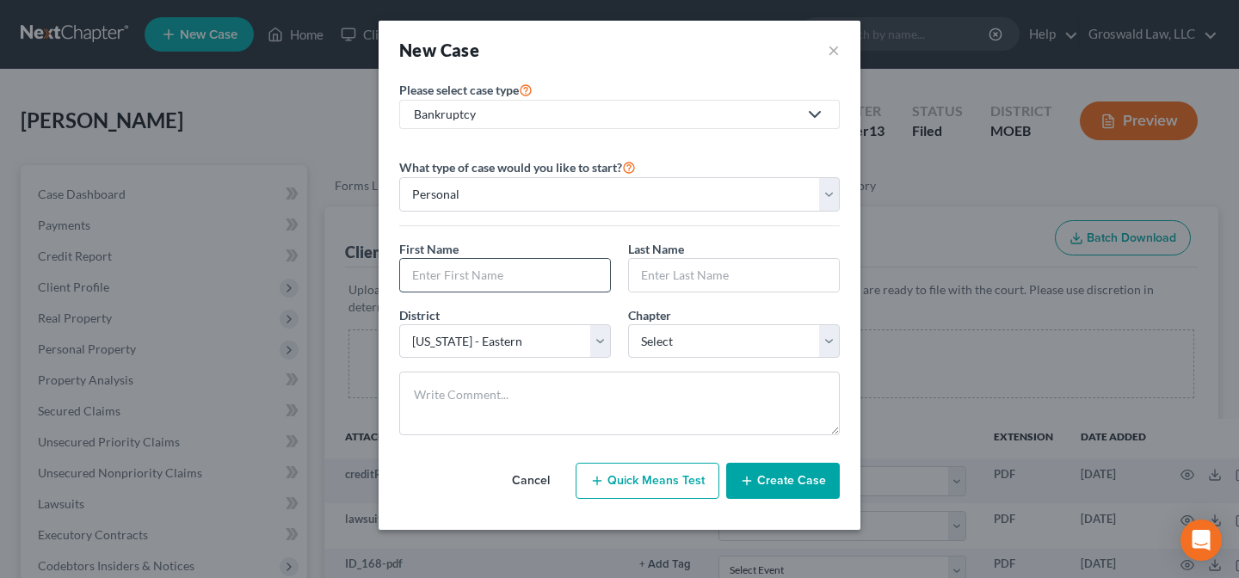
click at [471, 283] on input "text" at bounding box center [505, 275] width 210 height 33
type input "Z"
type input "e"
type input "[PERSON_NAME]"
click at [707, 273] on input "text" at bounding box center [734, 275] width 210 height 33
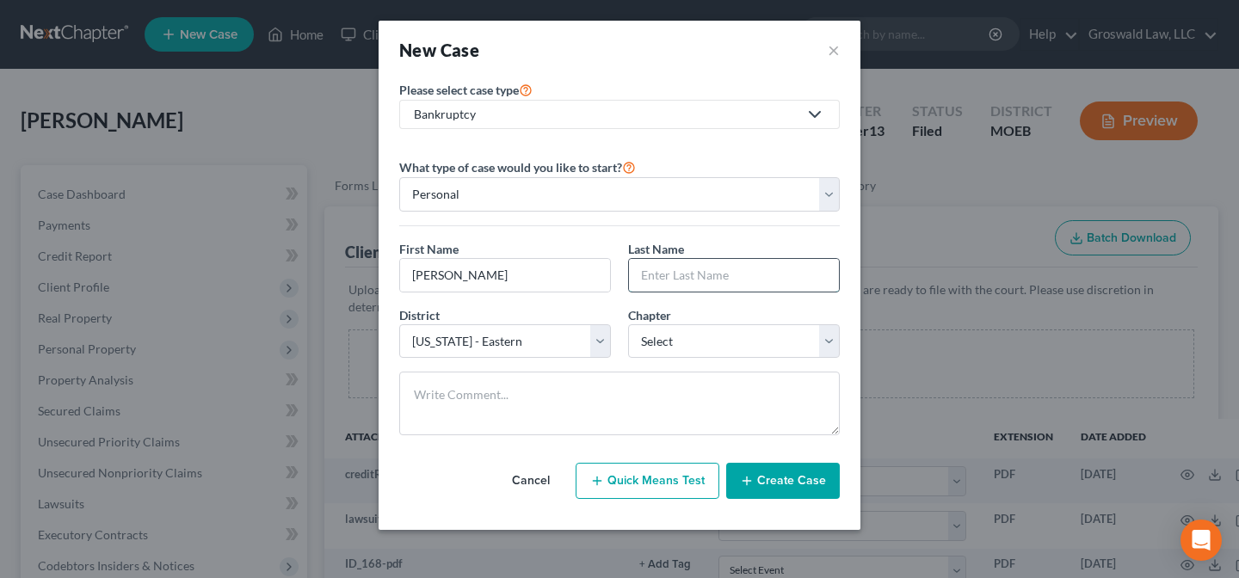
paste input "Copiano"
type input "Copiano"
drag, startPoint x: 564, startPoint y: 351, endPoint x: 552, endPoint y: 353, distance: 11.3
click at [564, 351] on select "Select [US_STATE] - [GEOGRAPHIC_DATA] [US_STATE] - [GEOGRAPHIC_DATA][US_STATE] …" at bounding box center [505, 341] width 212 height 34
select select "45"
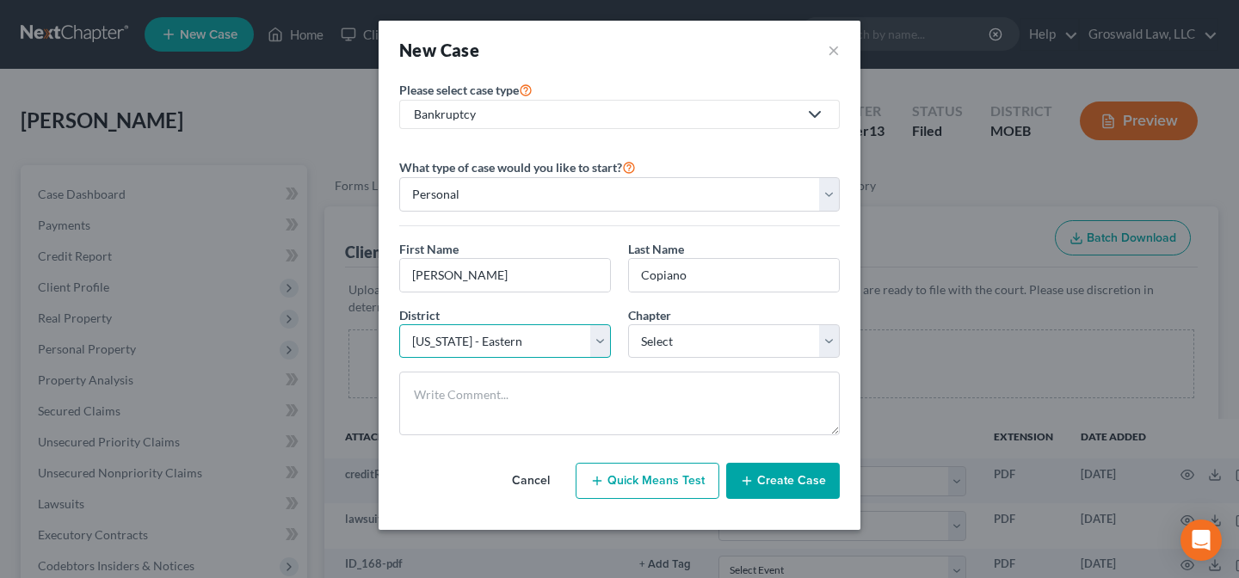
click at [399, 324] on select "Select [US_STATE] - [GEOGRAPHIC_DATA] [US_STATE] - [GEOGRAPHIC_DATA][US_STATE] …" at bounding box center [505, 341] width 212 height 34
click at [726, 342] on select "Select 7 11 12 13" at bounding box center [734, 341] width 212 height 34
select select "0"
click at [628, 324] on select "Select 7 11 12 13" at bounding box center [734, 341] width 212 height 34
click at [774, 474] on button "Create Case" at bounding box center [783, 481] width 114 height 36
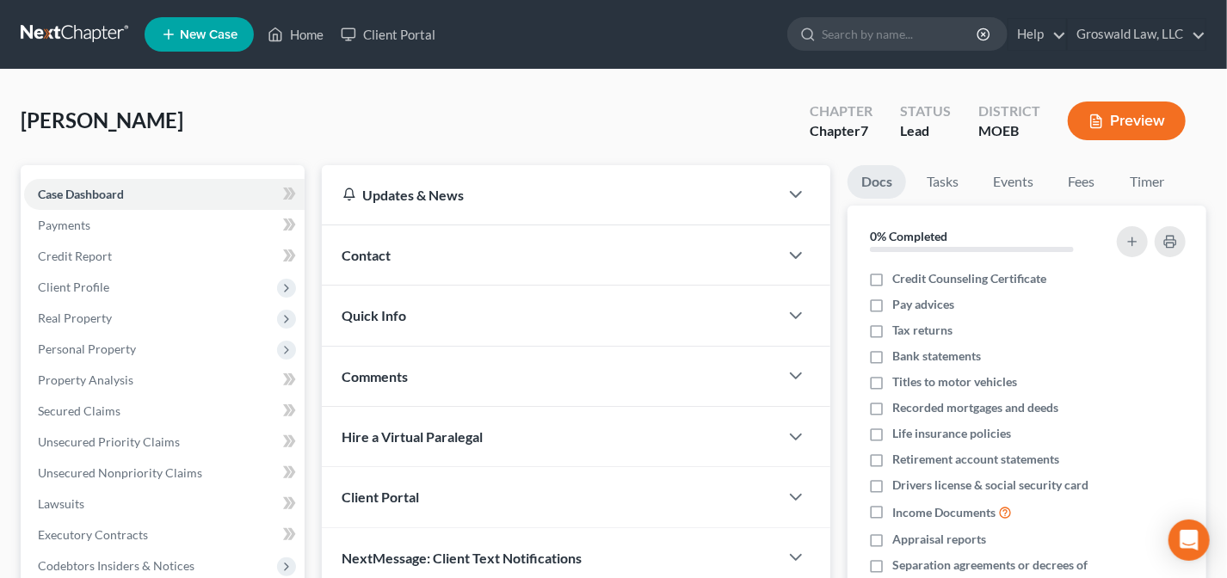
click at [612, 271] on div "Contact" at bounding box center [551, 254] width 458 height 59
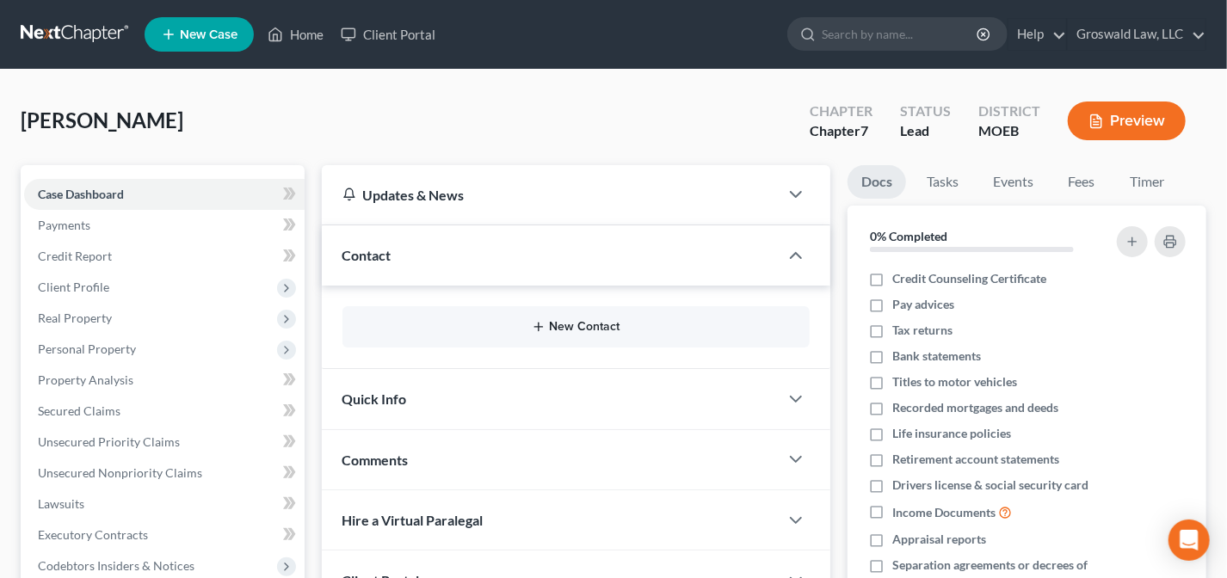
click at [551, 328] on button "New Contact" at bounding box center [576, 327] width 441 height 14
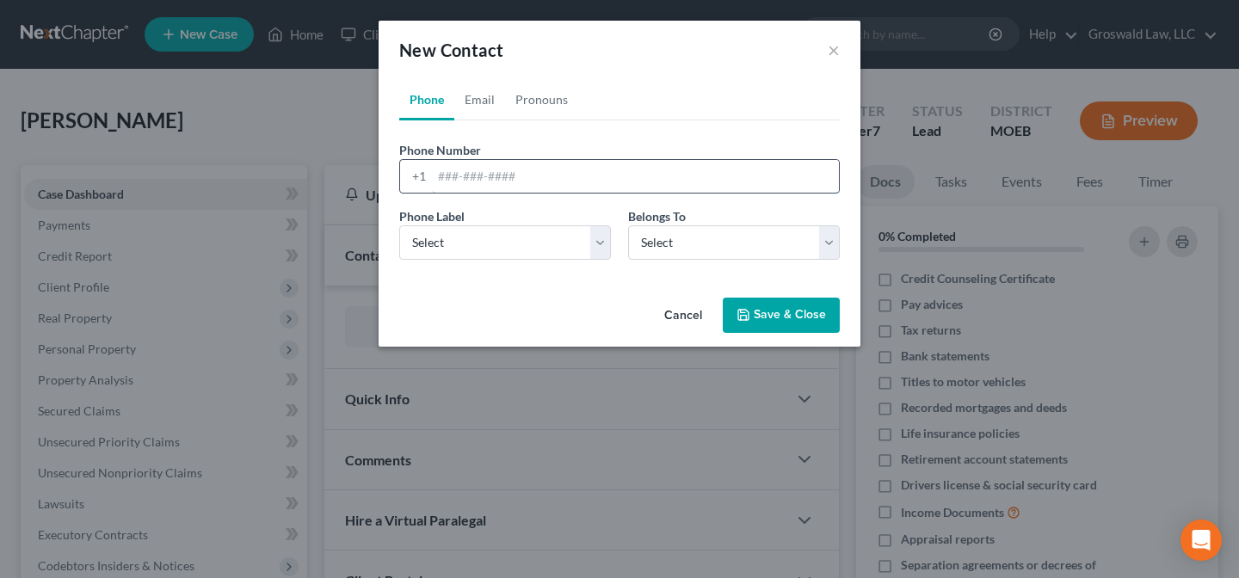
drag, startPoint x: 547, startPoint y: 177, endPoint x: 538, endPoint y: 183, distance: 11.2
click at [547, 177] on input "tel" at bounding box center [635, 176] width 407 height 33
paste input "6189721682"
type input "6189721682"
click at [493, 238] on select "Select Mobile Home Work Other" at bounding box center [505, 242] width 212 height 34
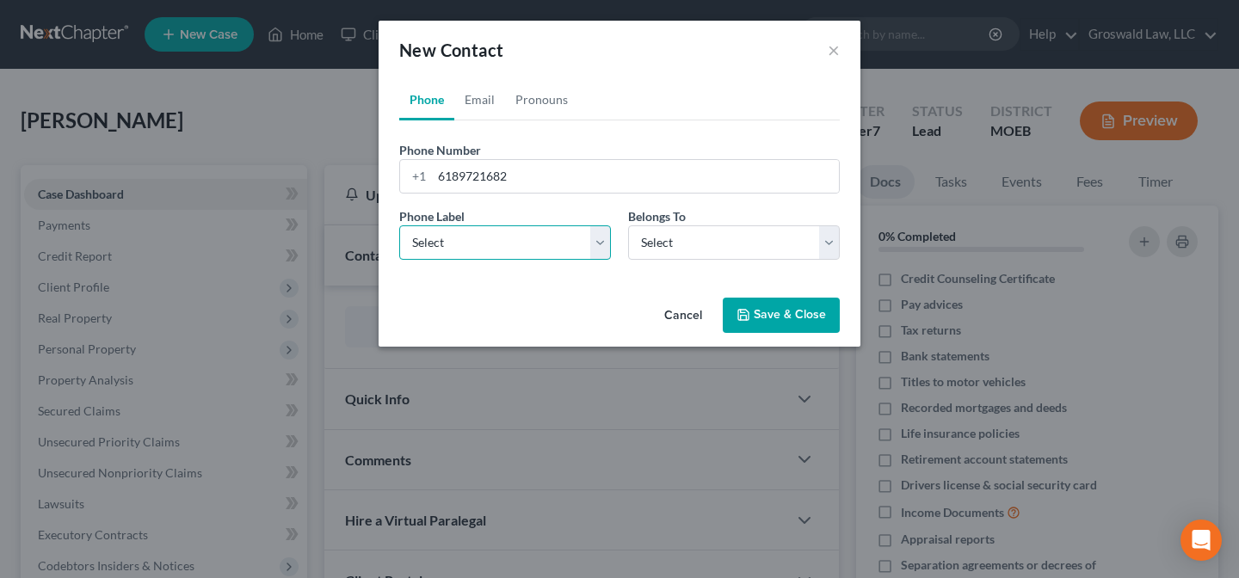
select select "0"
click at [399, 225] on select "Select Mobile Home Work Other" at bounding box center [505, 242] width 212 height 34
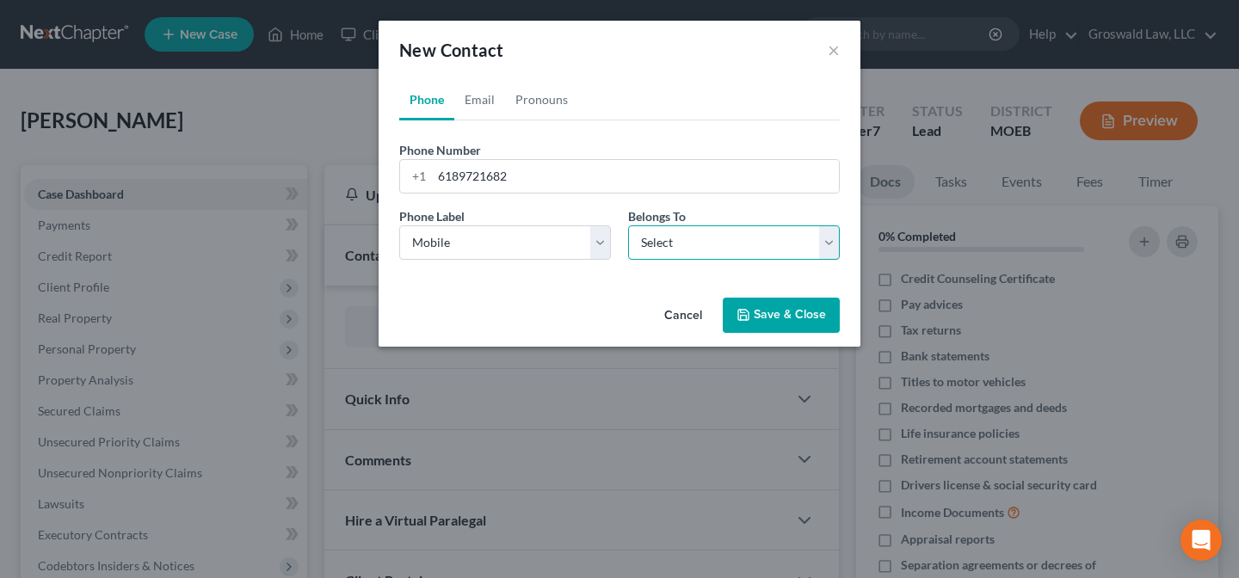
click at [699, 248] on select "Select Client Other" at bounding box center [734, 242] width 212 height 34
select select "0"
click at [628, 225] on select "Select Client Other" at bounding box center [734, 242] width 212 height 34
click at [470, 94] on link "Email" at bounding box center [479, 99] width 51 height 41
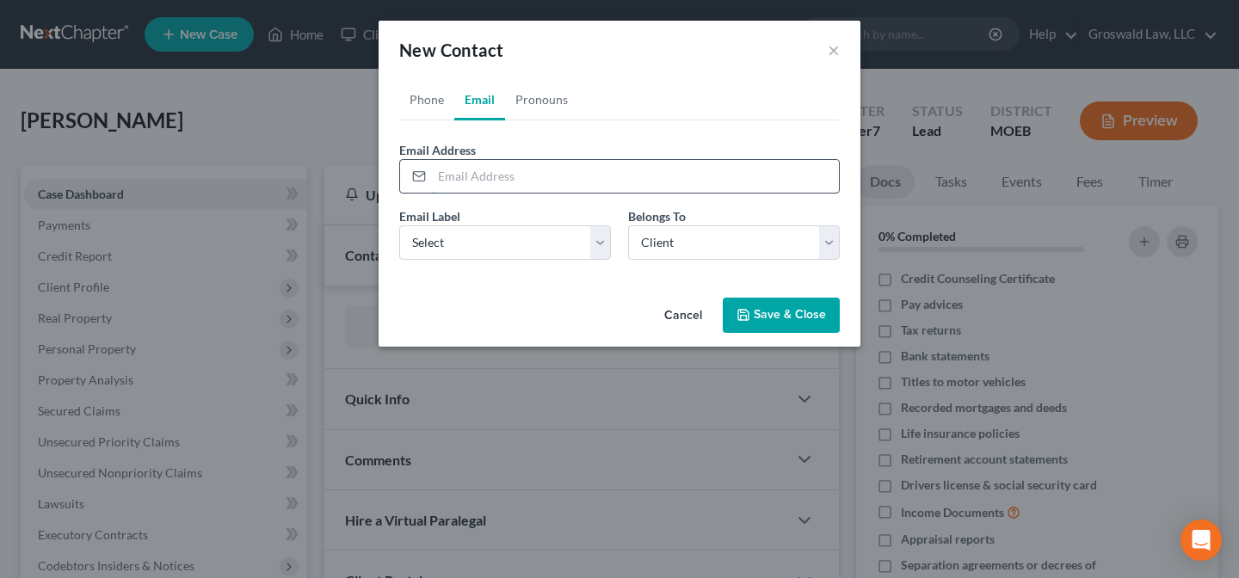
click at [505, 168] on input "email" at bounding box center [635, 176] width 407 height 33
paste input "[PERSON_NAME][EMAIL_ADDRESS][DOMAIN_NAME]"
type input "[PERSON_NAME][EMAIL_ADDRESS][DOMAIN_NAME]"
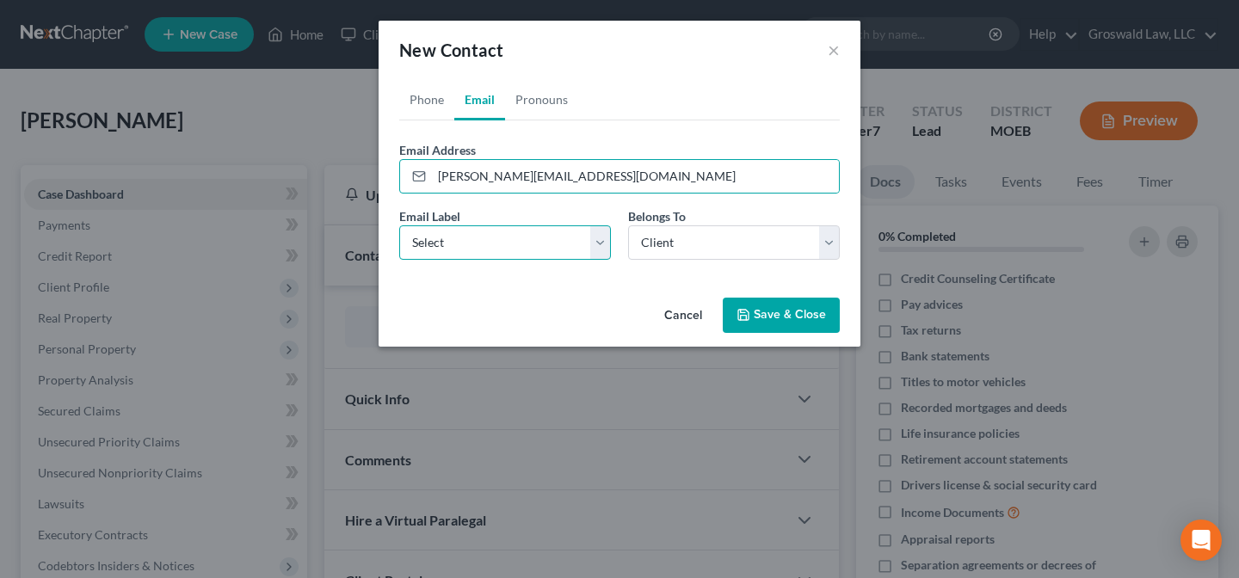
click at [490, 242] on select "Select Home Work Other" at bounding box center [505, 242] width 212 height 34
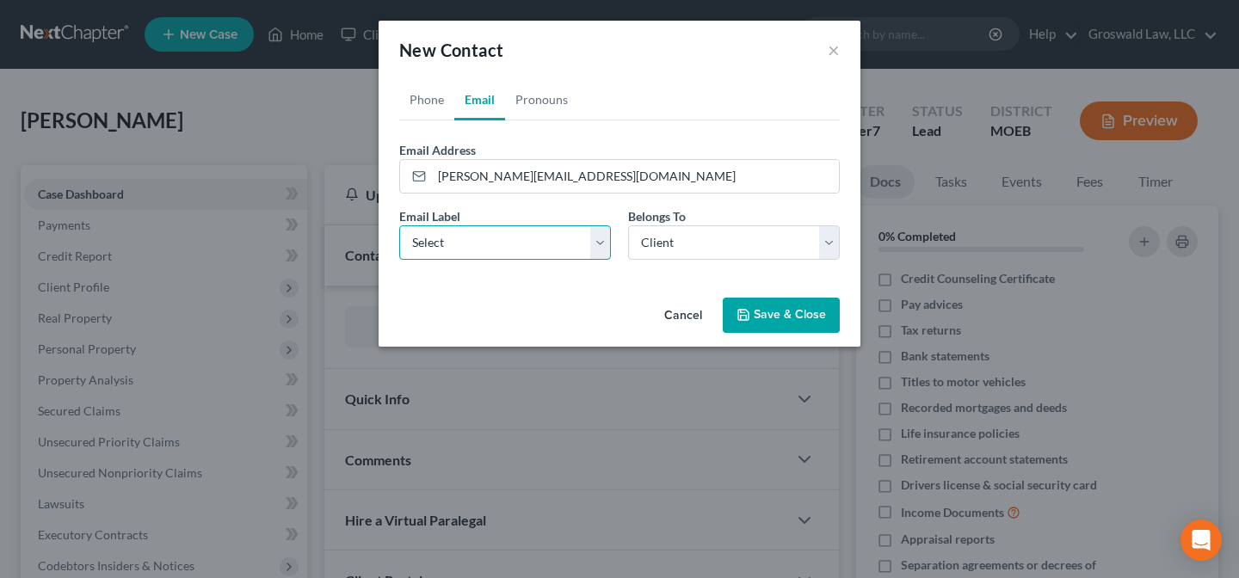
select select "0"
click at [399, 225] on select "Select Home Work Other" at bounding box center [505, 242] width 212 height 34
click at [795, 313] on button "Save & Close" at bounding box center [781, 316] width 117 height 36
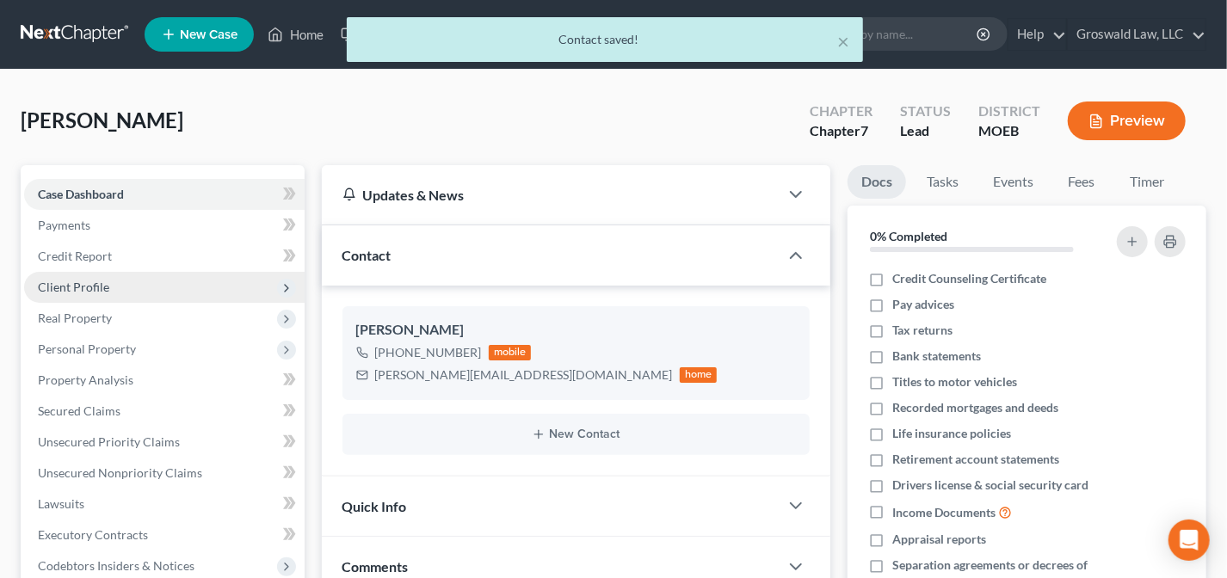
click at [89, 284] on span "Client Profile" at bounding box center [73, 287] width 71 height 15
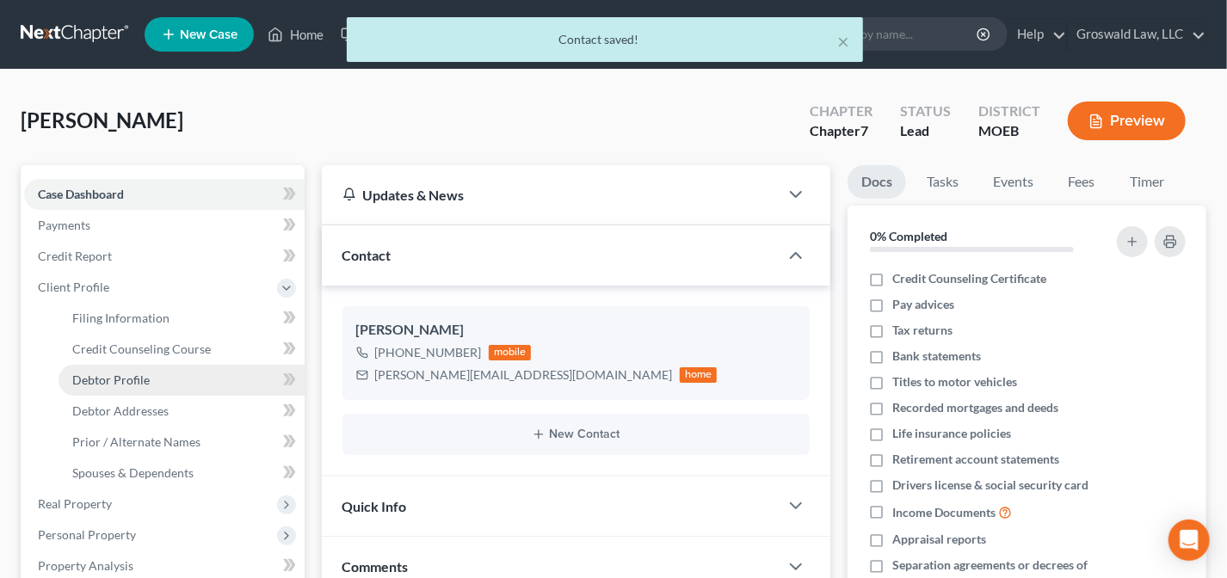
click at [166, 373] on link "Debtor Profile" at bounding box center [182, 380] width 246 height 31
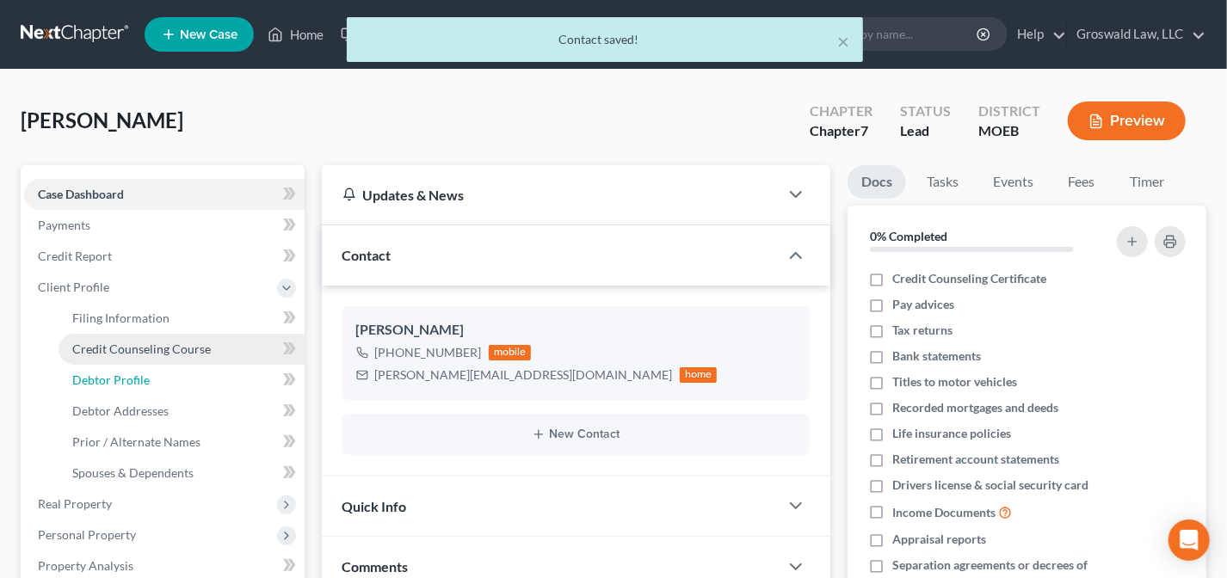
select select "0"
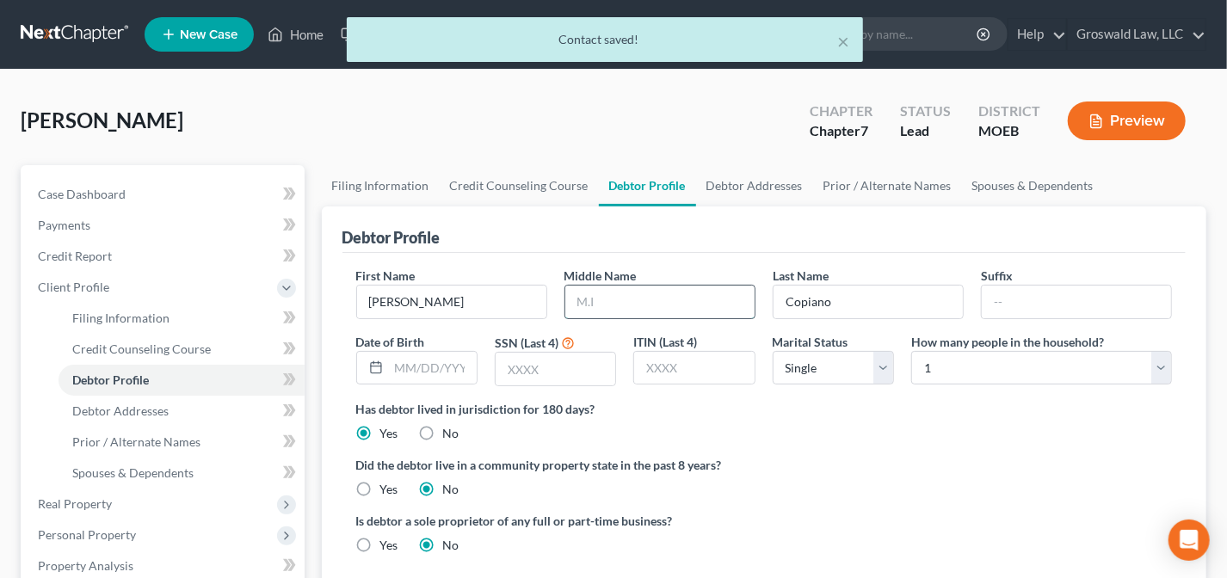
click at [608, 299] on input "text" at bounding box center [659, 302] width 189 height 33
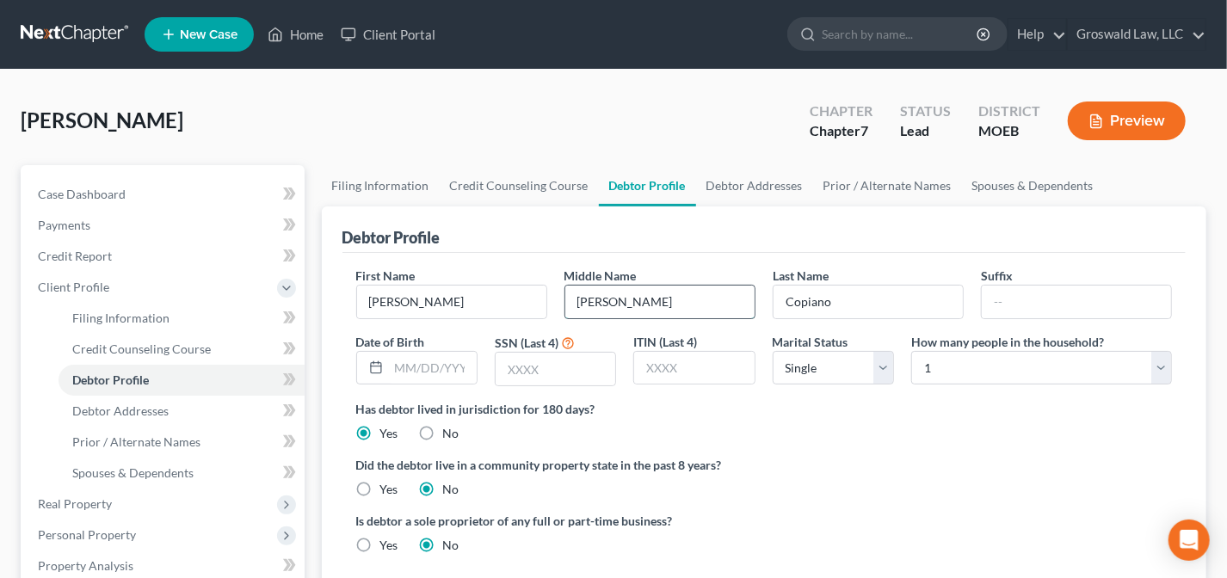
type input "[PERSON_NAME]"
type input "[DATE]"
type input "6763"
click at [860, 449] on ng-include "First Name [PERSON_NAME] Middle Name [PERSON_NAME] Last Name Copiano Suffix Dat…" at bounding box center [764, 417] width 817 height 301
click at [750, 188] on link "Debtor Addresses" at bounding box center [754, 185] width 117 height 41
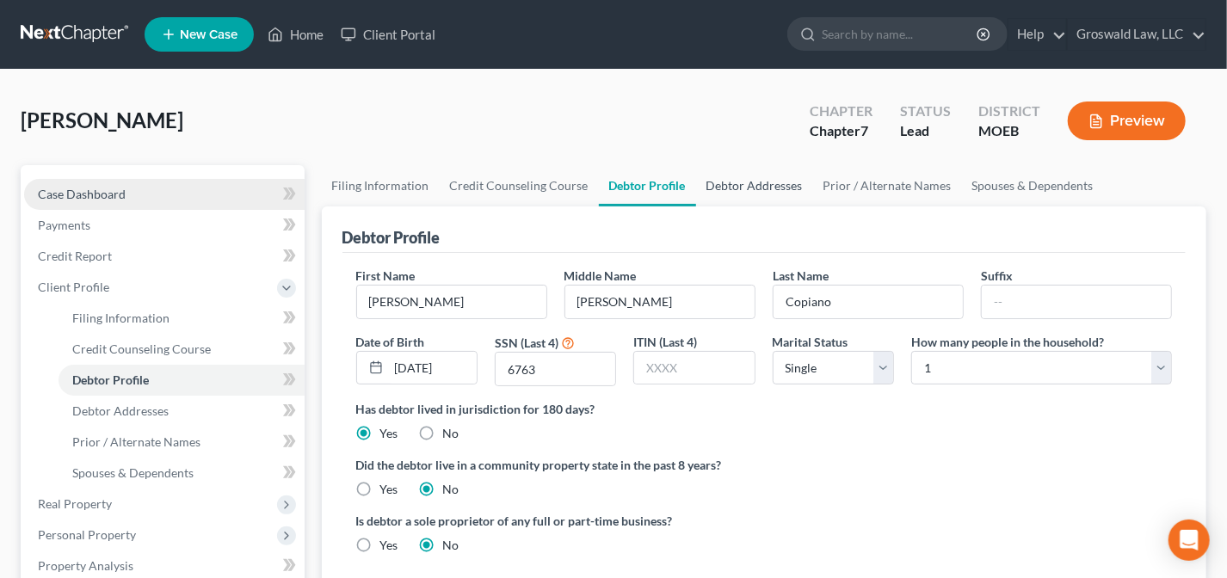
select select "0"
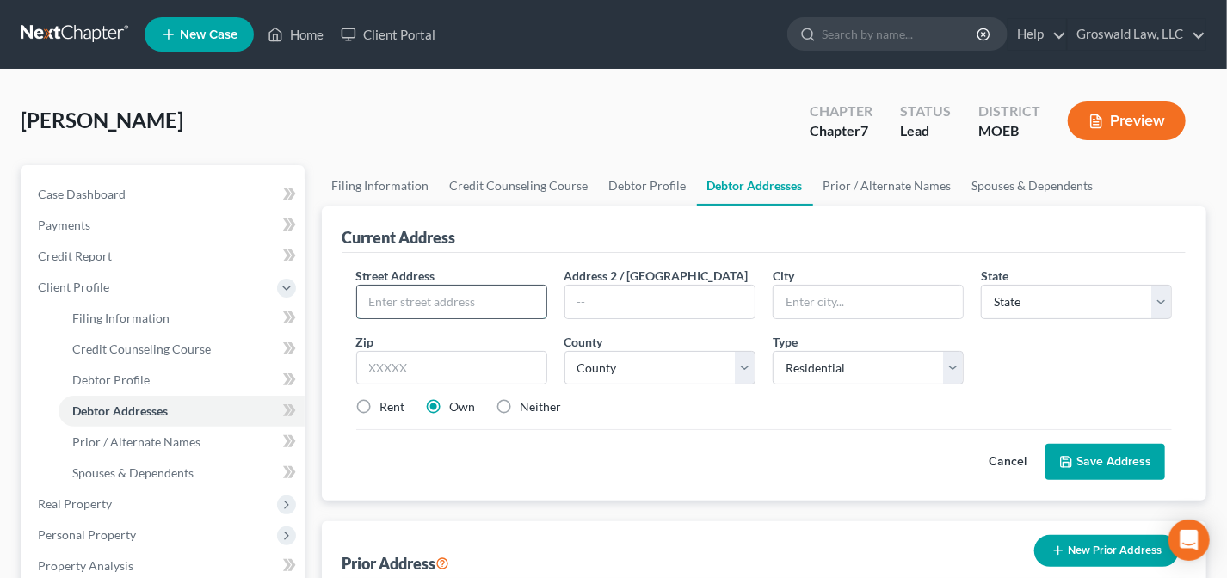
click at [463, 289] on input "text" at bounding box center [451, 302] width 189 height 33
type input "[STREET_ADDRESS]"
click at [644, 303] on input "text" at bounding box center [659, 302] width 189 height 33
type input "Apt 1713"
drag, startPoint x: 375, startPoint y: 296, endPoint x: 168, endPoint y: 303, distance: 207.5
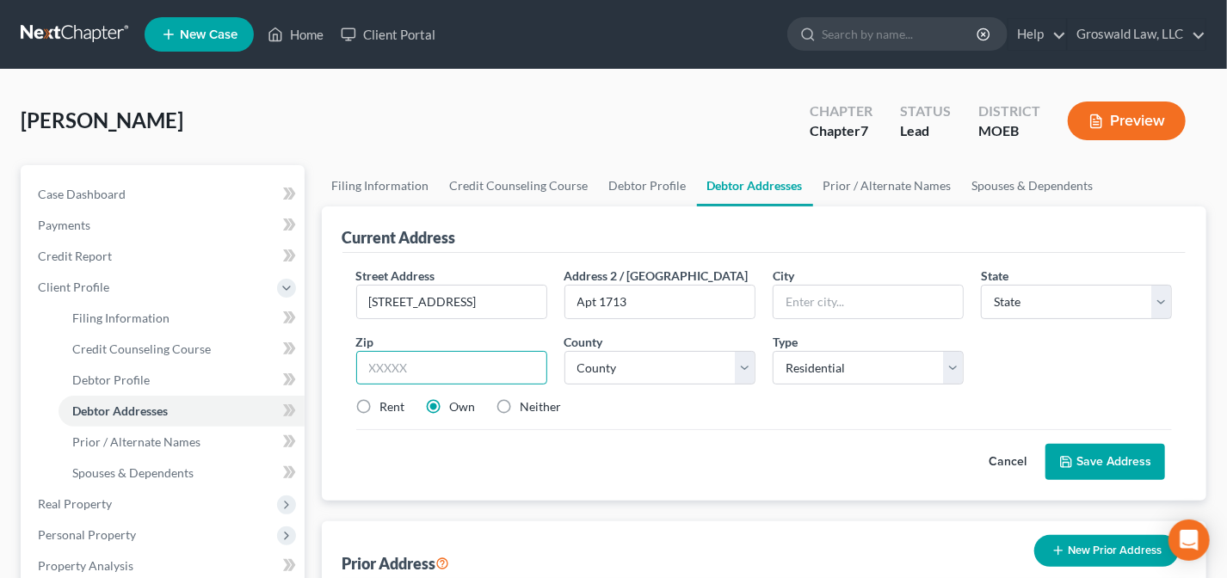
click at [472, 362] on input "text" at bounding box center [451, 368] width 191 height 34
type input "63146"
type input "Saint Louis"
select select "26"
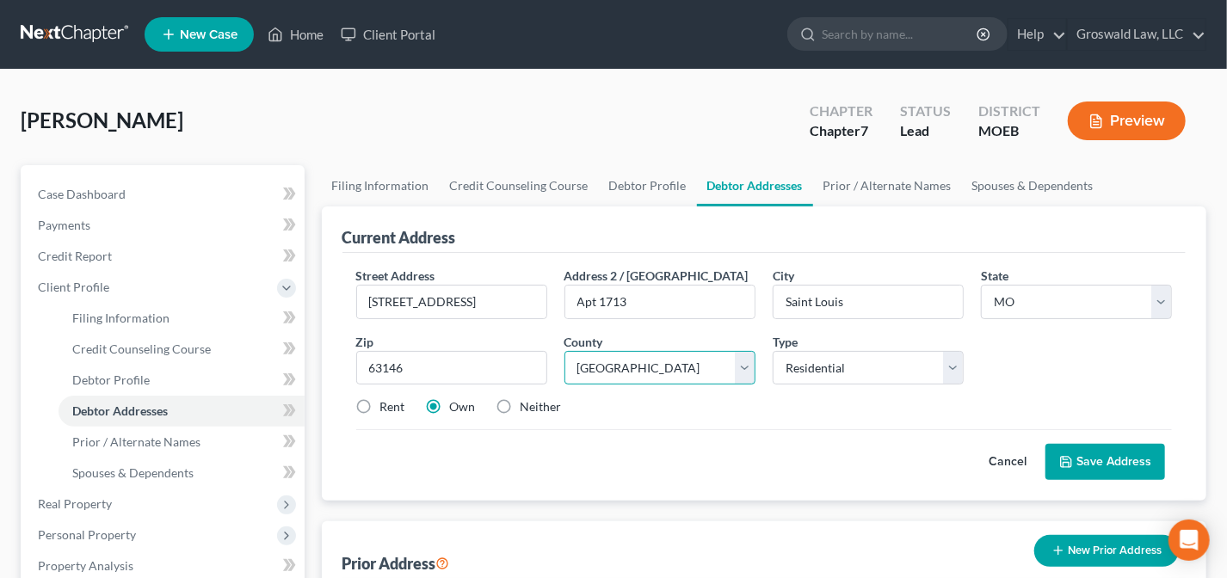
select select "100"
click at [380, 404] on label "Rent" at bounding box center [392, 406] width 25 height 17
click at [387, 404] on input "Rent" at bounding box center [392, 403] width 11 height 11
radio input "true"
click at [1097, 455] on button "Save Address" at bounding box center [1105, 462] width 120 height 36
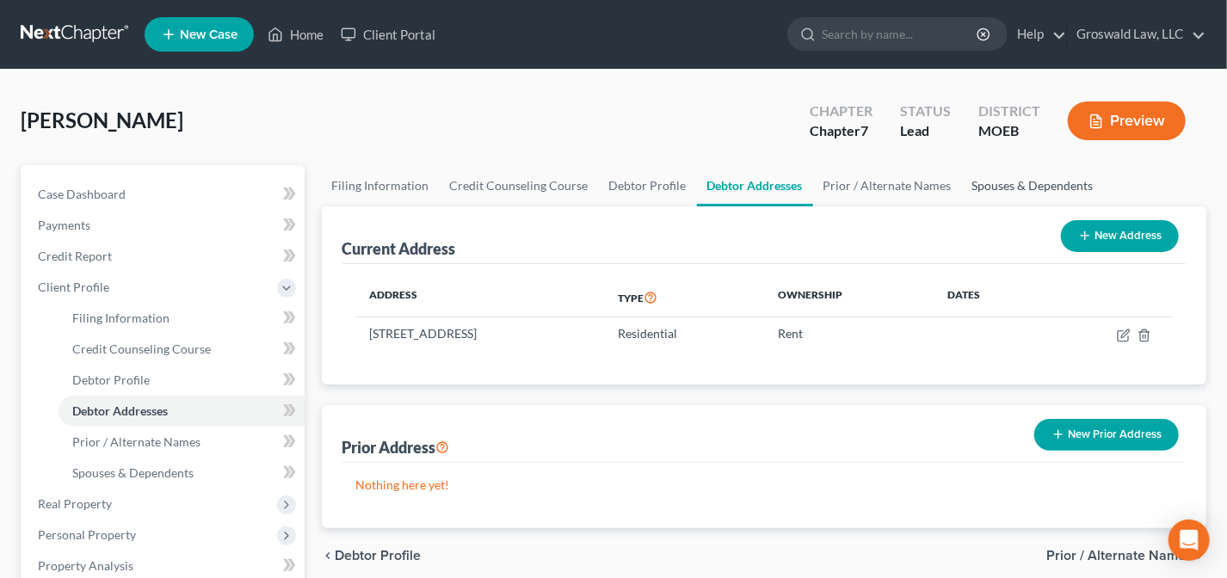
click at [1007, 181] on link "Spouses & Dependents" at bounding box center [1033, 185] width 142 height 41
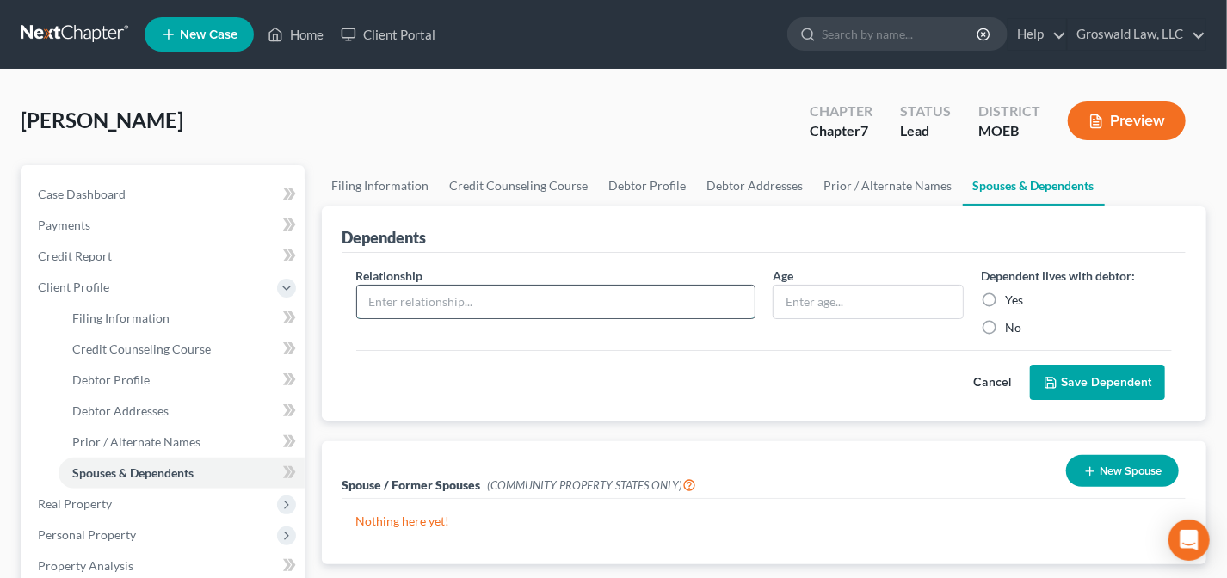
click at [594, 309] on input "text" at bounding box center [556, 302] width 398 height 33
type input "child"
type input "9"
click at [1005, 298] on label "Yes" at bounding box center [1014, 300] width 18 height 17
click at [1012, 298] on input "Yes" at bounding box center [1017, 297] width 11 height 11
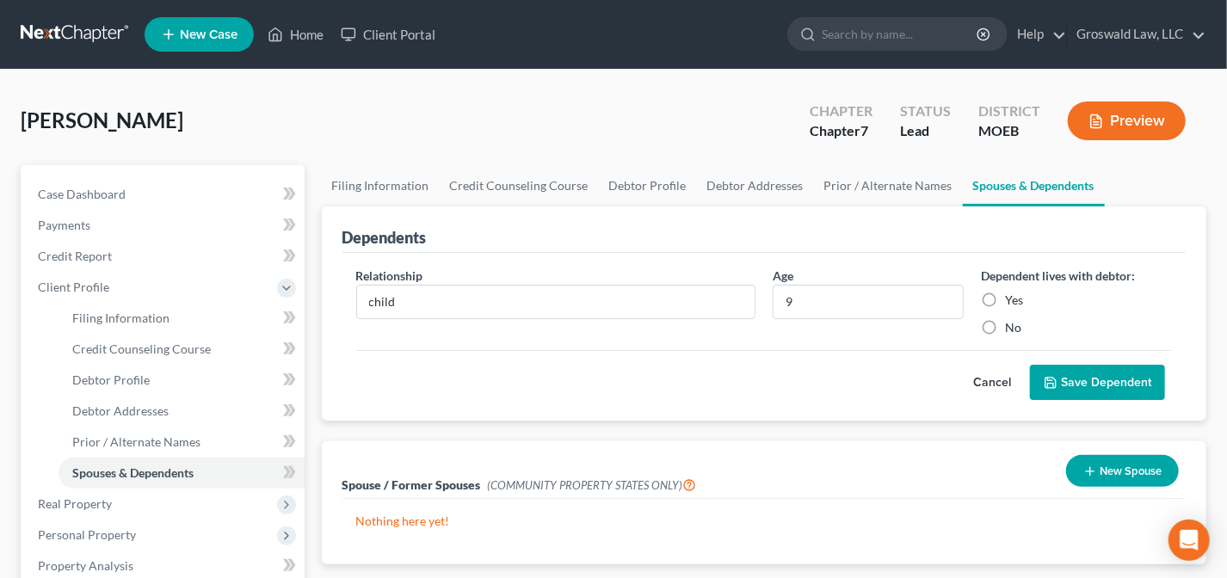
radio input "true"
click at [1136, 383] on button "Save Dependent" at bounding box center [1097, 383] width 135 height 36
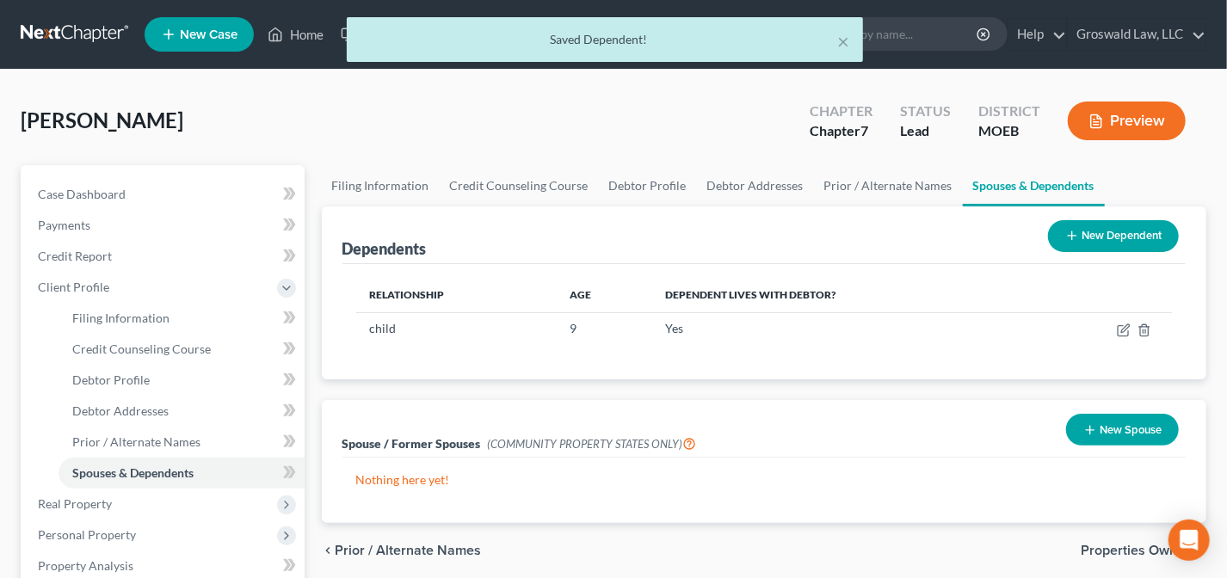
click at [1126, 227] on button "New Dependent" at bounding box center [1113, 236] width 131 height 32
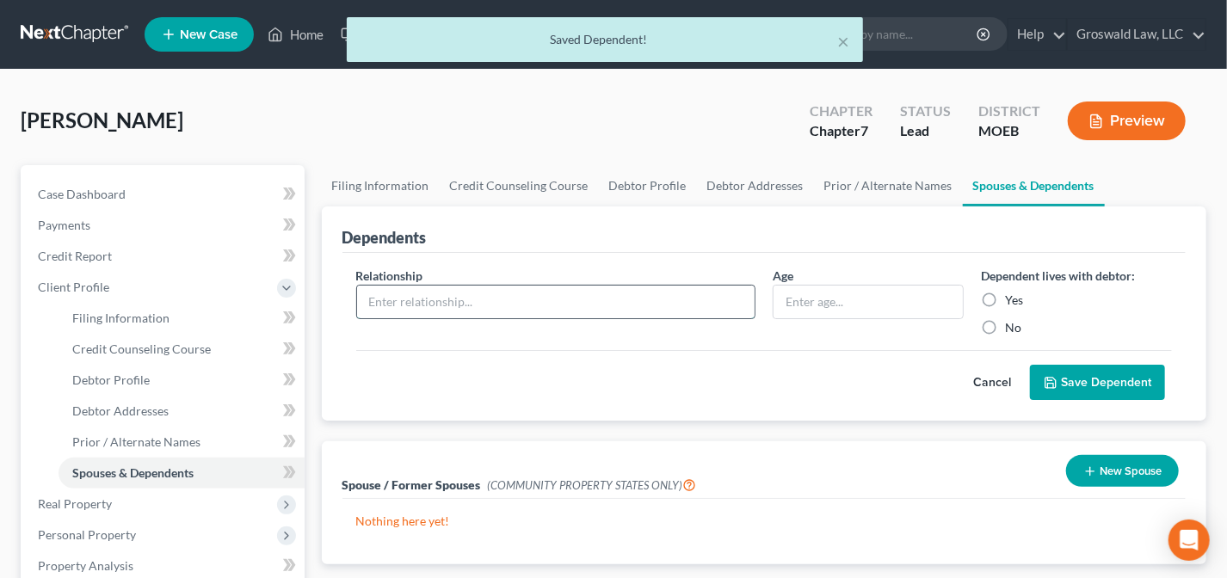
click at [490, 293] on input "text" at bounding box center [556, 302] width 398 height 33
type input "child"
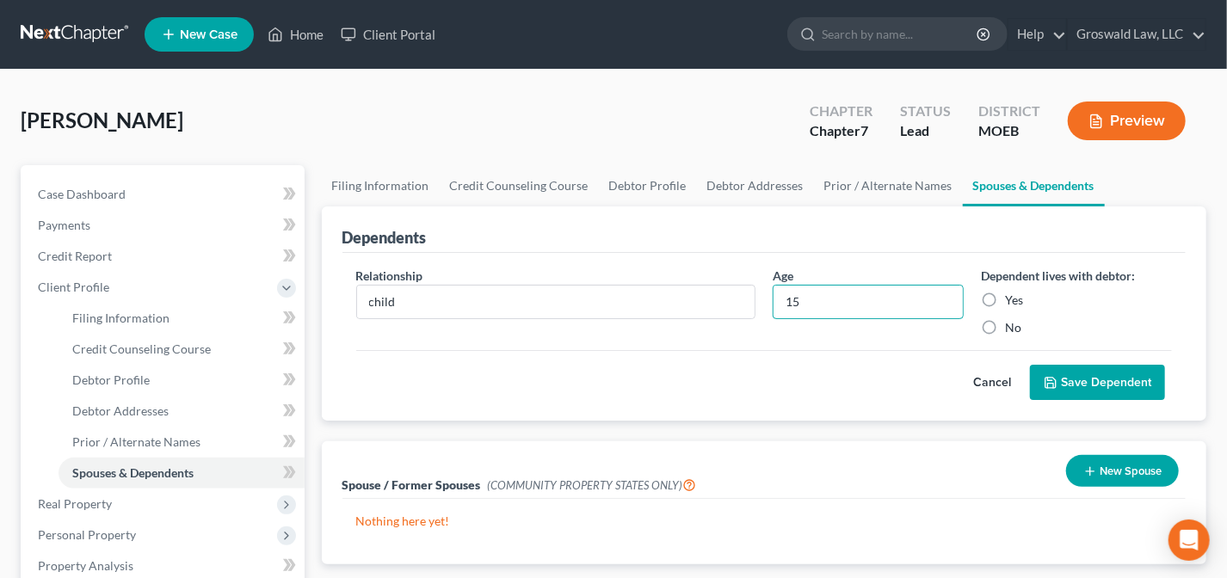
type input "15"
click at [1005, 330] on label "No" at bounding box center [1013, 327] width 16 height 17
click at [1012, 330] on input "No" at bounding box center [1017, 324] width 11 height 11
radio input "true"
click at [1146, 386] on button "Save Dependent" at bounding box center [1097, 383] width 135 height 36
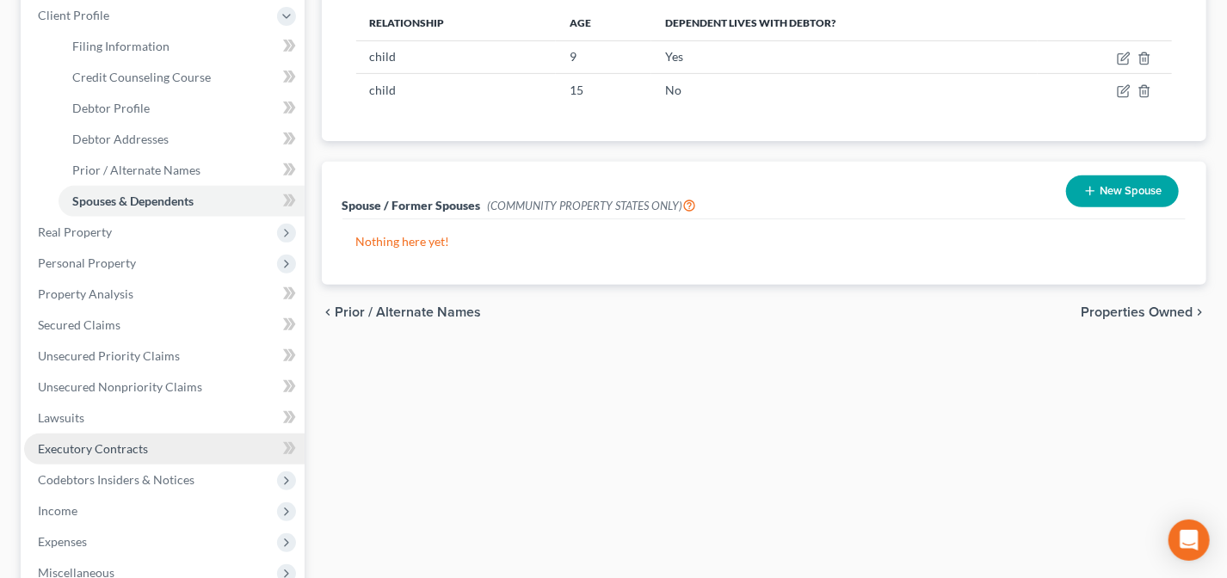
scroll to position [312, 0]
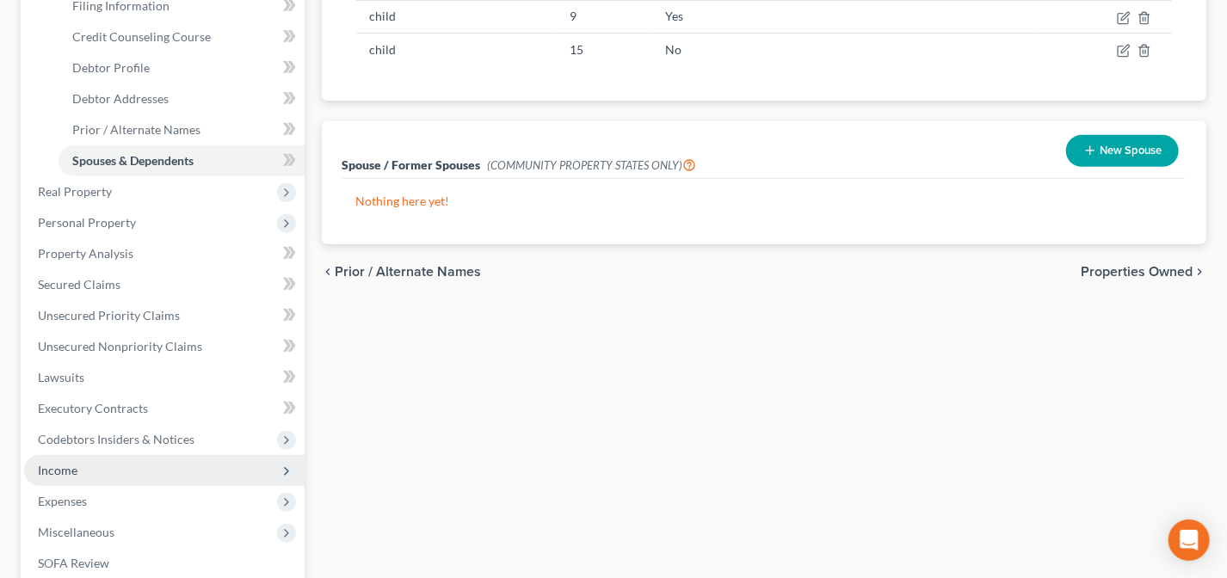
click at [94, 472] on span "Income" at bounding box center [164, 470] width 280 height 31
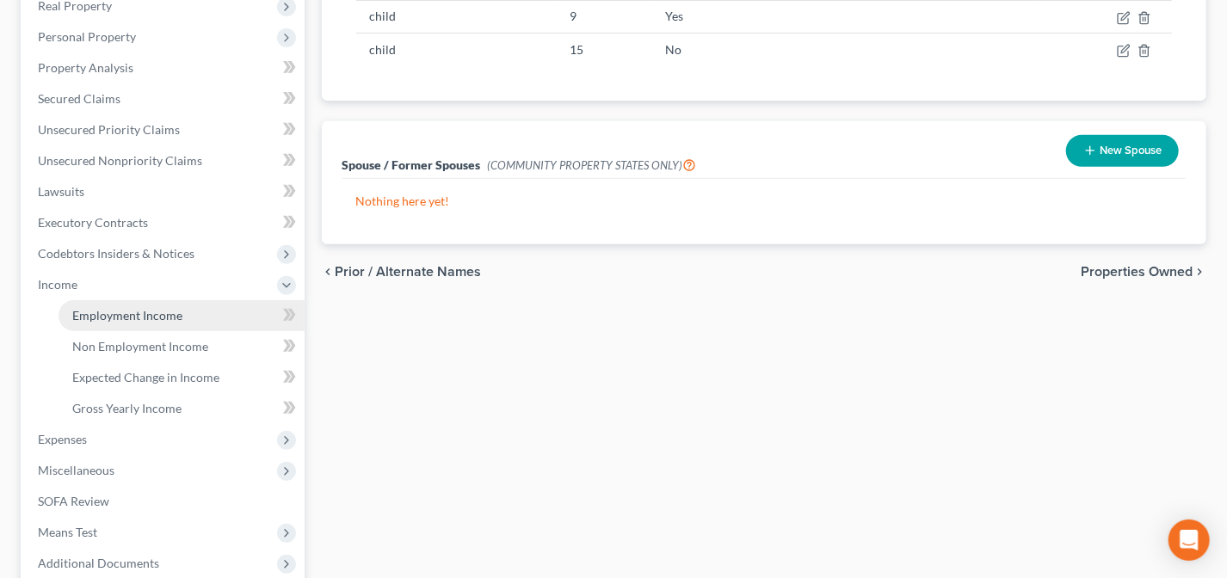
click at [227, 318] on link "Employment Income" at bounding box center [182, 315] width 246 height 31
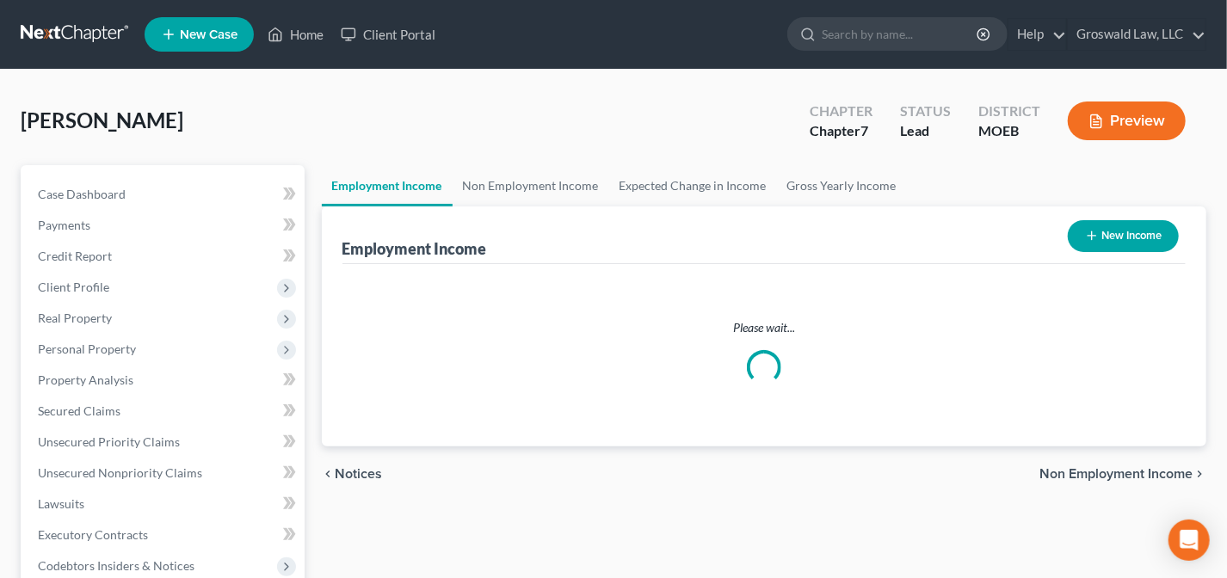
click at [1119, 234] on button "New Income" at bounding box center [1123, 236] width 111 height 32
select select "0"
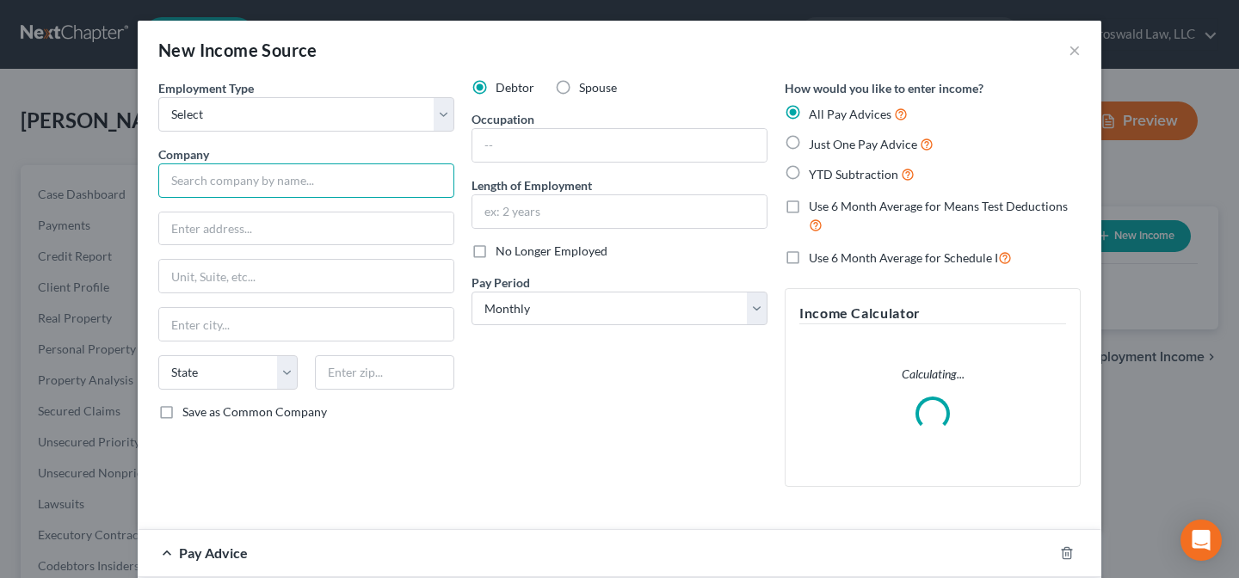
click at [364, 175] on input "text" at bounding box center [306, 180] width 296 height 34
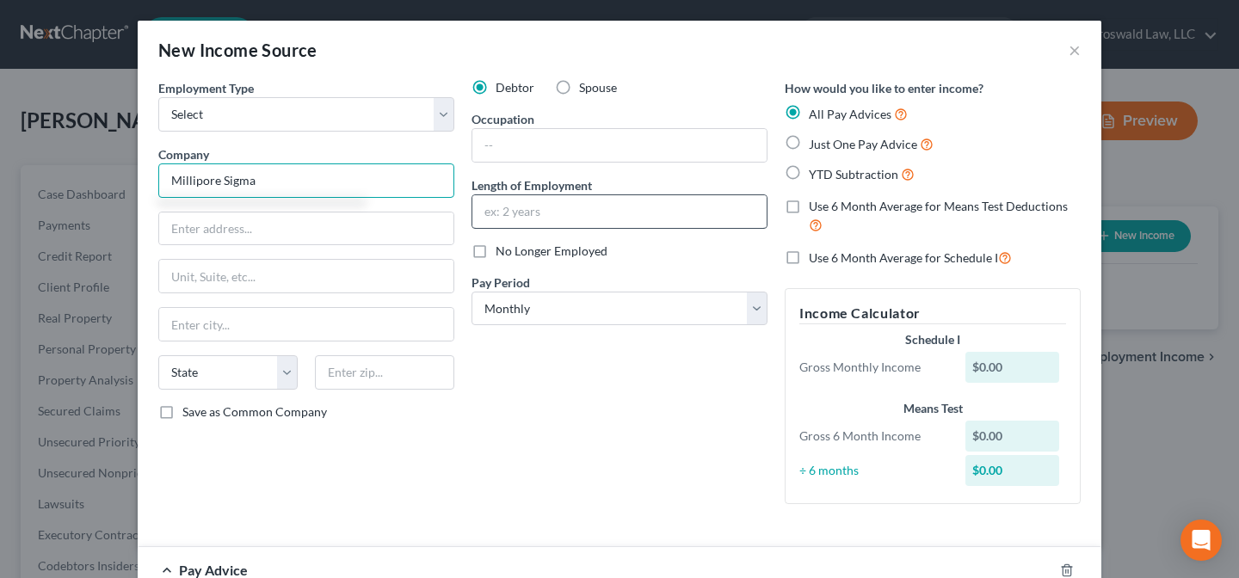
type input "Millipore Sigma"
click at [568, 200] on input "text" at bounding box center [619, 211] width 294 height 33
type input "2020 to present"
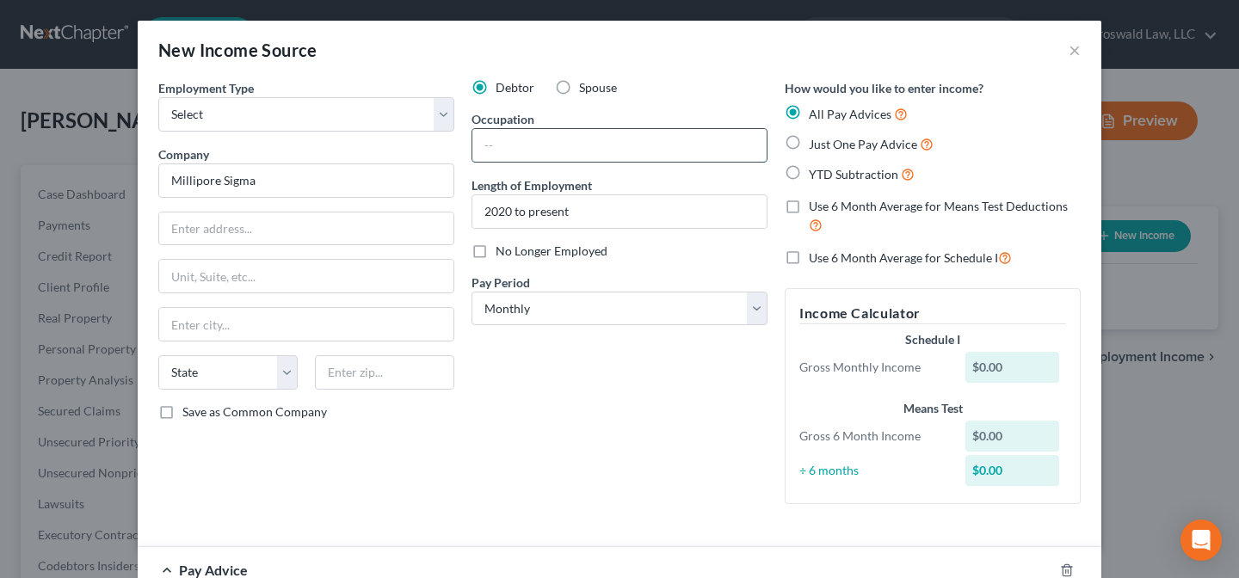
click at [637, 146] on input "text" at bounding box center [619, 145] width 294 height 33
type input "Sales Support"
click at [696, 455] on div "Debtor Spouse Occupation Sales Support Length of Employment 2020 to present No …" at bounding box center [619, 298] width 313 height 439
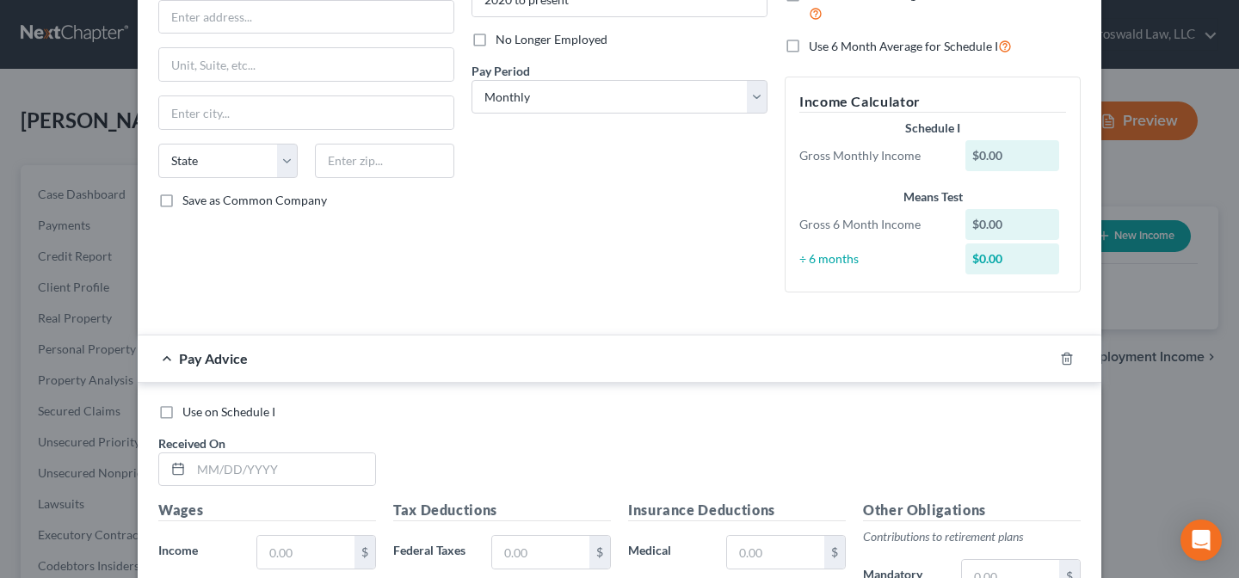
scroll to position [156, 0]
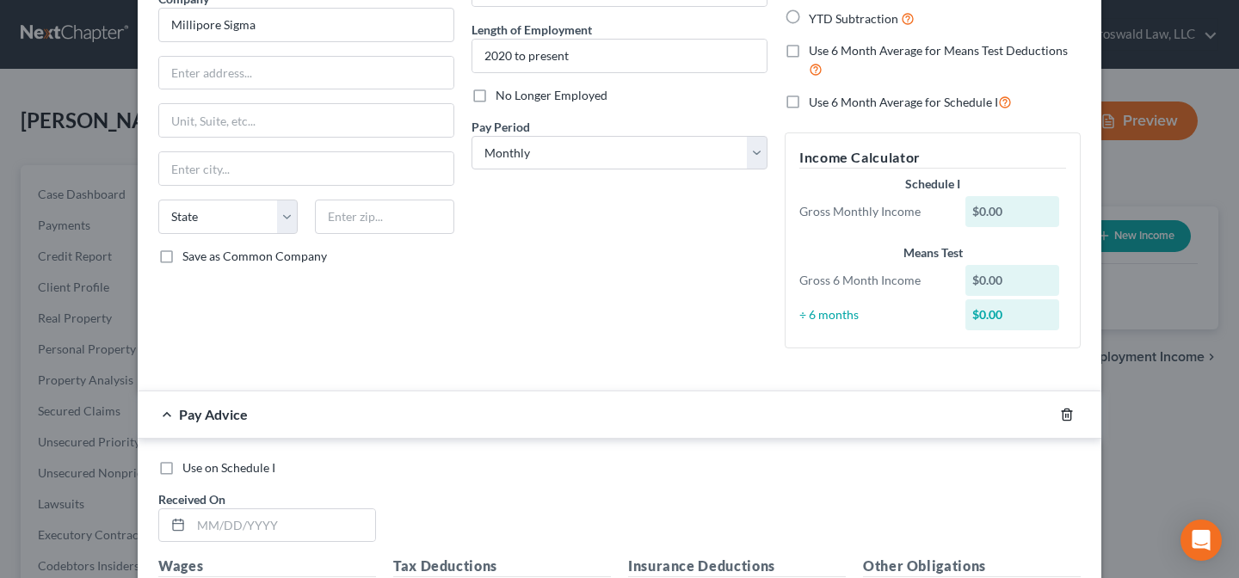
click at [1068, 416] on line "button" at bounding box center [1068, 415] width 0 height 3
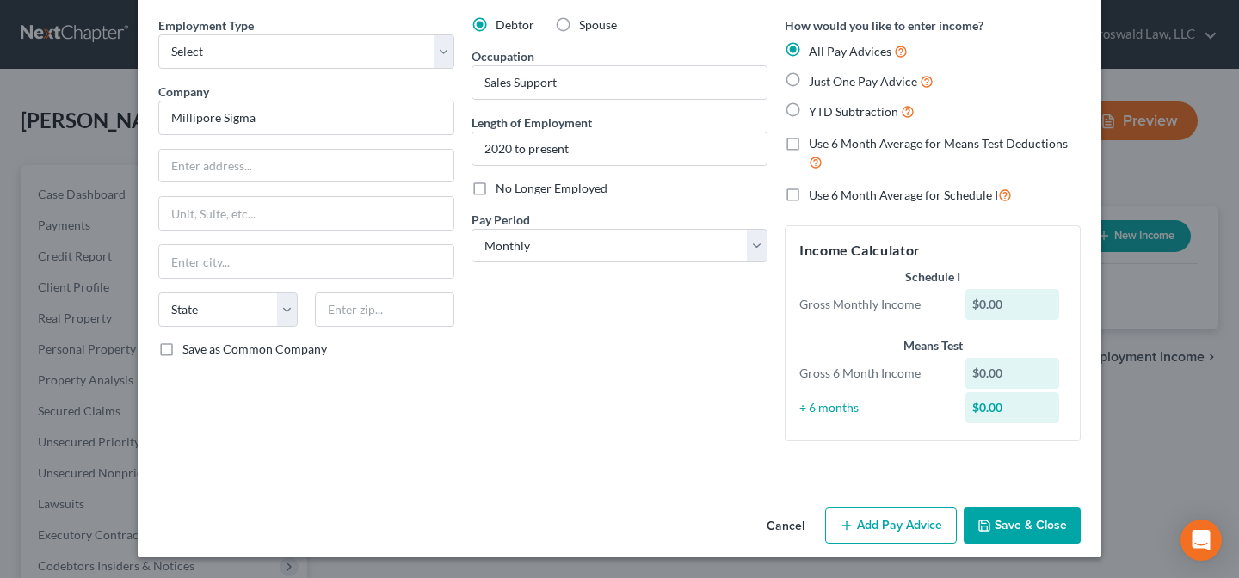
scroll to position [62, 0]
click at [1028, 522] on button "Save & Close" at bounding box center [1022, 527] width 117 height 36
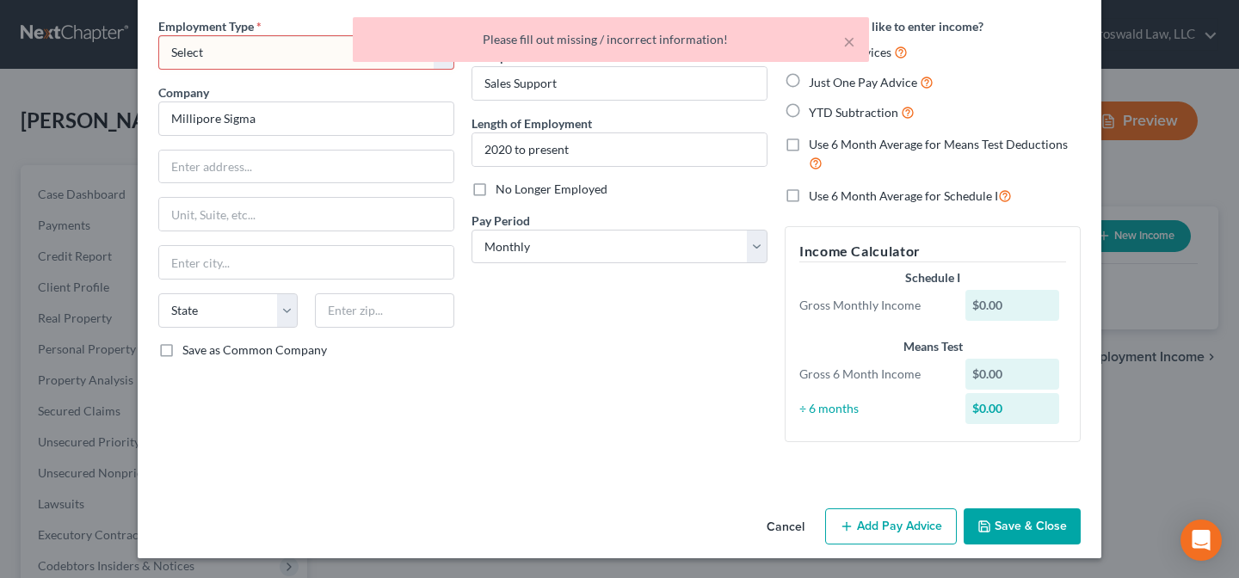
click at [236, 55] on div "× Please fill out missing / incorrect information!" at bounding box center [610, 43] width 1239 height 53
click at [232, 58] on div "× Please fill out missing / incorrect information!" at bounding box center [610, 43] width 1239 height 53
click at [848, 40] on button "×" at bounding box center [849, 41] width 12 height 21
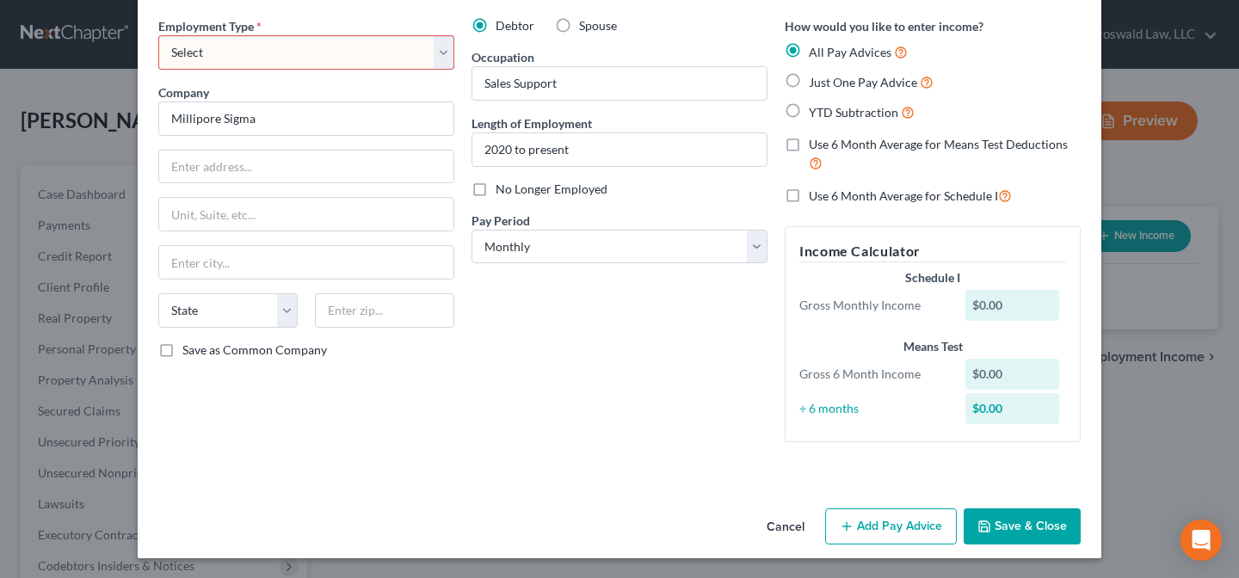
click at [225, 55] on select "Select Full or [DEMOGRAPHIC_DATA] Employment Self Employment" at bounding box center [306, 52] width 296 height 34
select select "0"
click at [158, 35] on select "Select Full or [DEMOGRAPHIC_DATA] Employment Self Employment" at bounding box center [306, 52] width 296 height 34
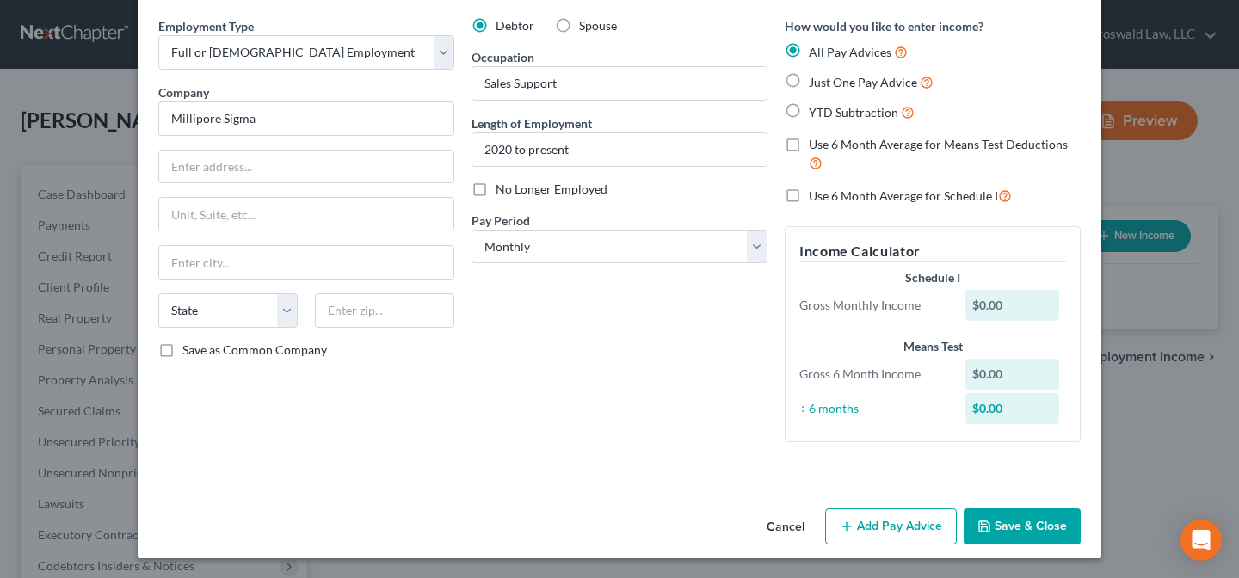
click at [981, 517] on button "Save & Close" at bounding box center [1022, 527] width 117 height 36
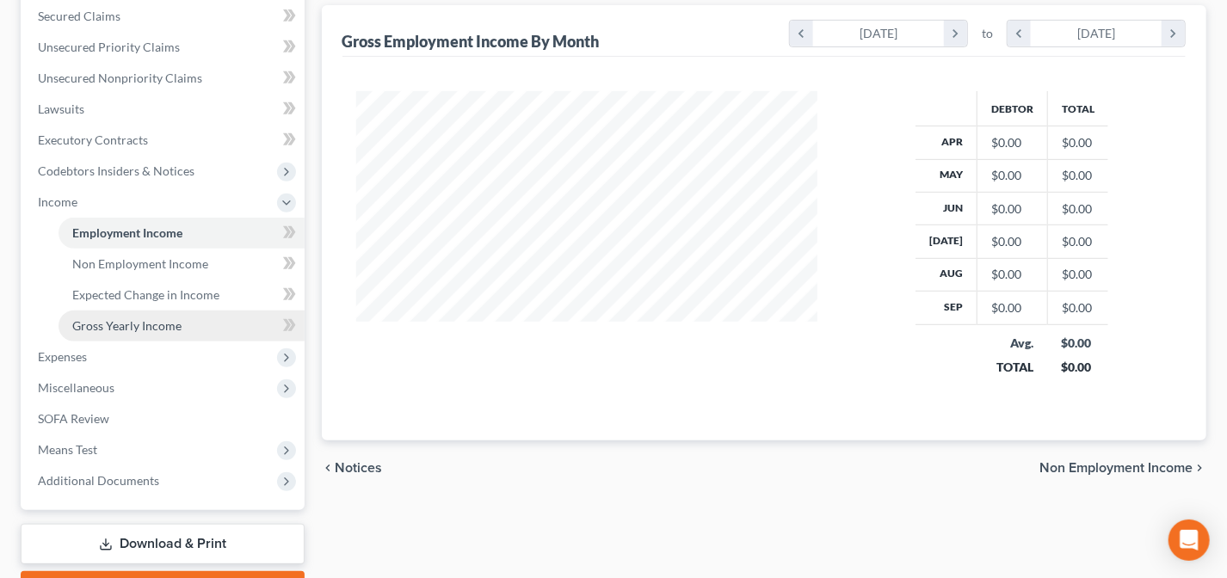
scroll to position [234, 0]
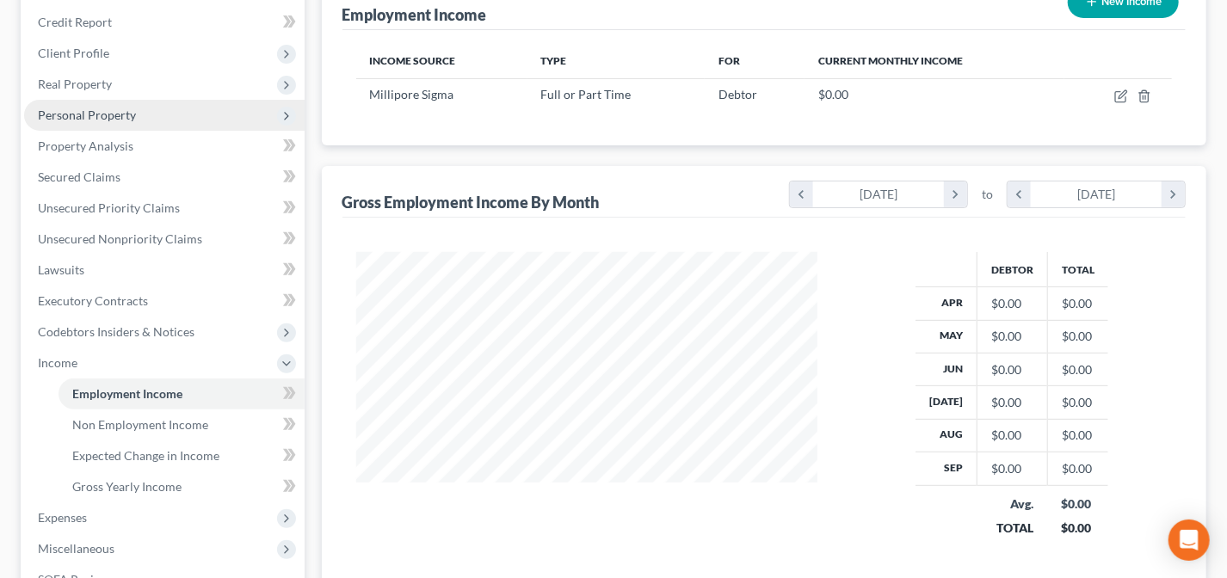
click at [77, 114] on span "Personal Property" at bounding box center [87, 115] width 98 height 15
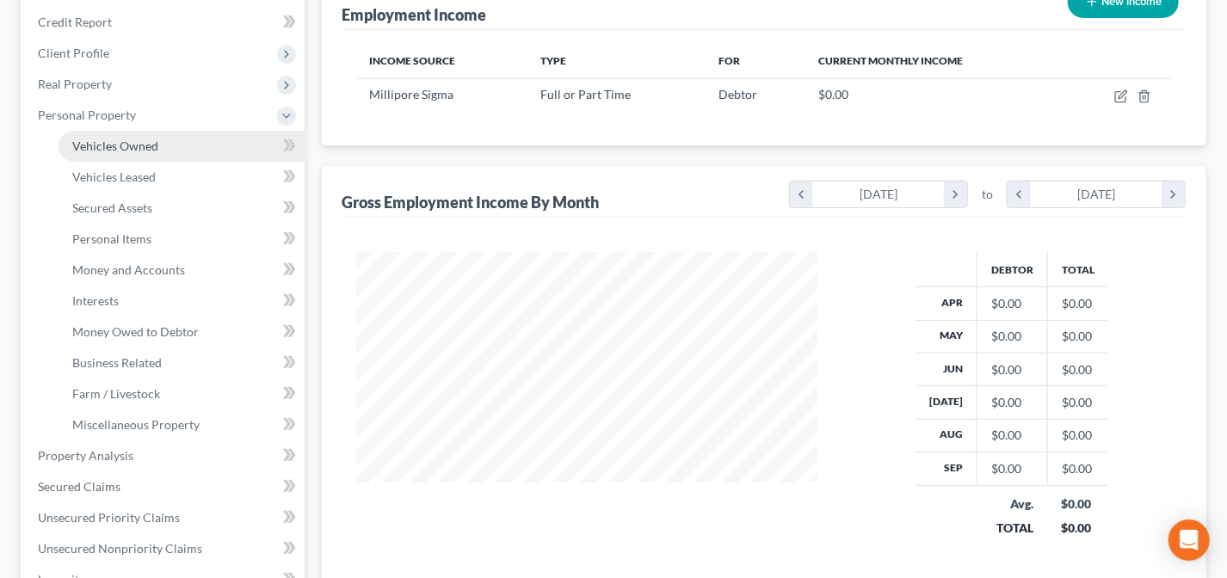
click at [112, 139] on span "Vehicles Owned" at bounding box center [115, 146] width 86 height 15
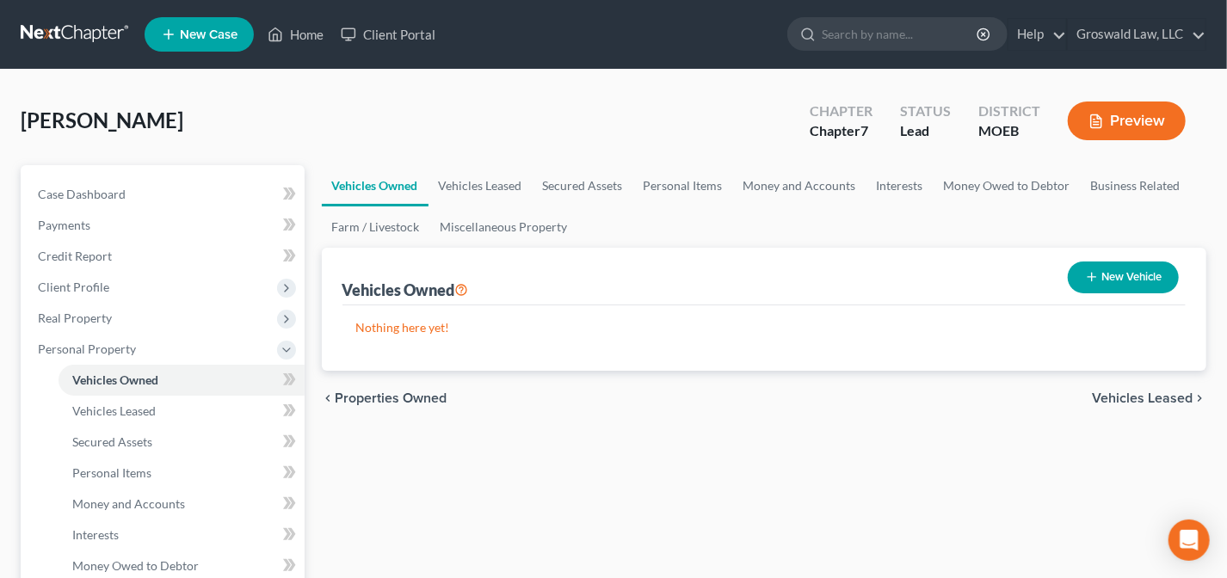
click at [1131, 282] on button "New Vehicle" at bounding box center [1123, 278] width 111 height 32
select select "0"
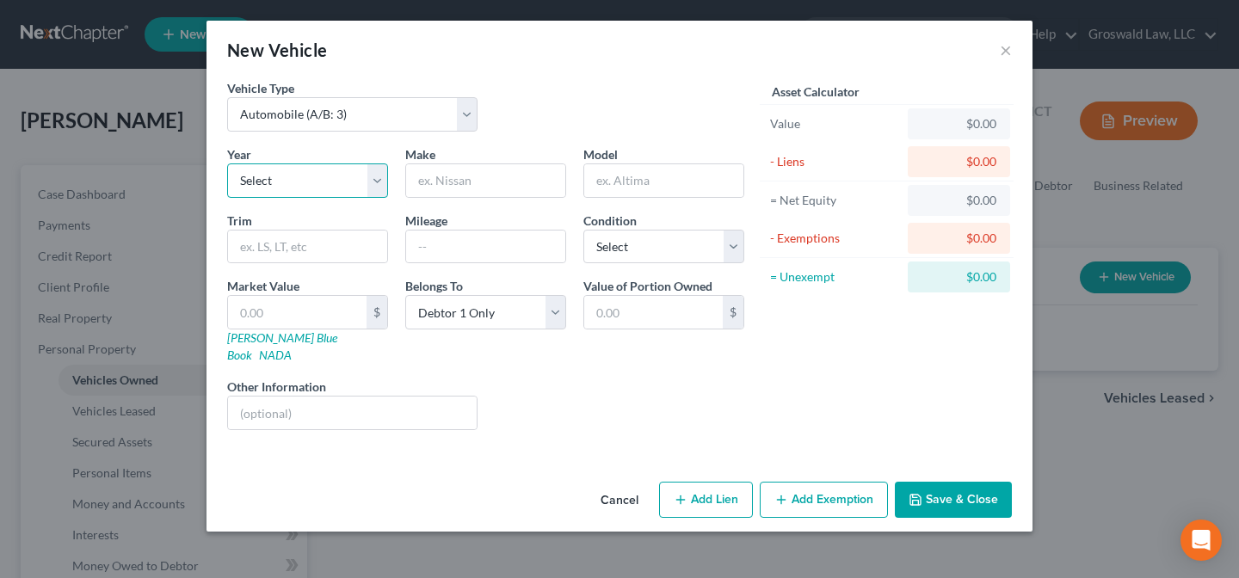
click at [293, 177] on select "Select 2026 2025 2024 2023 2022 2021 2020 2019 2018 2017 2016 2015 2014 2013 20…" at bounding box center [307, 180] width 161 height 34
select select "3"
click at [227, 163] on select "Select 2026 2025 2024 2023 2022 2021 2020 2019 2018 2017 2016 2015 2014 2013 20…" at bounding box center [307, 180] width 161 height 34
click at [478, 188] on input "text" at bounding box center [485, 180] width 159 height 33
type input "Ford"
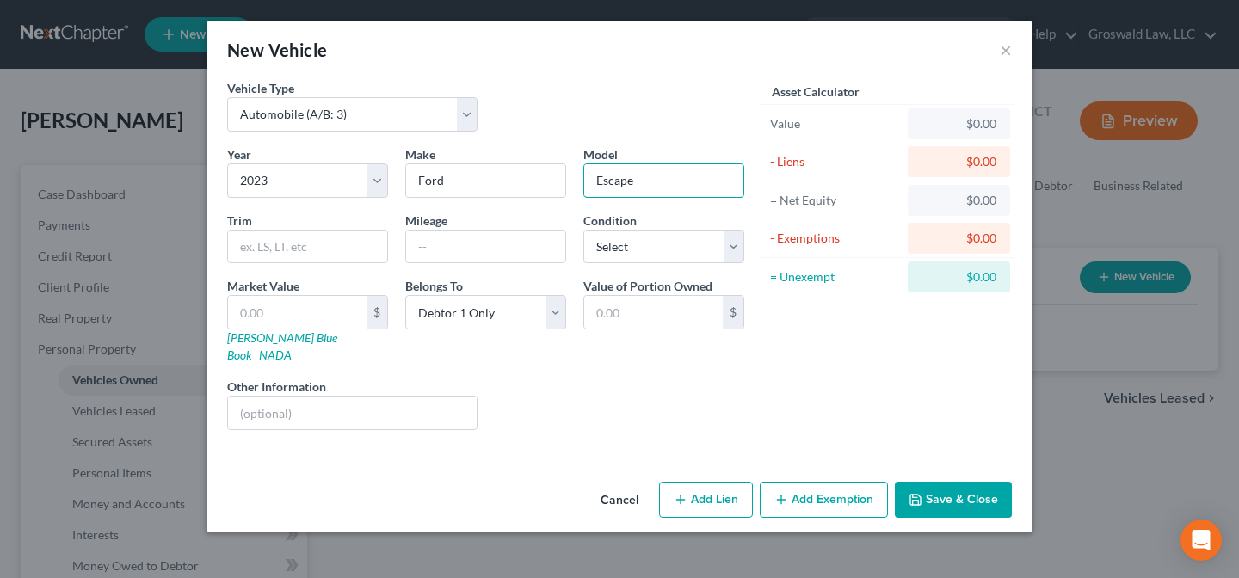
type input "Escape"
click at [703, 482] on button "Add Lien" at bounding box center [706, 500] width 94 height 36
select select "0"
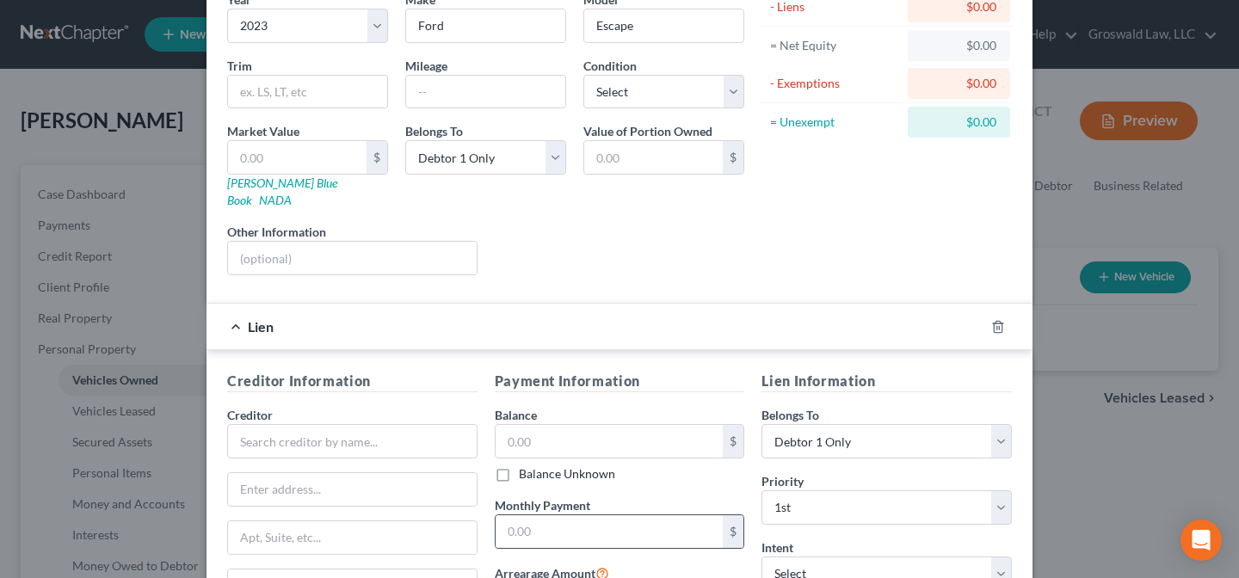
scroll to position [156, 0]
click at [330, 423] on input "text" at bounding box center [352, 440] width 250 height 34
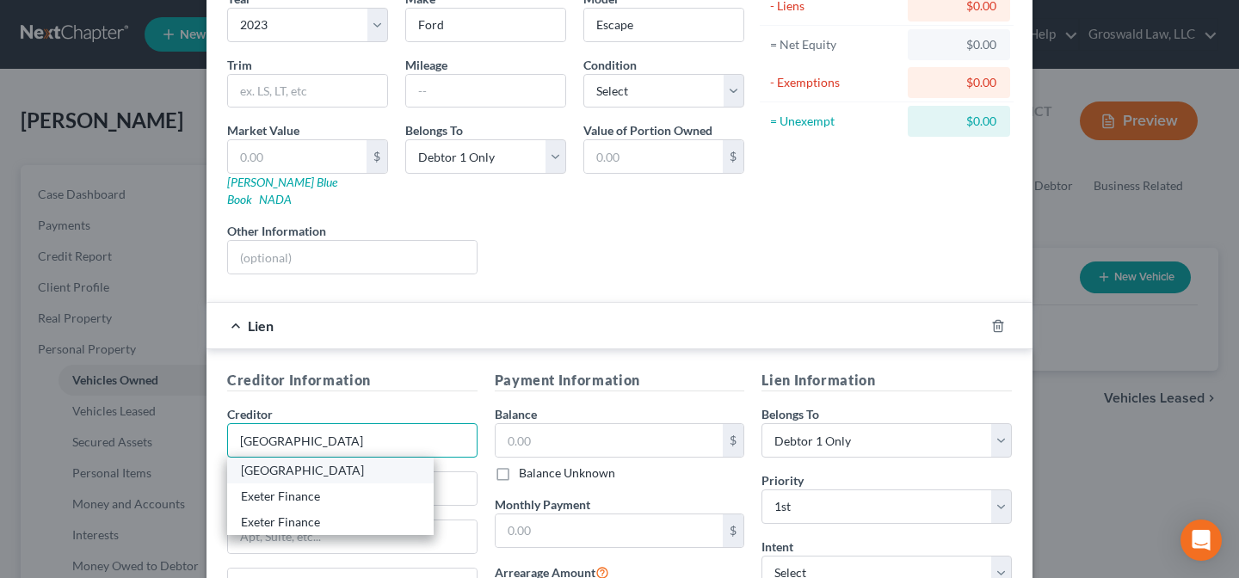
type input "[GEOGRAPHIC_DATA]"
click at [280, 462] on div "[GEOGRAPHIC_DATA]" at bounding box center [330, 470] width 179 height 17
type input "[STREET_ADDRESS][PERSON_NAME]"
type input "[PERSON_NAME]"
select select "45"
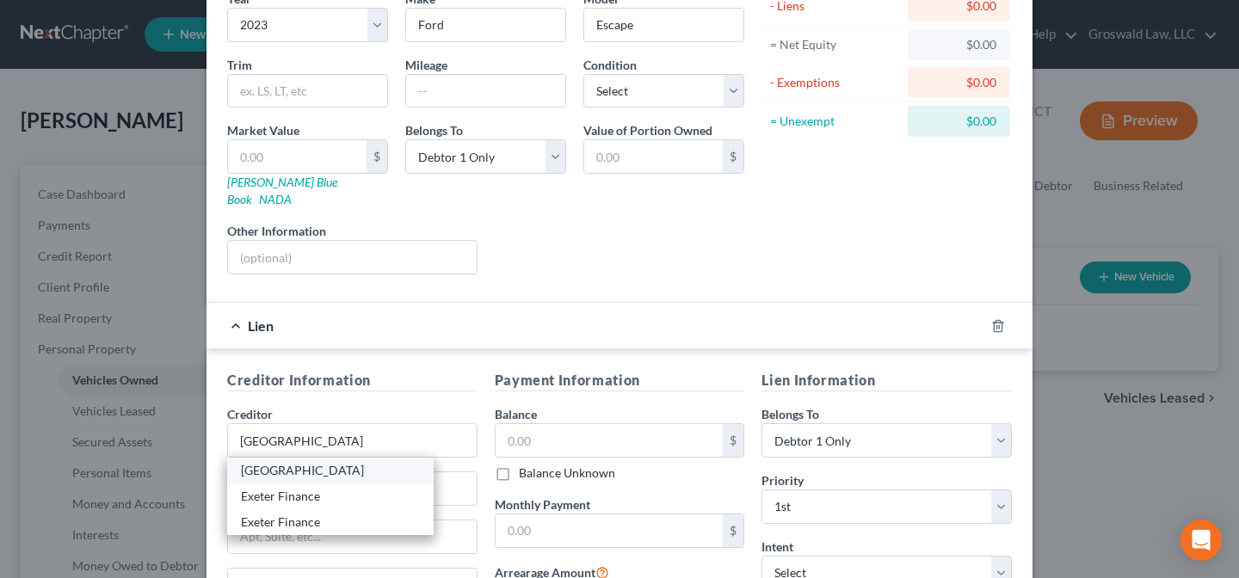
type input "75063"
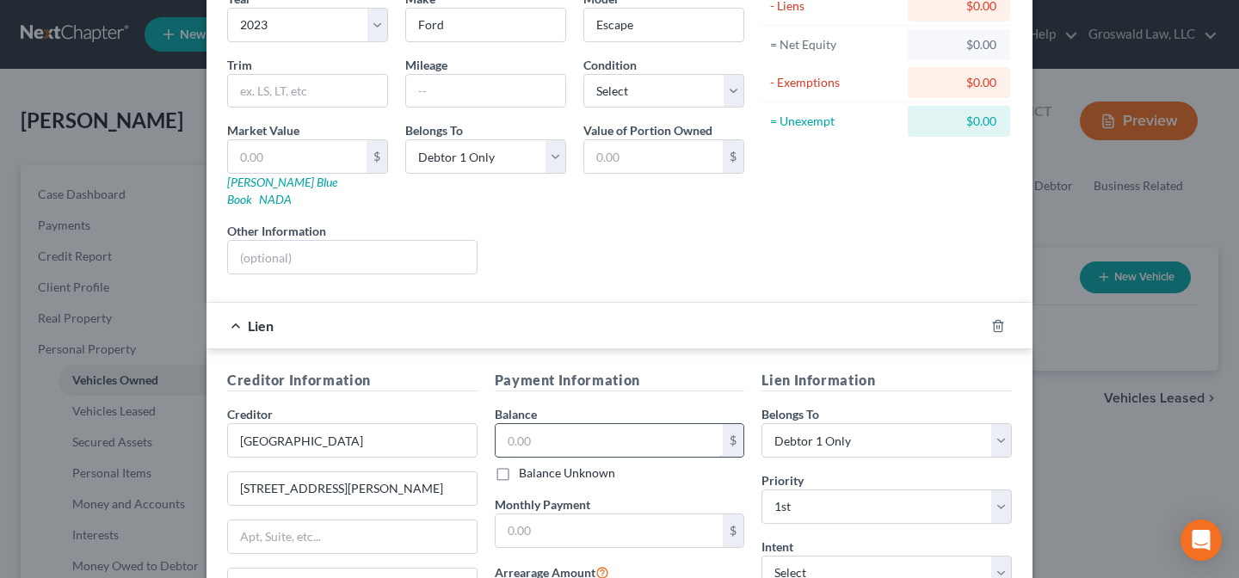
click at [632, 424] on input "text" at bounding box center [610, 440] width 228 height 33
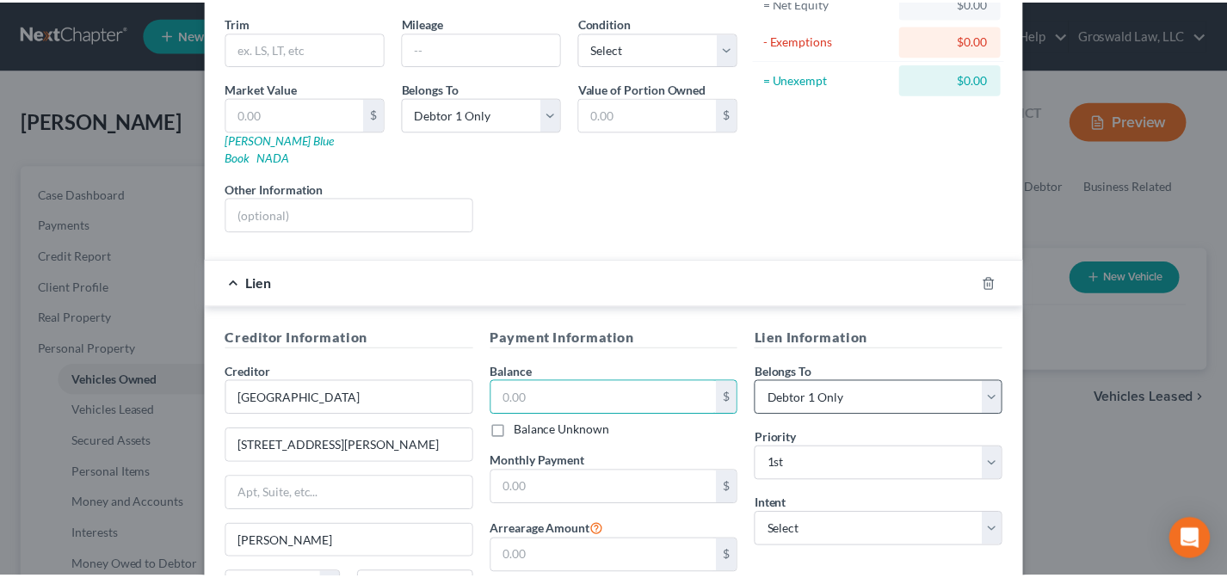
scroll to position [361, 0]
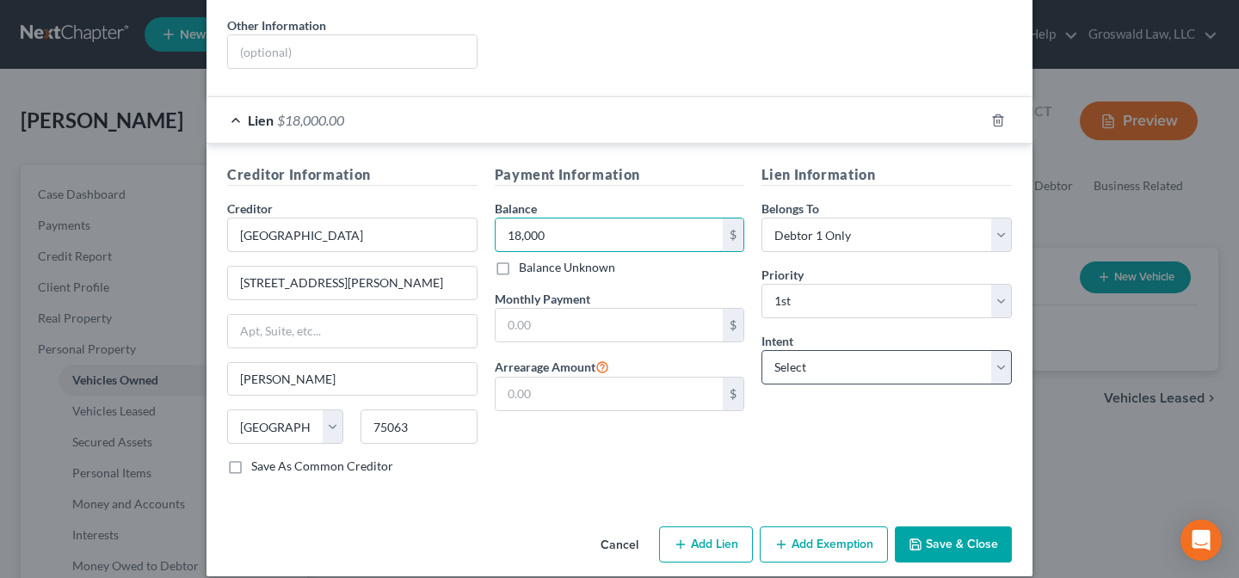
type input "18,000"
click at [797, 354] on select "Select Surrender Redeem Reaffirm Avoid Other" at bounding box center [886, 367] width 250 height 34
select select "0"
click at [761, 350] on select "Select Surrender Redeem Reaffirm Avoid Other" at bounding box center [886, 367] width 250 height 34
click at [940, 527] on button "Save & Close" at bounding box center [953, 545] width 117 height 36
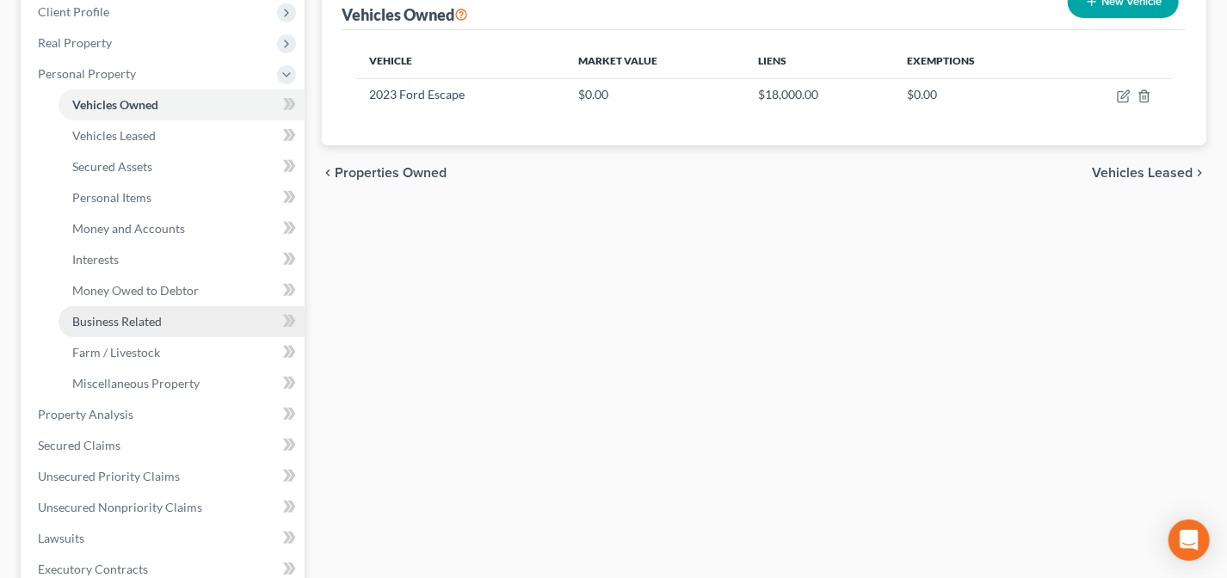
scroll to position [312, 0]
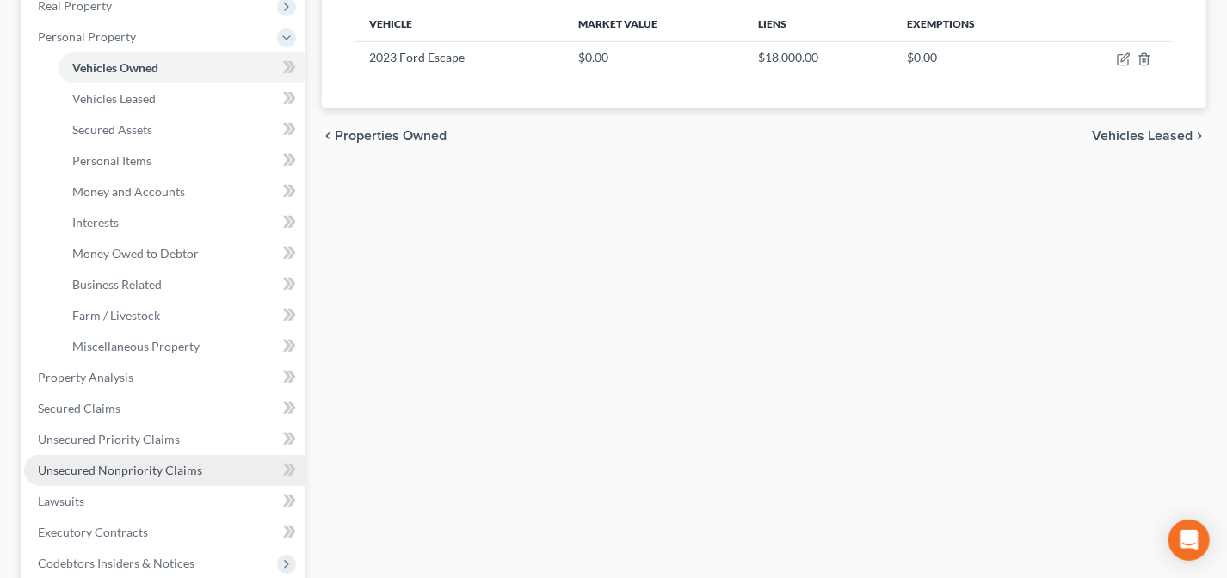
click at [160, 465] on span "Unsecured Nonpriority Claims" at bounding box center [120, 470] width 164 height 15
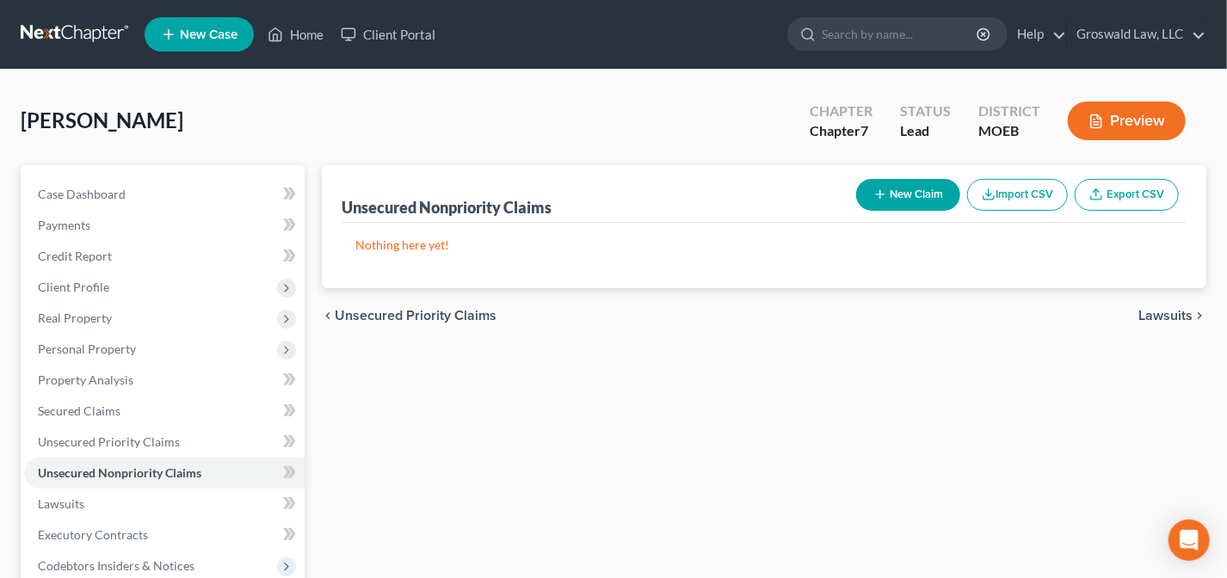
click at [901, 190] on button "New Claim" at bounding box center [908, 195] width 104 height 32
select select "0"
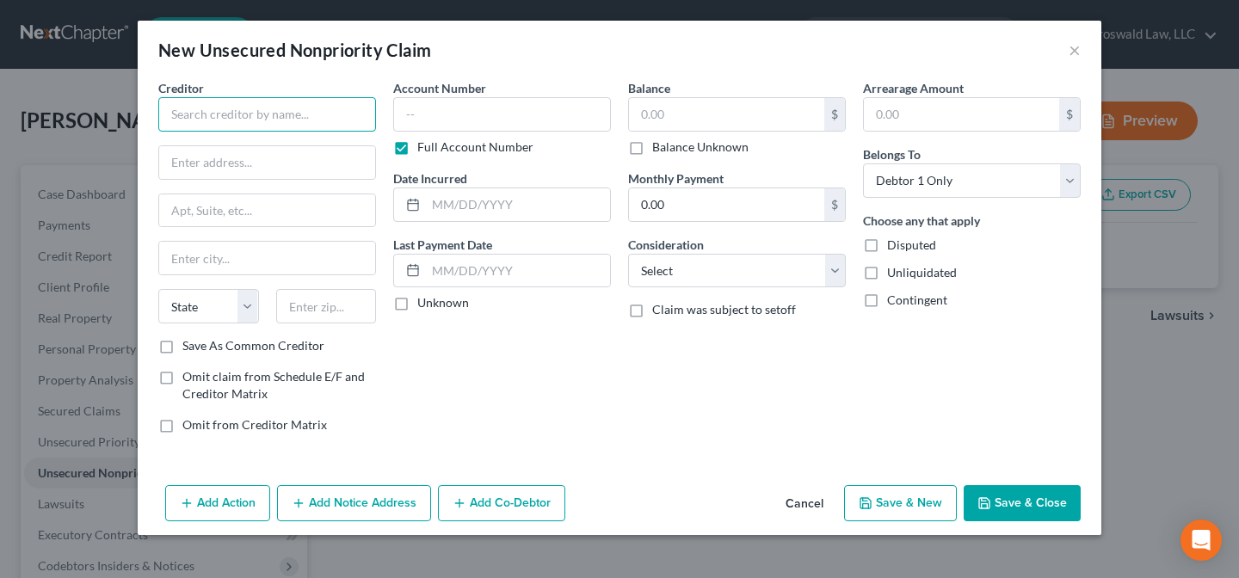
click at [236, 118] on input "text" at bounding box center [267, 114] width 218 height 34
type input "[PERSON_NAME]"
click at [196, 174] on input "text" at bounding box center [267, 162] width 216 height 33
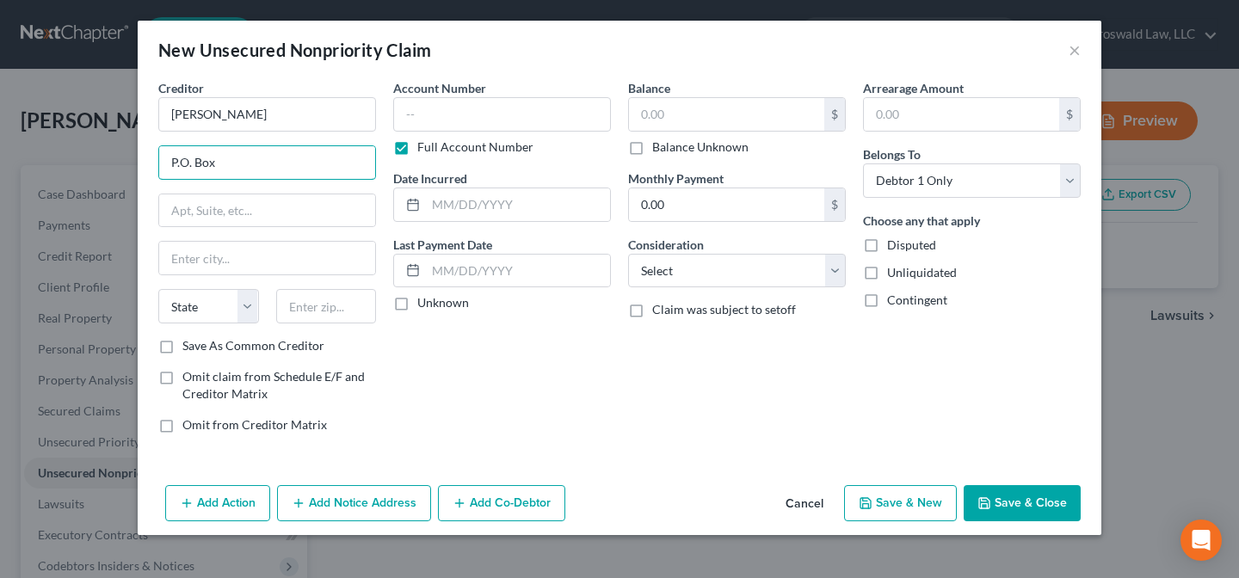
paste input "143"
type input "P.O. Box 143"
type input "63013"
type input "[GEOGRAPHIC_DATA]"
select select "26"
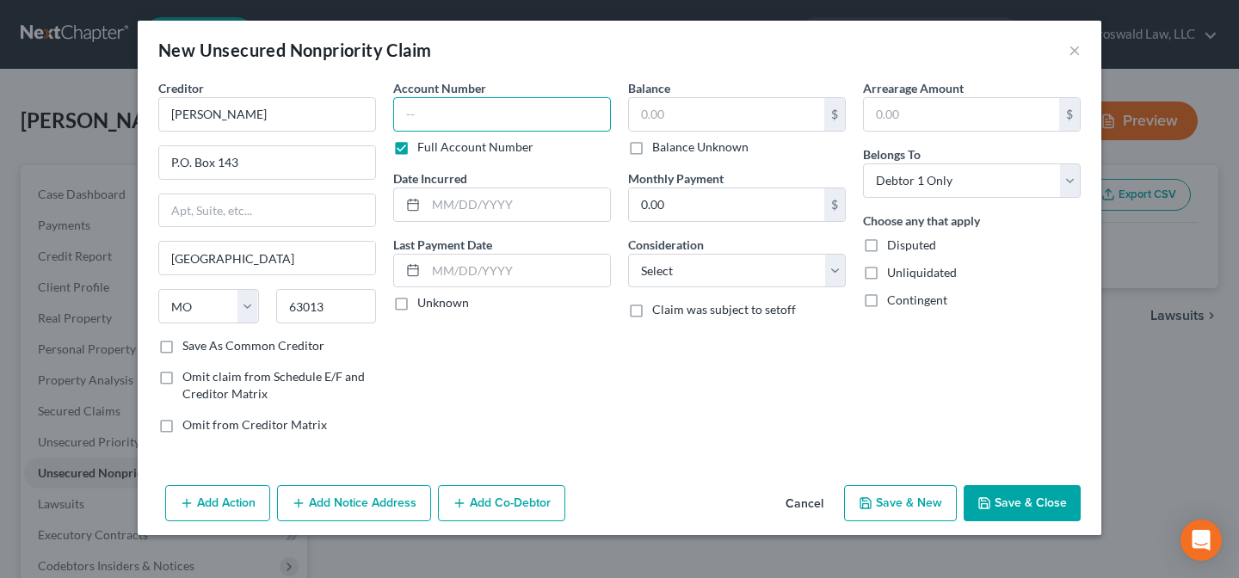
click at [441, 118] on input "text" at bounding box center [502, 114] width 218 height 34
paste input "25AB-AC01955"
type input "25AB-AC01955"
click at [487, 200] on input "text" at bounding box center [518, 204] width 184 height 33
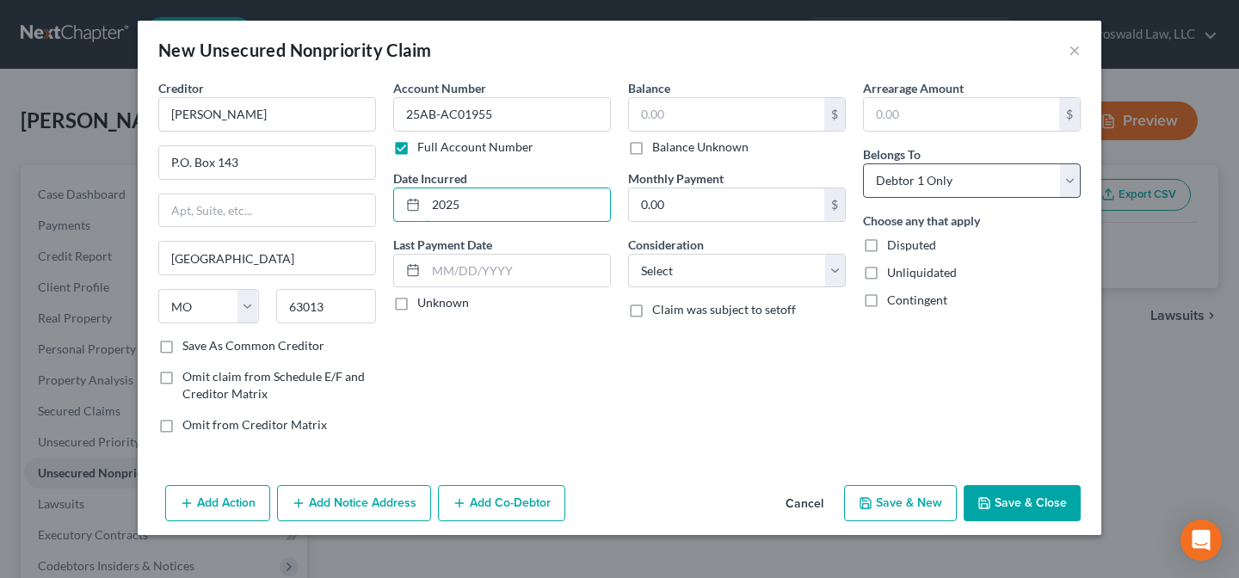
type input "2025"
click at [968, 179] on select "Select Debtor 1 Only Debtor 2 Only Debtor 1 And Debtor 2 Only At Least One Of T…" at bounding box center [972, 180] width 218 height 34
select select "3"
click at [863, 163] on select "Select Debtor 1 Only Debtor 2 Only Debtor 1 And Debtor 2 Only At Least One Of T…" at bounding box center [972, 180] width 218 height 34
click at [796, 278] on select "Select Cable / Satellite Services Collection Agency Credit Card Debt Debt Couns…" at bounding box center [737, 271] width 218 height 34
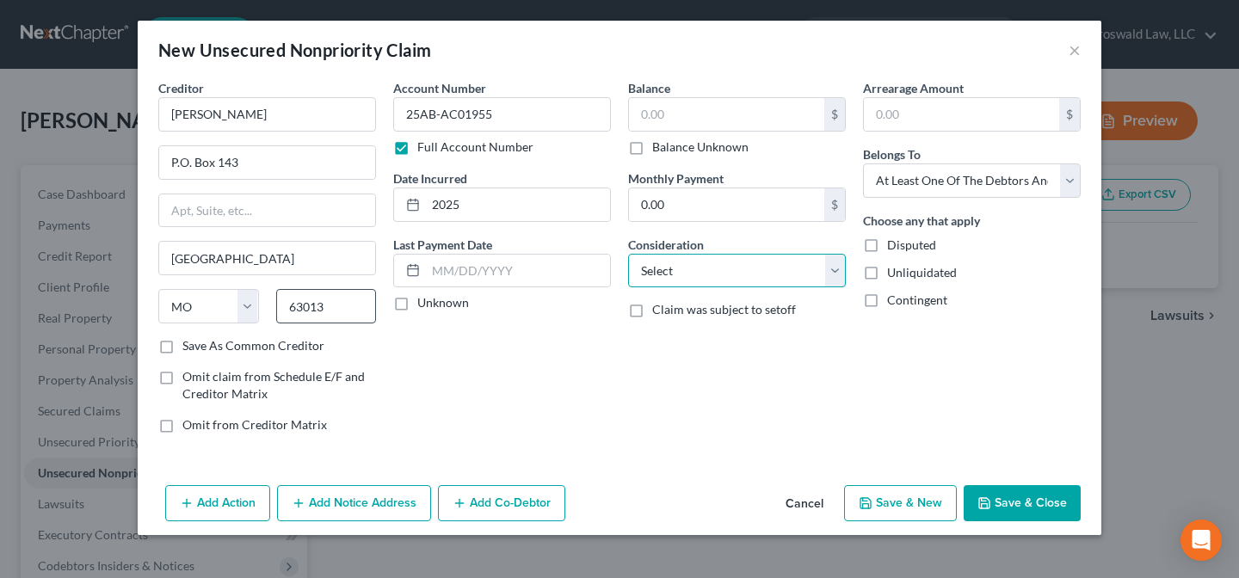
select select "14"
click at [628, 254] on select "Select Cable / Satellite Services Collection Agency Credit Card Debt Debt Couns…" at bounding box center [737, 271] width 218 height 34
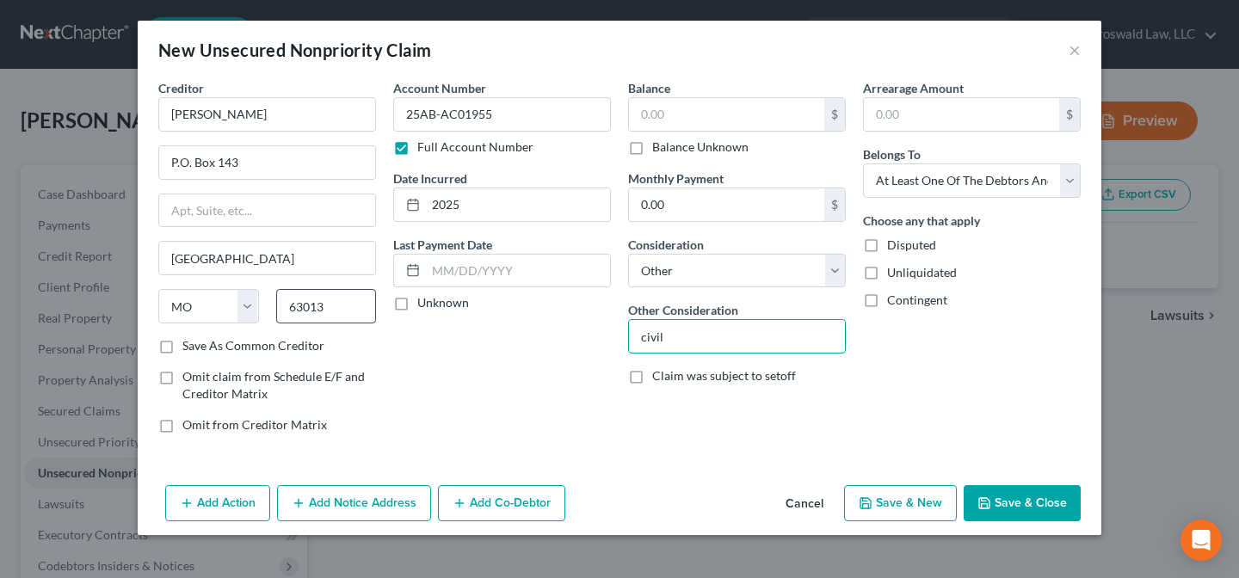
type input "civil judgment"
click at [725, 122] on input "text" at bounding box center [726, 114] width 195 height 33
type input "3,888.40"
click at [545, 508] on button "Add Co-Debtor" at bounding box center [501, 503] width 127 height 36
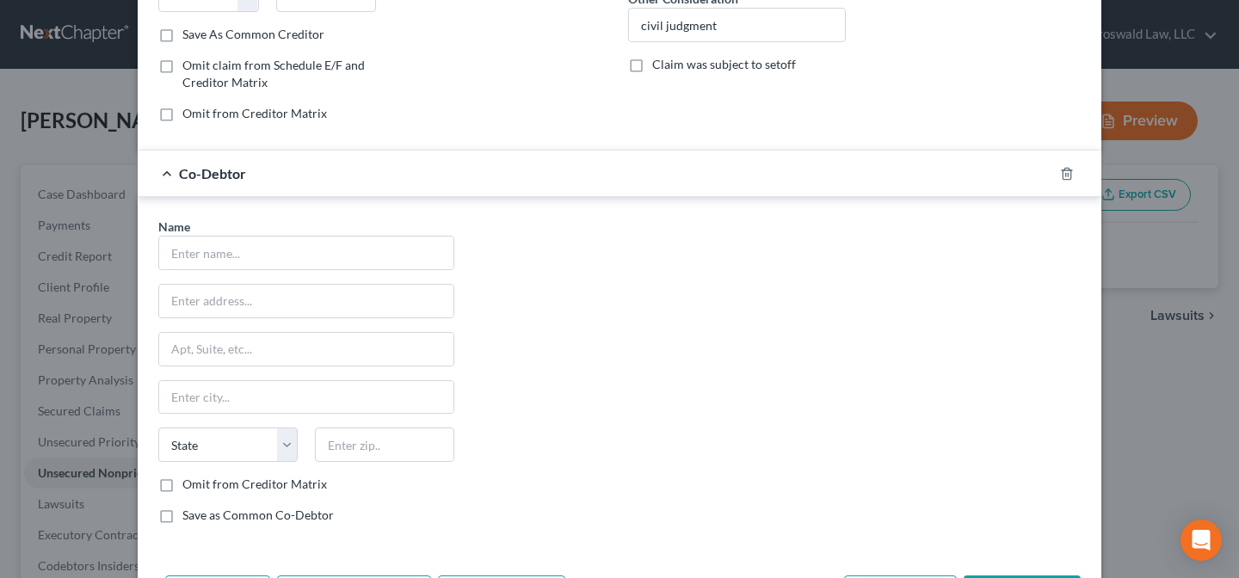
scroll to position [312, 0]
click at [378, 262] on input "text" at bounding box center [306, 252] width 294 height 33
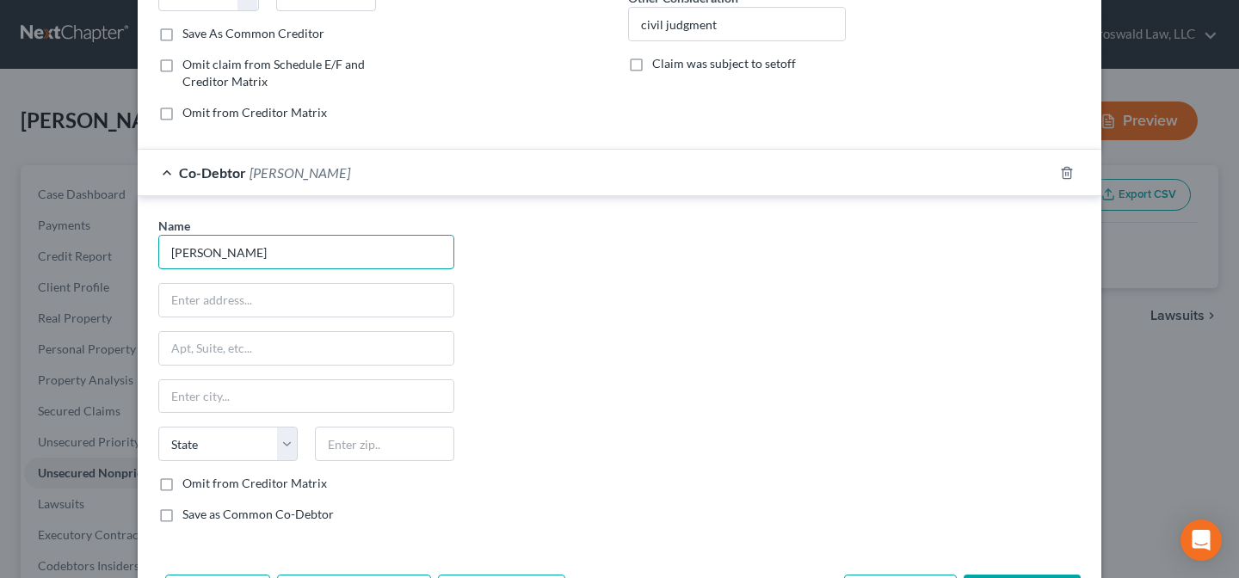
type input "[PERSON_NAME]"
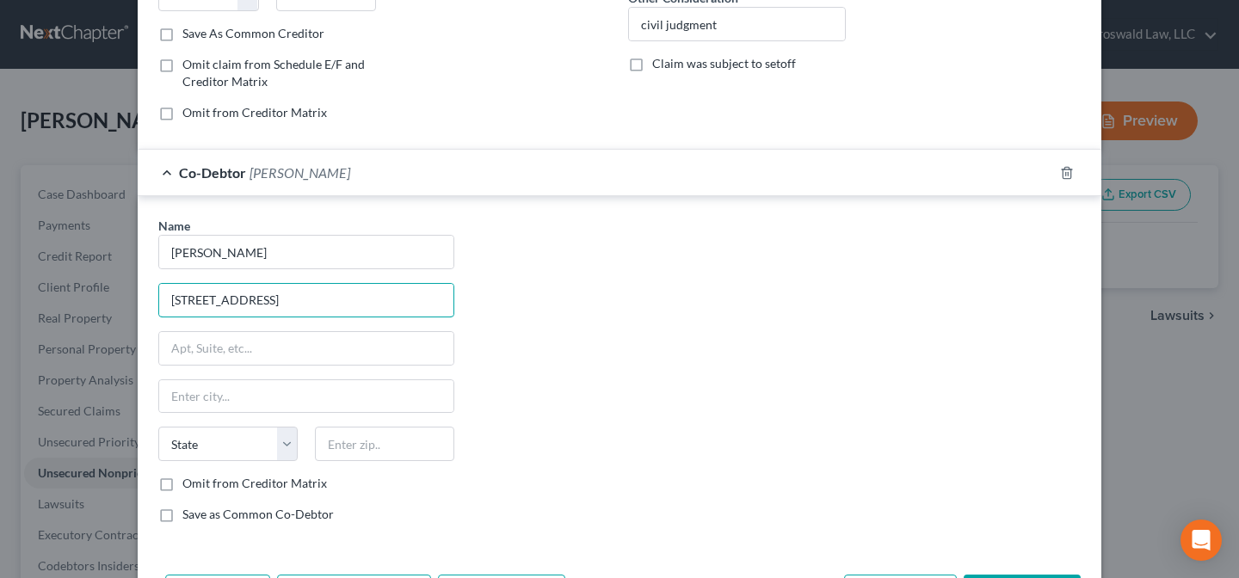
type input "[STREET_ADDRESS]"
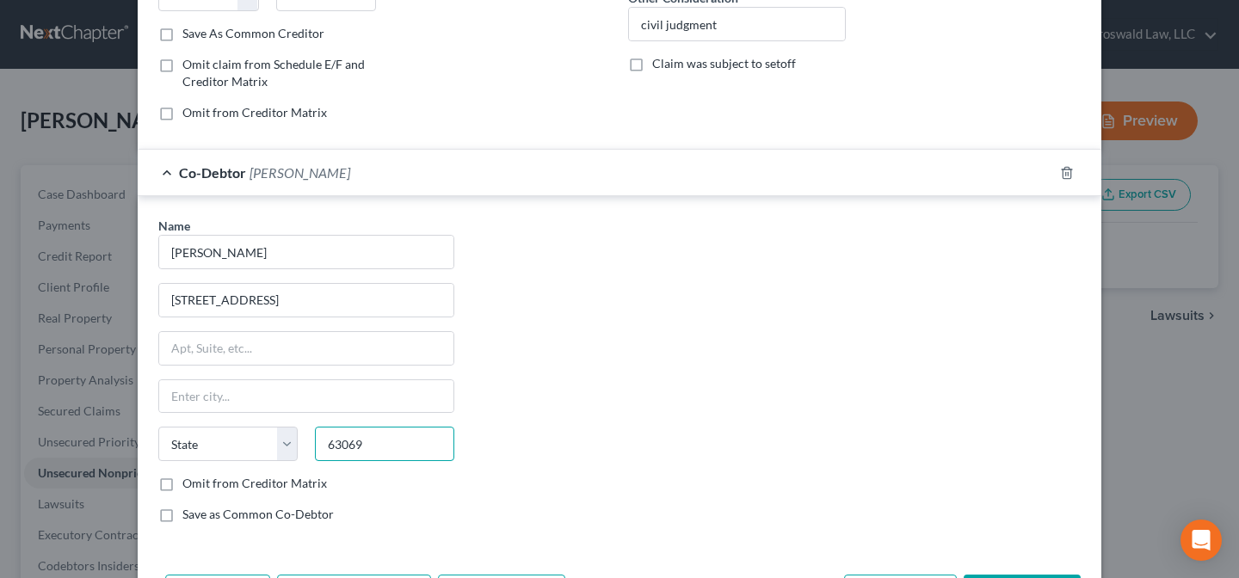
type input "63069"
type input "Pacific"
select select "26"
click at [226, 479] on label "Omit from Creditor Matrix" at bounding box center [254, 483] width 145 height 17
click at [200, 479] on input "Omit from Creditor Matrix" at bounding box center [194, 480] width 11 height 11
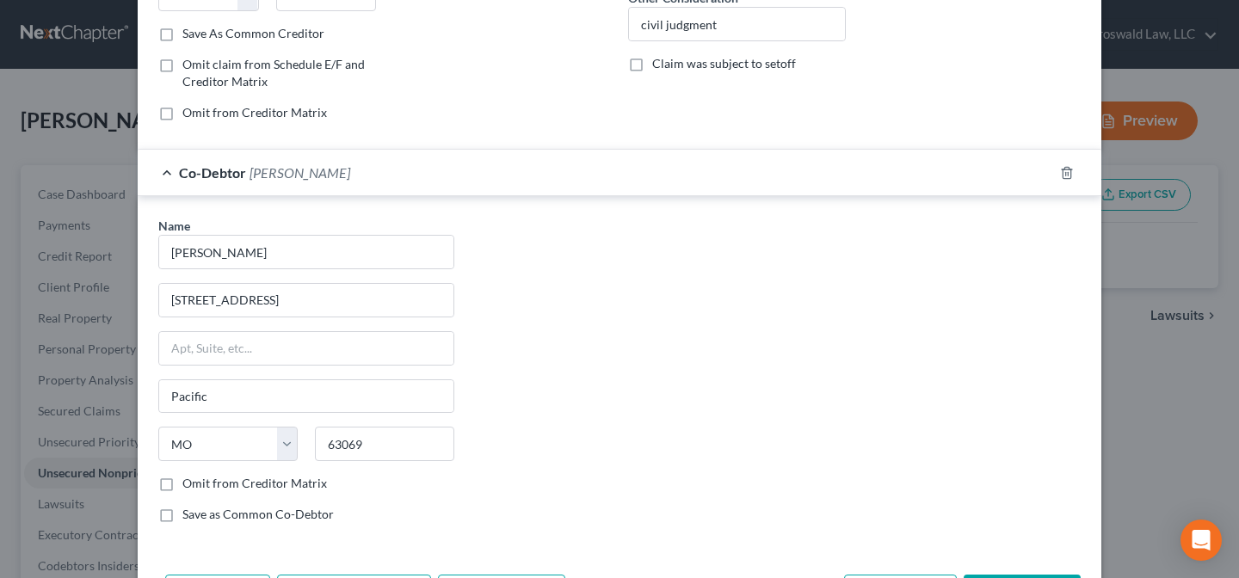
checkbox input "true"
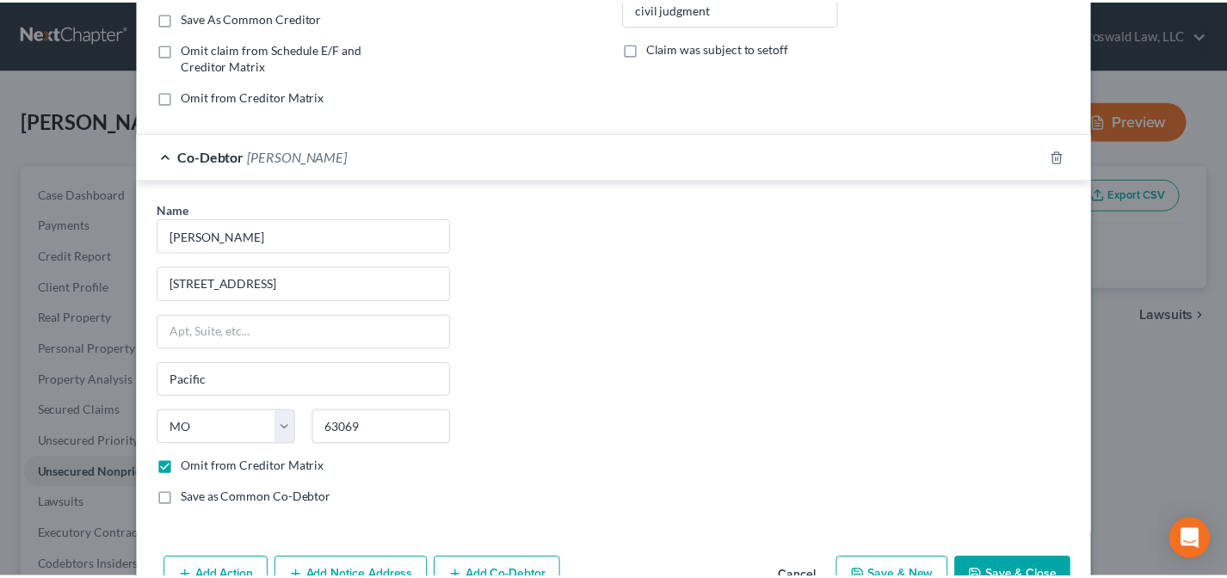
scroll to position [378, 0]
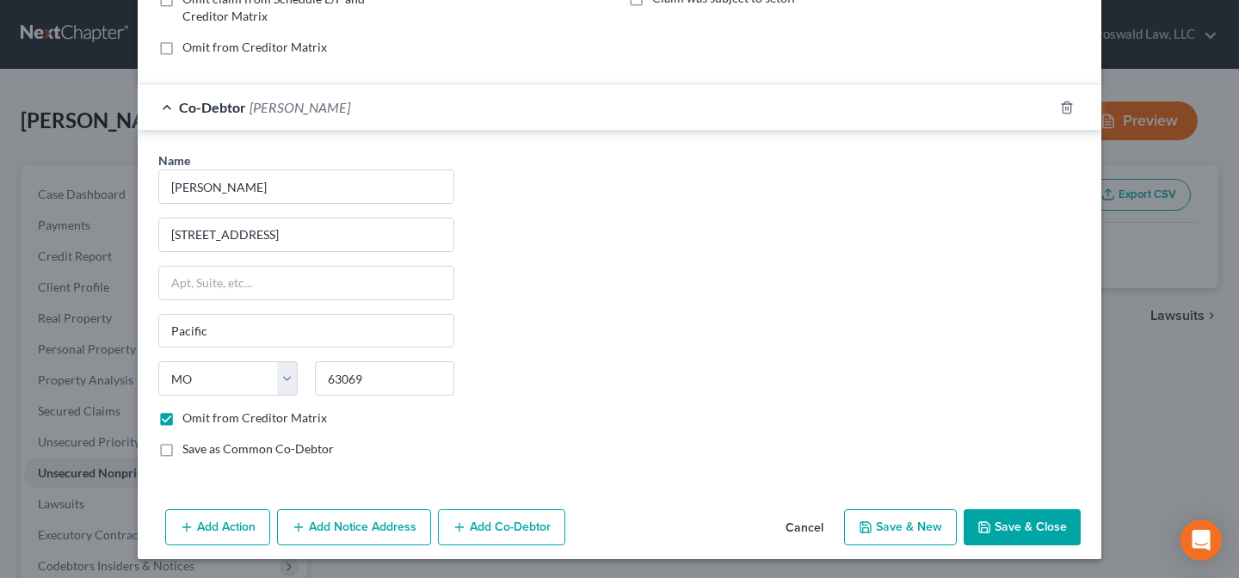
click at [1014, 535] on button "Save & Close" at bounding box center [1022, 527] width 117 height 36
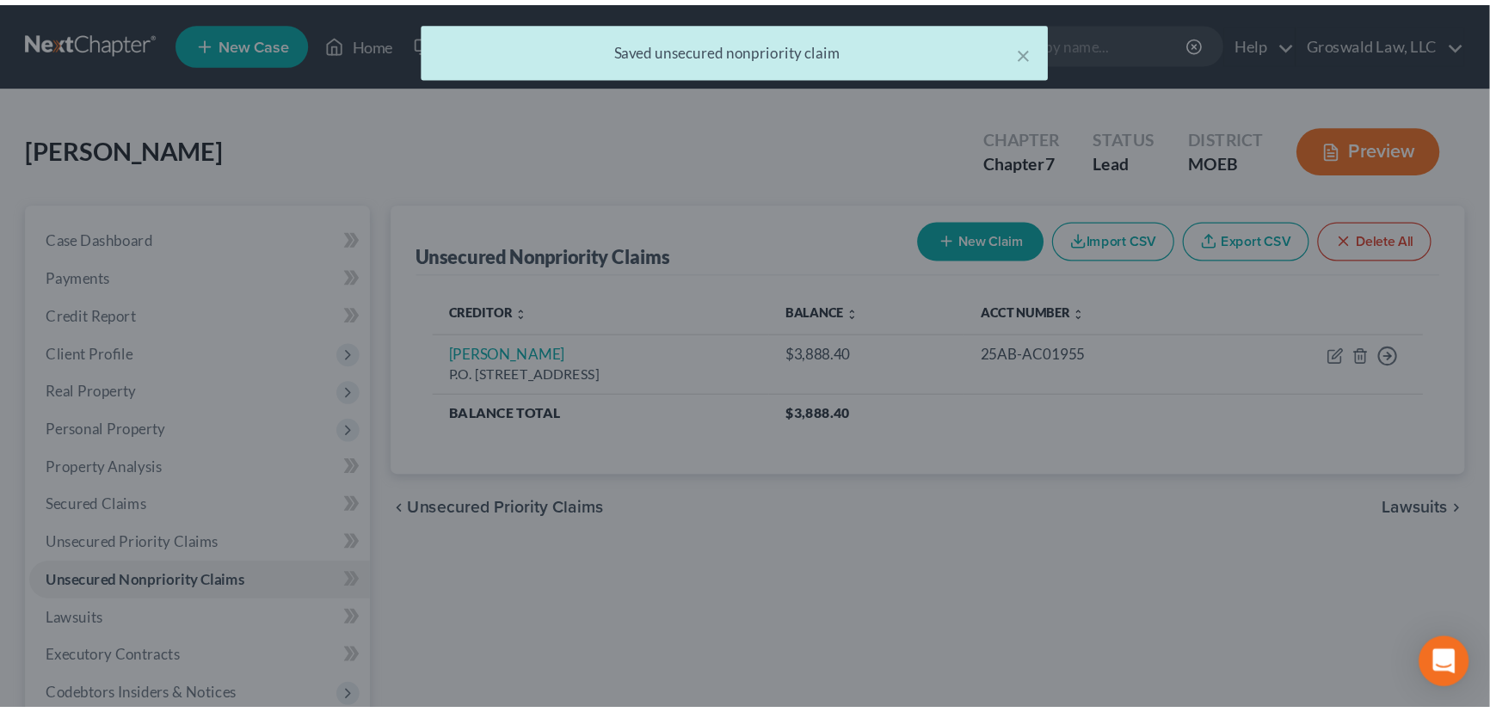
scroll to position [0, 0]
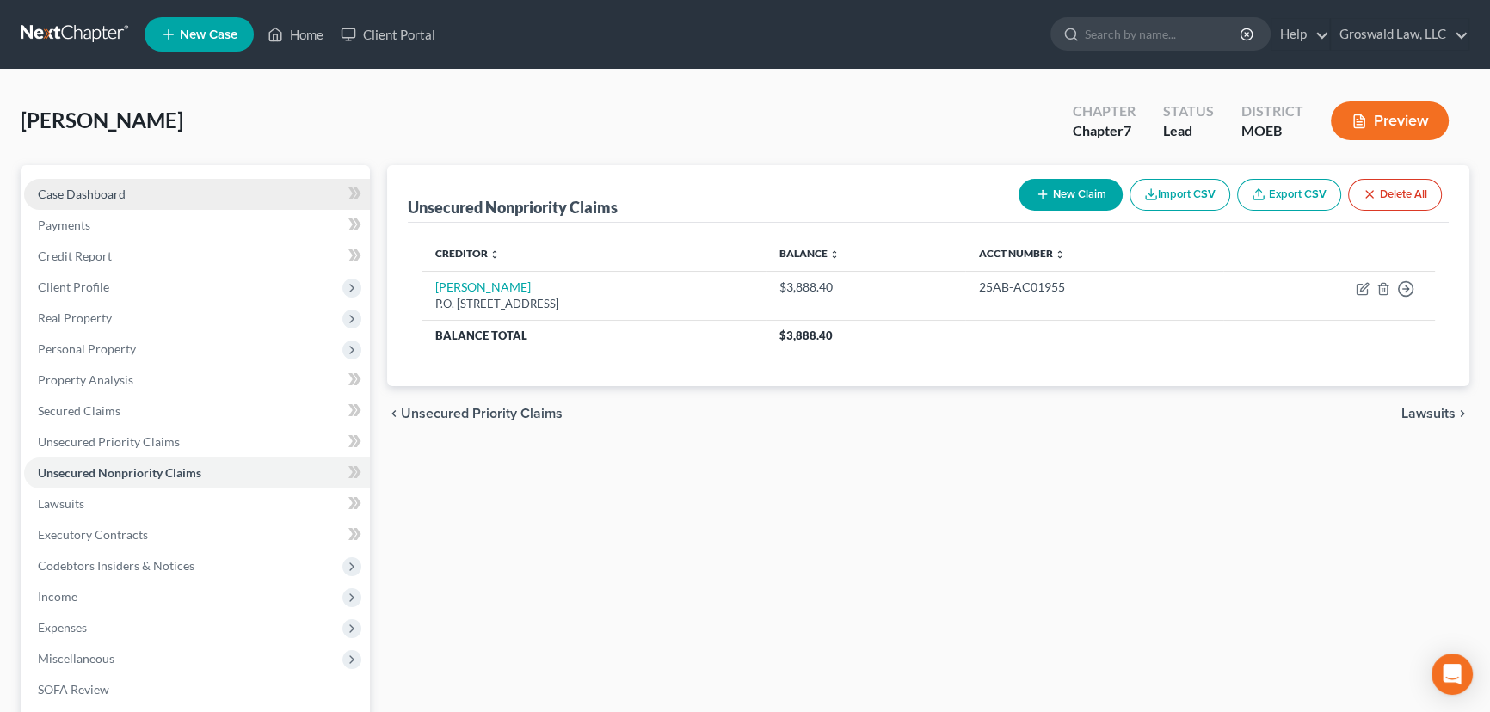
drag, startPoint x: 134, startPoint y: 188, endPoint x: 148, endPoint y: 187, distance: 13.8
click at [134, 188] on link "Case Dashboard" at bounding box center [197, 194] width 346 height 31
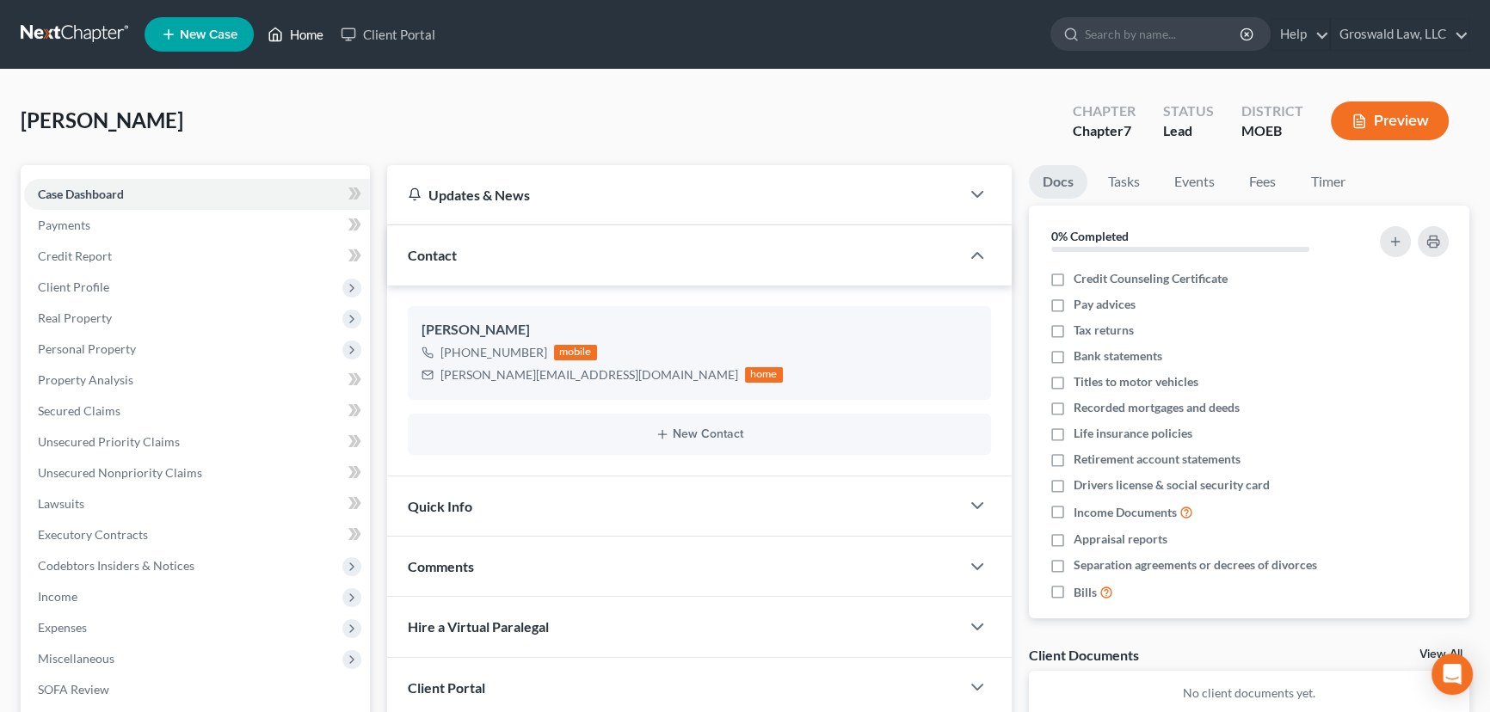
click at [294, 44] on link "Home" at bounding box center [295, 34] width 73 height 31
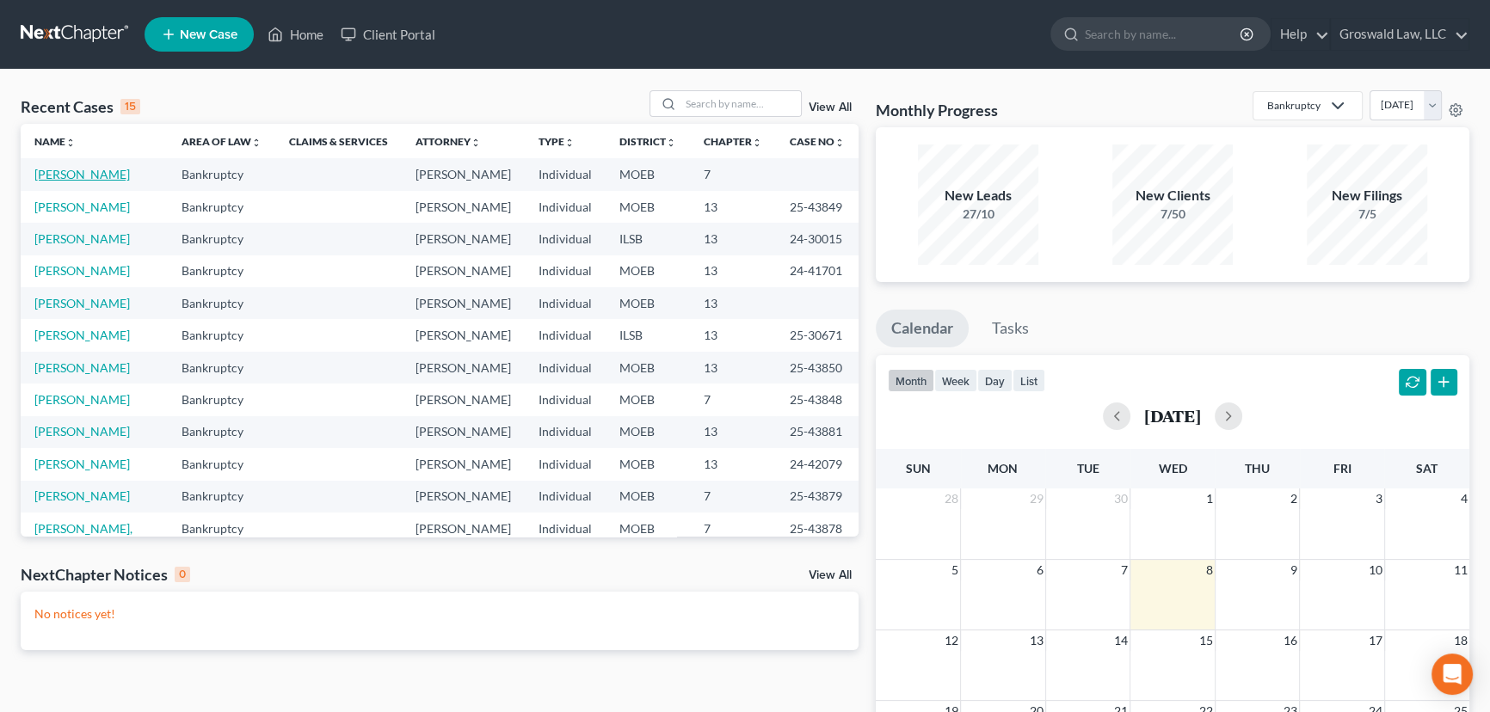
click at [86, 181] on link "[PERSON_NAME]" at bounding box center [82, 174] width 96 height 15
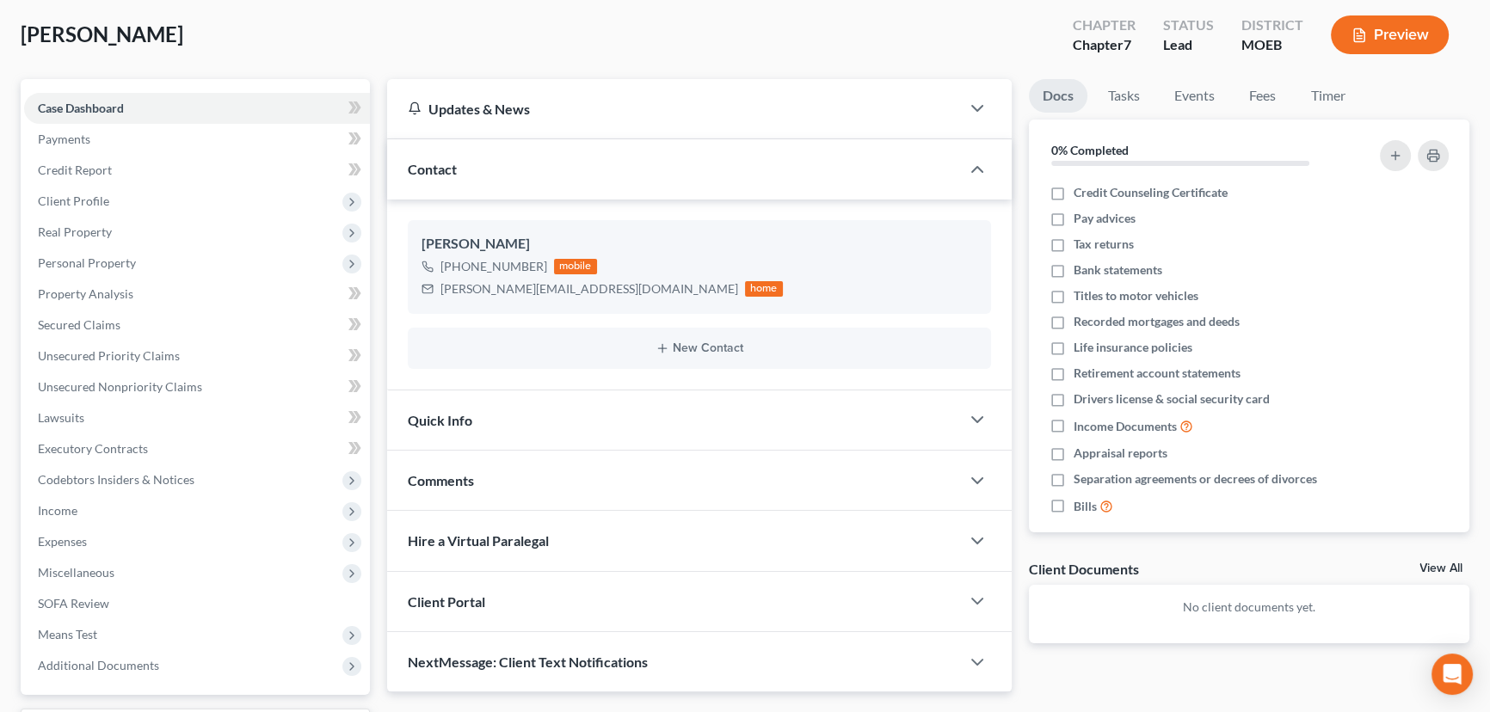
scroll to position [231, 0]
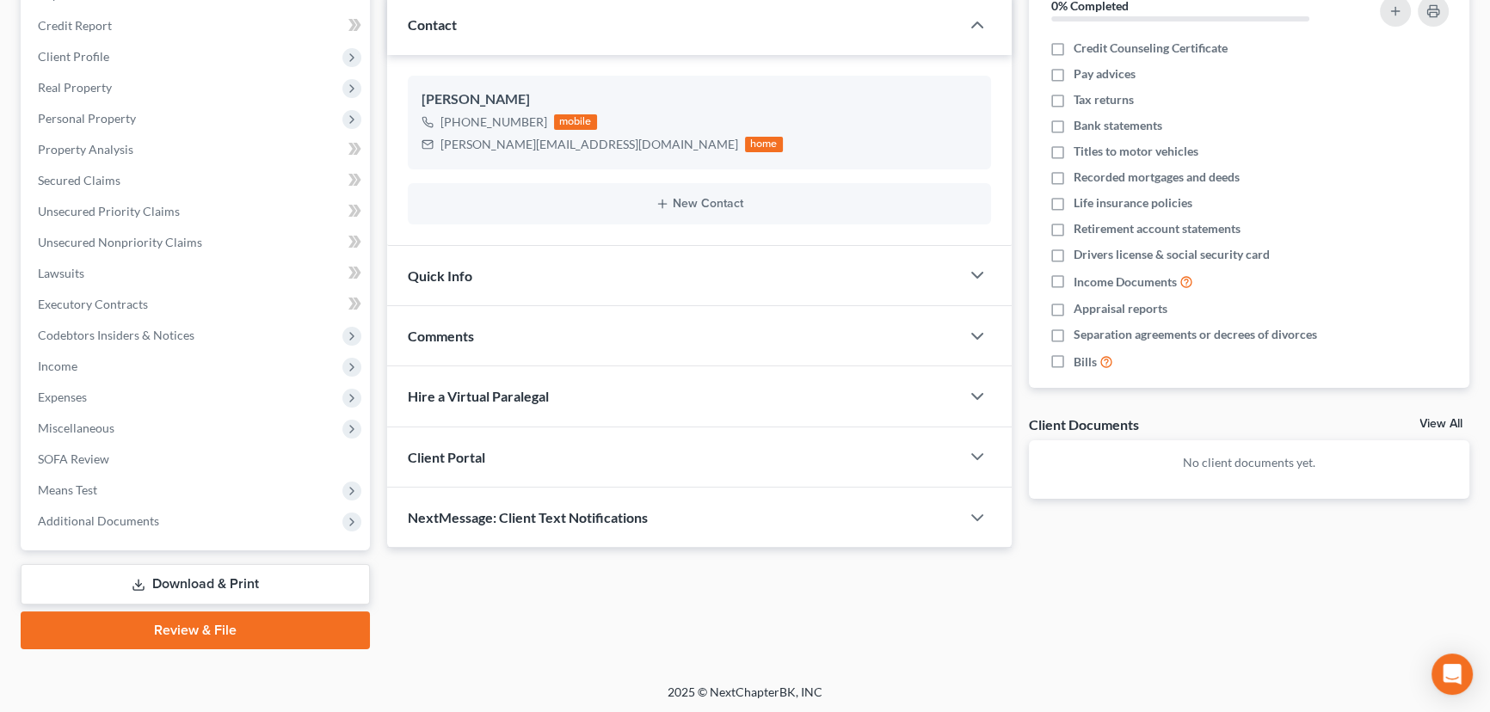
click at [596, 338] on div "Comments" at bounding box center [673, 335] width 573 height 59
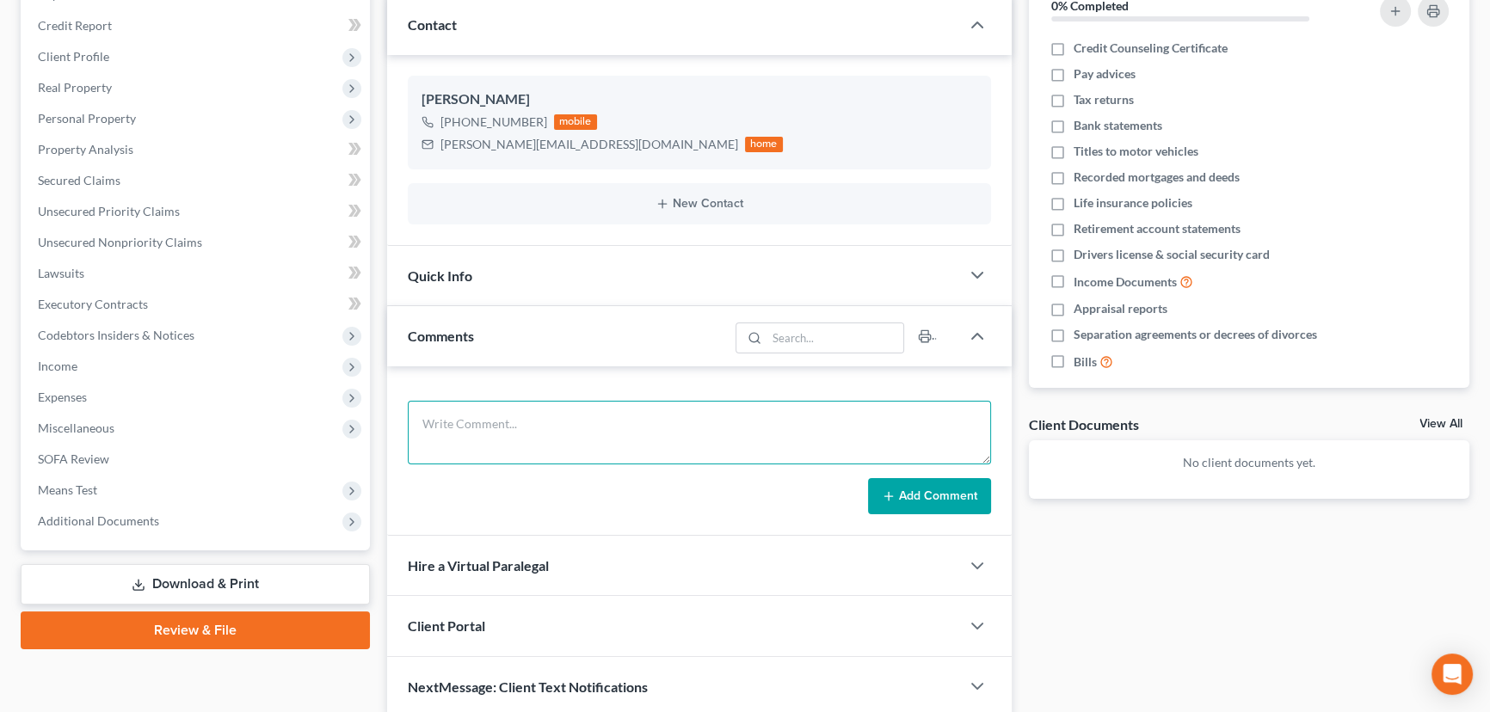
click at [589, 425] on textarea at bounding box center [699, 433] width 583 height 64
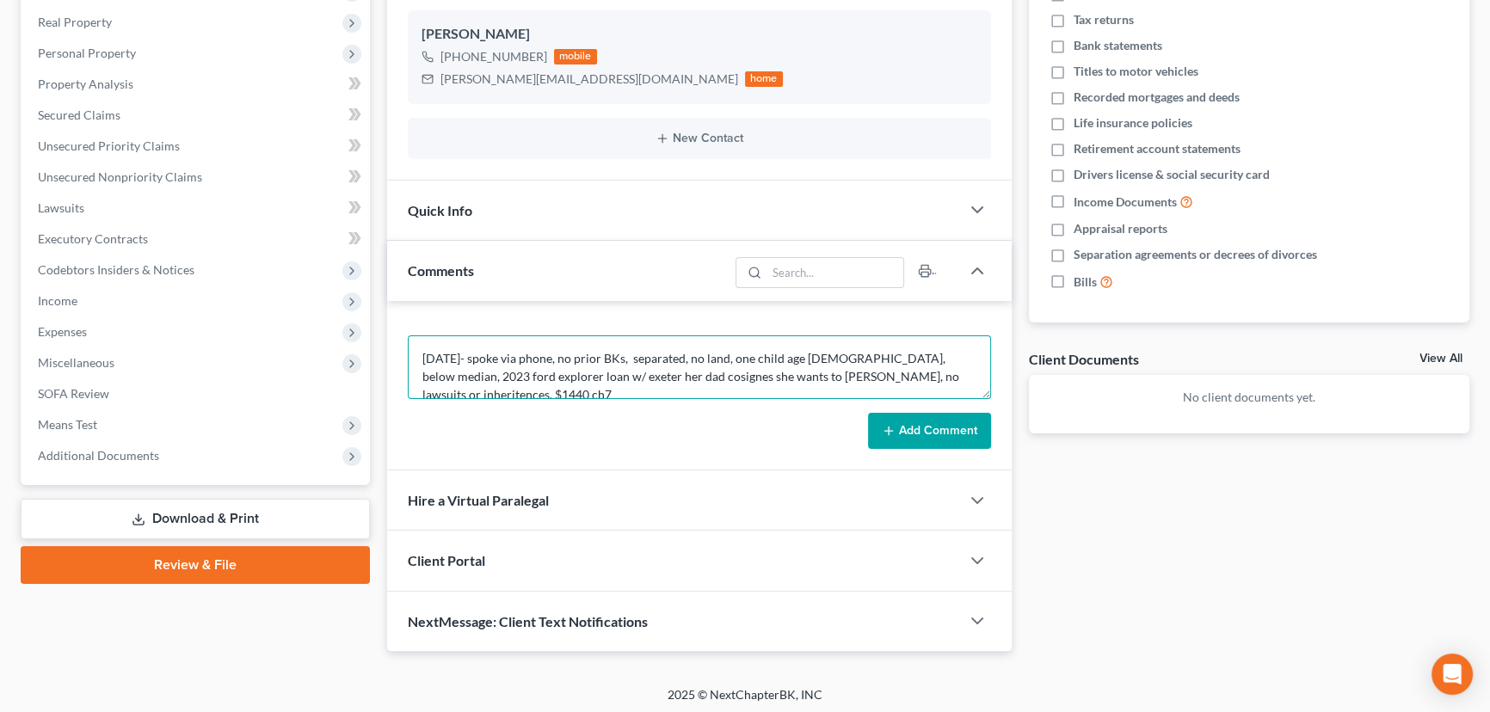
scroll to position [299, 0]
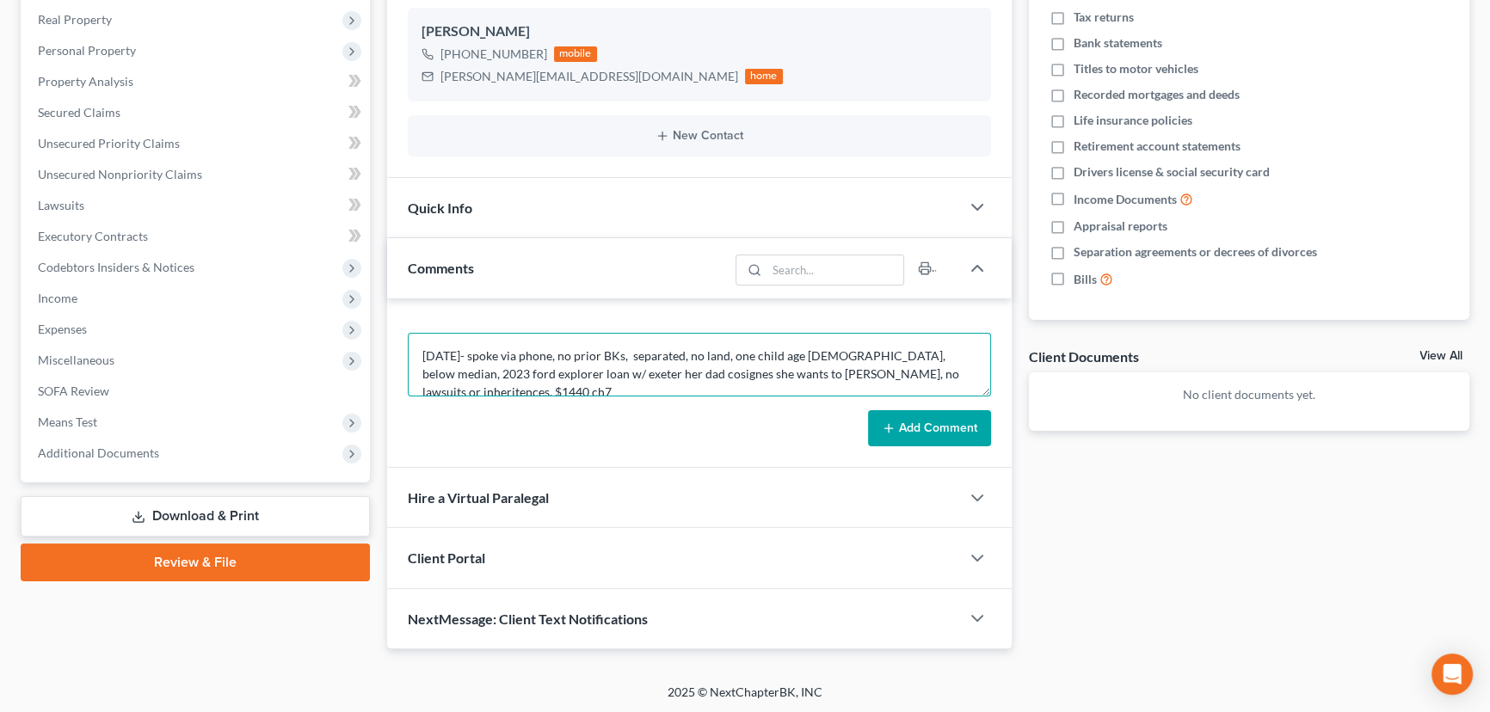
type textarea "[DATE]- spoke via phone, no prior BKs, separated, no land, one child age [DEMOG…"
click at [949, 433] on button "Add Comment" at bounding box center [929, 428] width 123 height 36
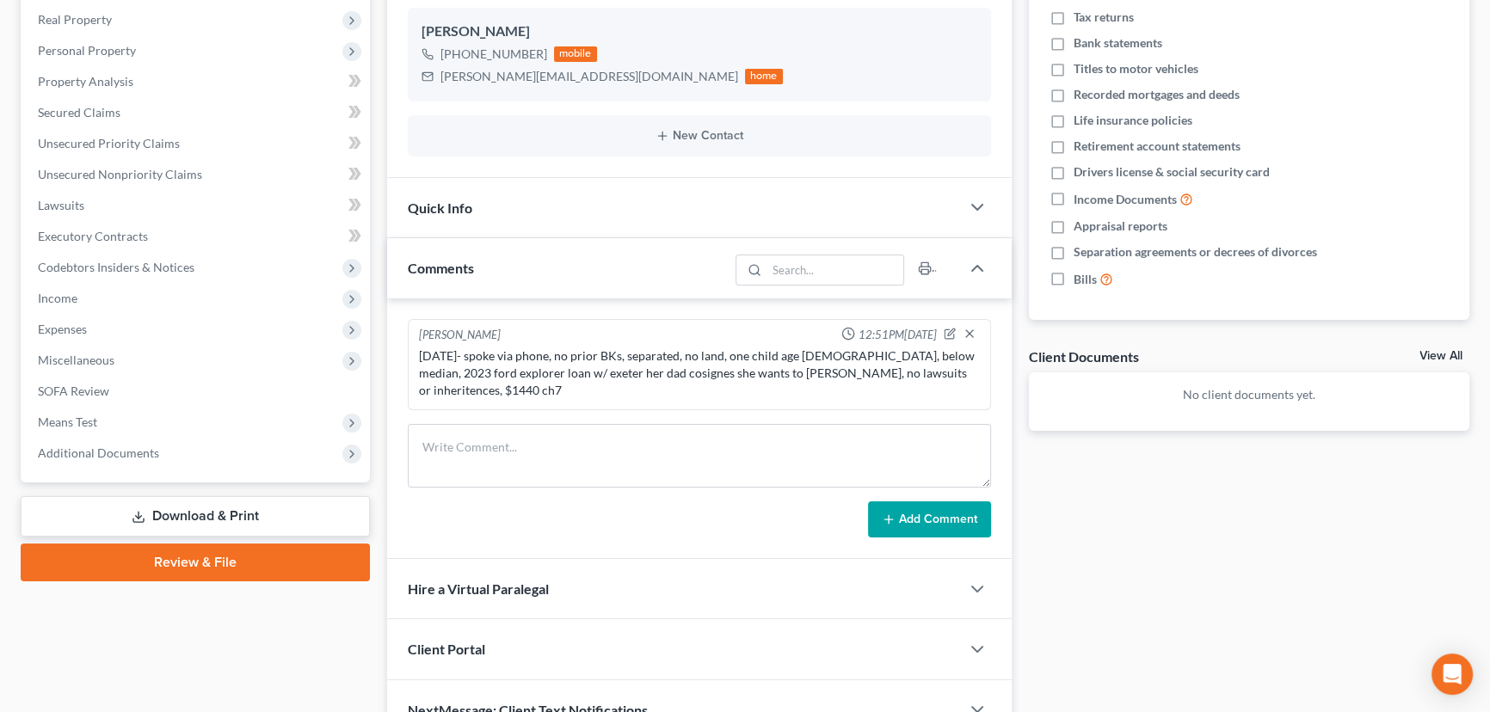
click at [937, 327] on div "[PERSON_NAME] 12:51PM[DATE]" at bounding box center [700, 335] width 568 height 17
click at [946, 329] on icon "button" at bounding box center [950, 334] width 12 height 12
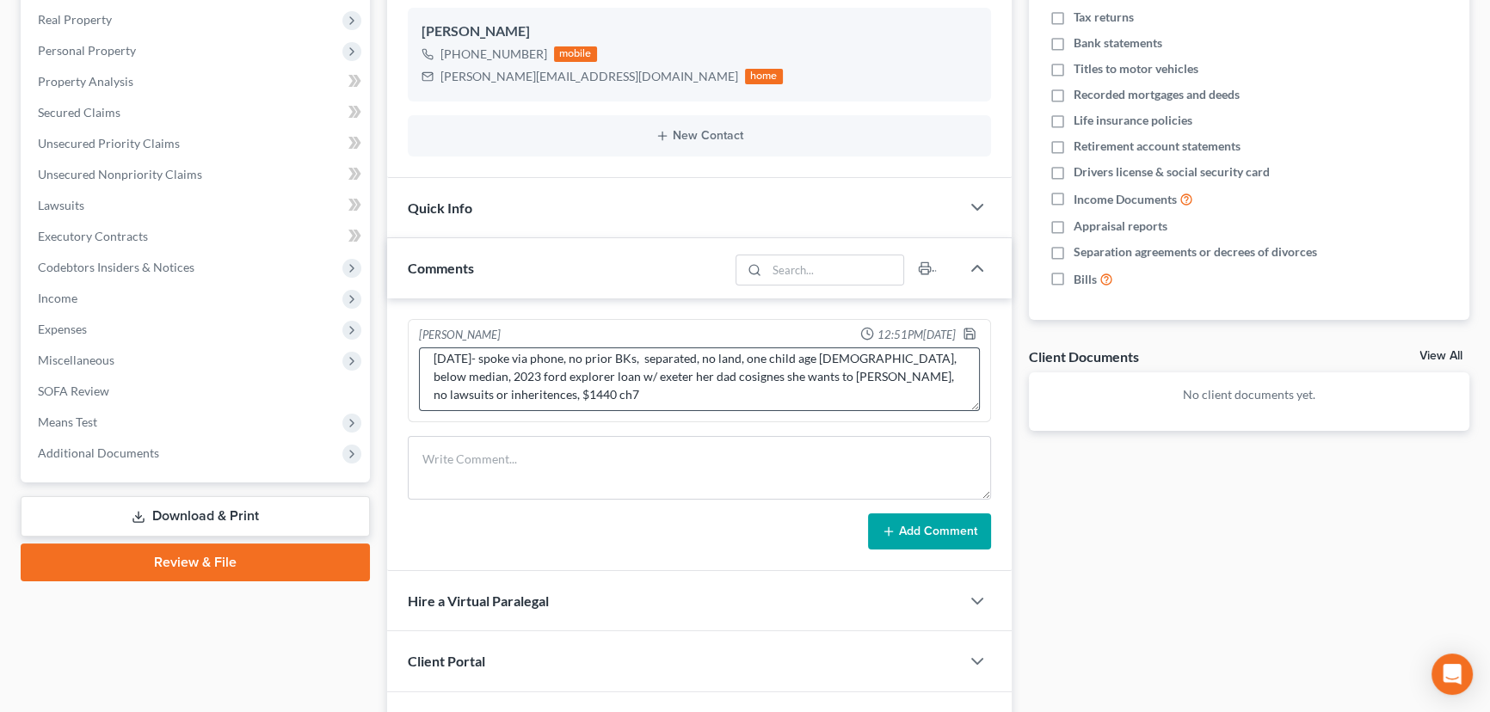
scroll to position [17, 0]
click at [851, 387] on textarea "[DATE]- spoke via phone, no prior BKs, separated, no land, one child age [DEMOG…" at bounding box center [699, 380] width 561 height 64
type textarea "[DATE]- spoke via phone, no prior BKs, separated, no land, one child age [DEMOG…"
click at [965, 327] on icon "button" at bounding box center [970, 334] width 14 height 14
